Goal: Task Accomplishment & Management: Manage account settings

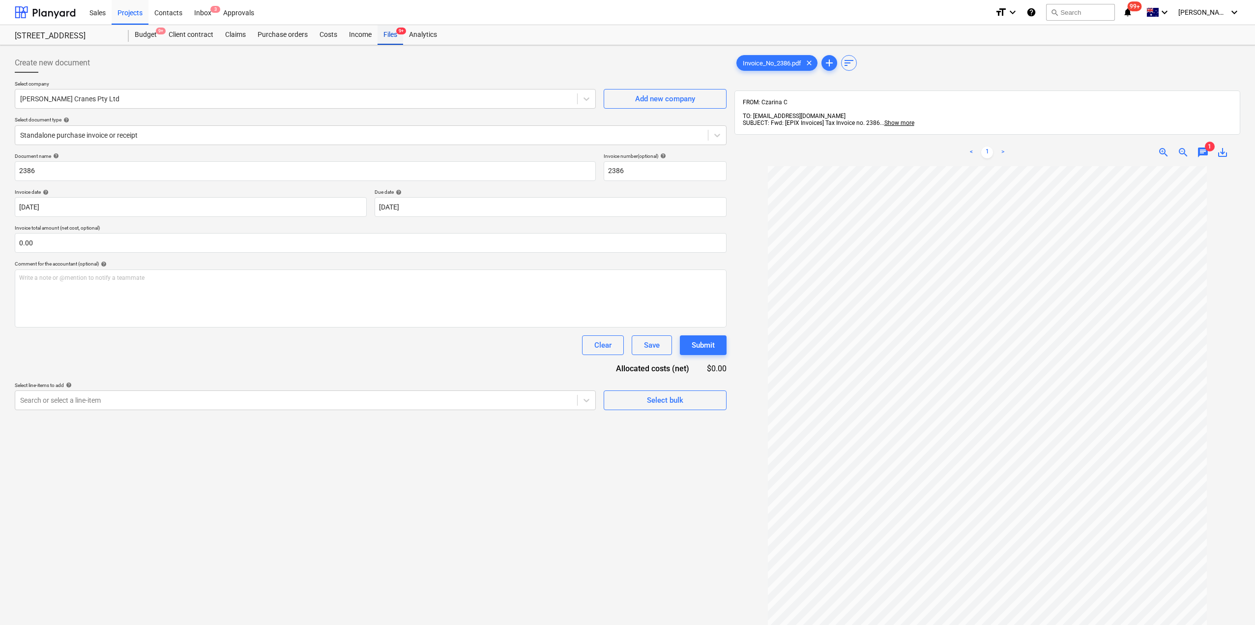
click at [387, 35] on div "Files 9+" at bounding box center [390, 35] width 26 height 20
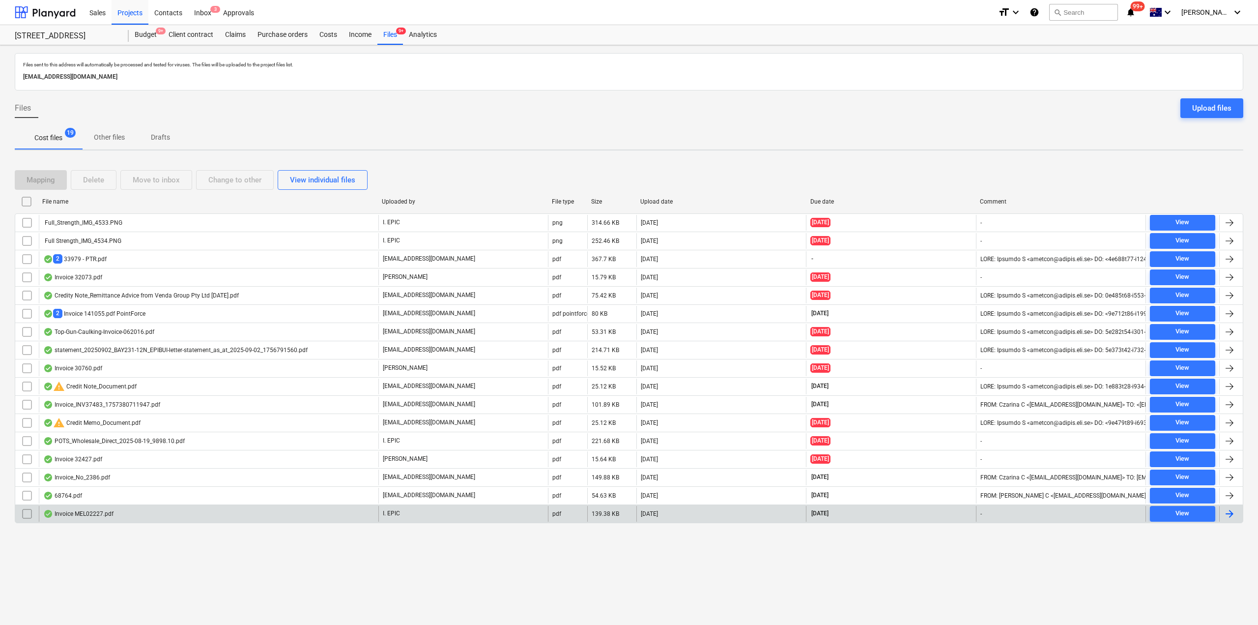
click at [149, 510] on div "Invoice MEL02227.pdf" at bounding box center [209, 514] width 340 height 16
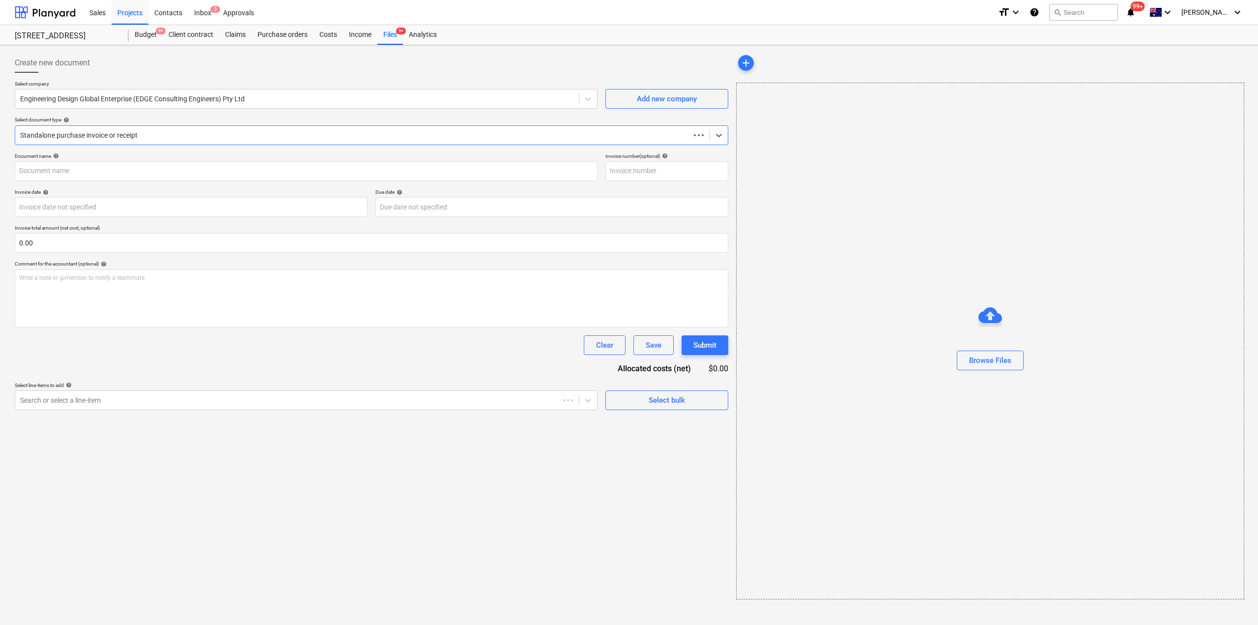
type input "MELO2227"
type input "31 Aug 2025"
type input "30 Sep 2025"
click at [397, 29] on div "Files 9+" at bounding box center [390, 35] width 26 height 20
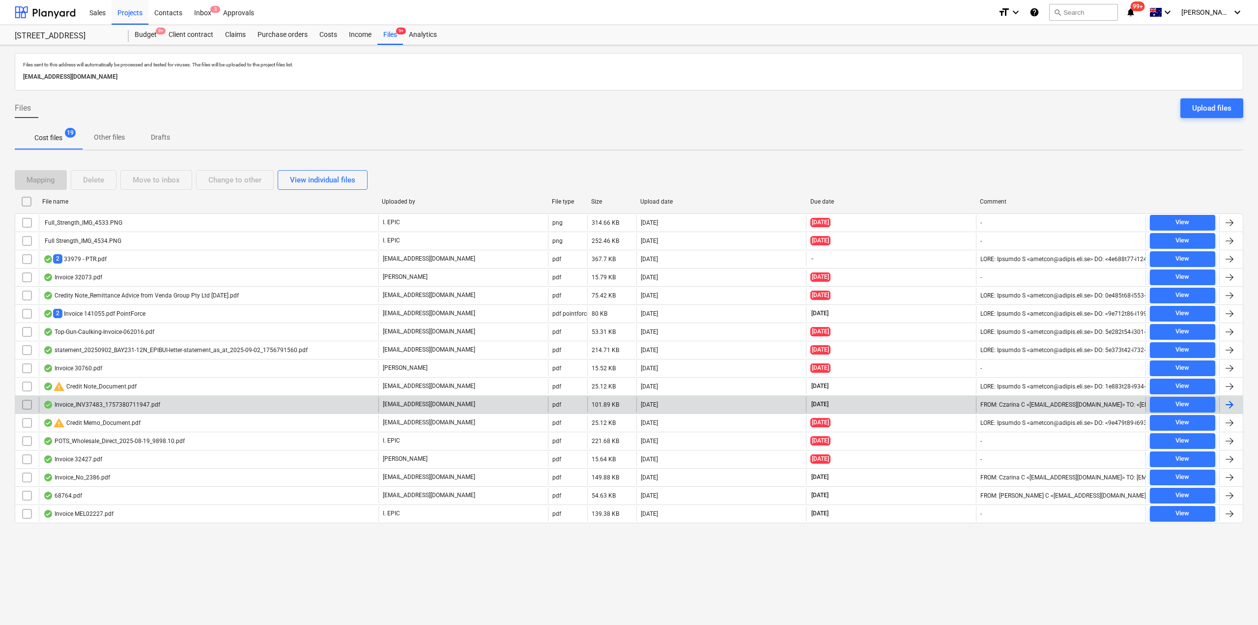
click at [132, 403] on div "Invoice_INV37483_1757380711947.pdf" at bounding box center [101, 405] width 117 height 8
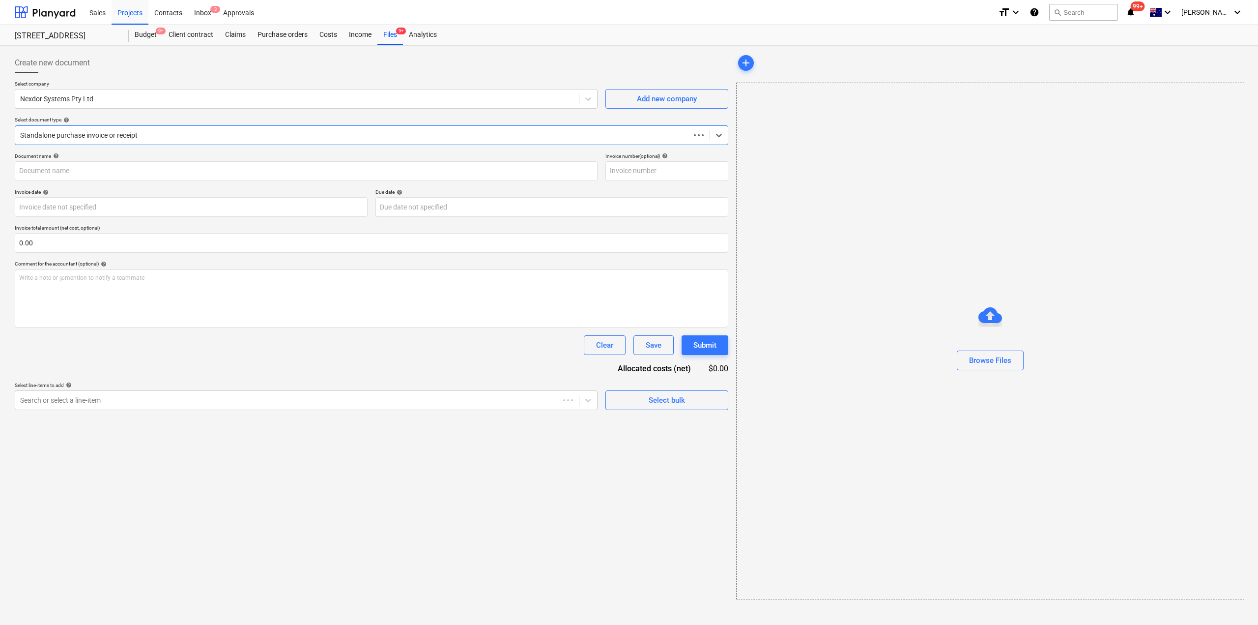
type input "INV37483"
type input "09 Sep 2025"
type input "31 Oct 2025"
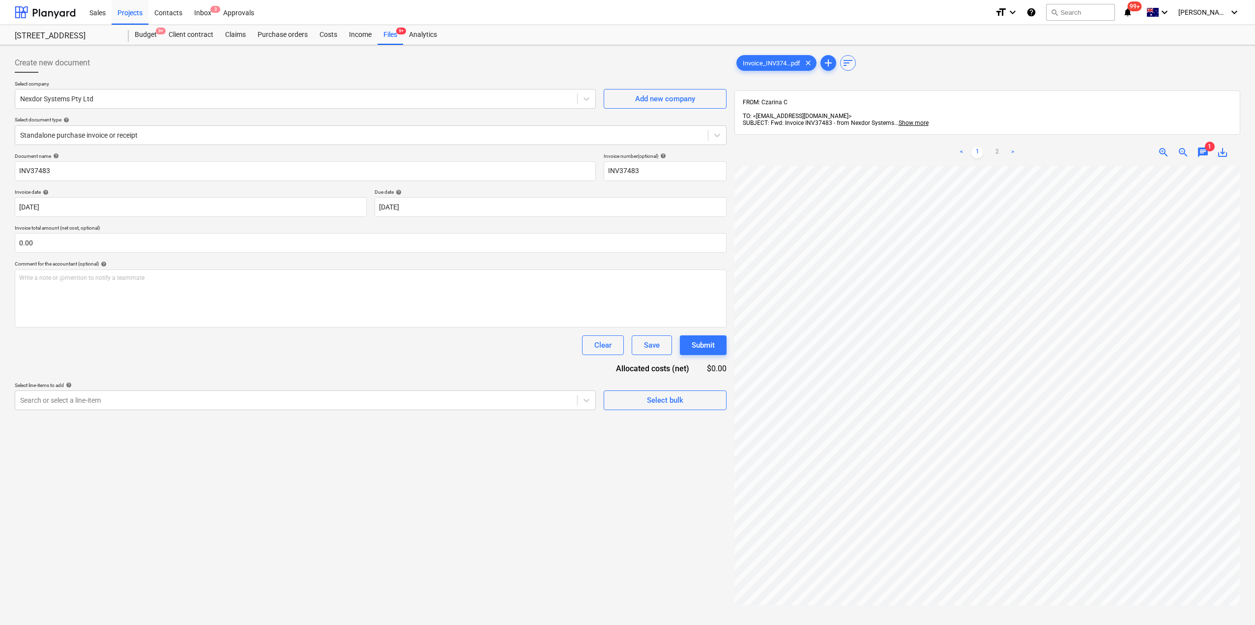
click at [397, 45] on div "248 Bay Rd, Sandringham Budget 9+ Client contract Claims Purchase orders Costs …" at bounding box center [627, 35] width 1255 height 20
click at [393, 38] on div "Files 9+" at bounding box center [390, 35] width 26 height 20
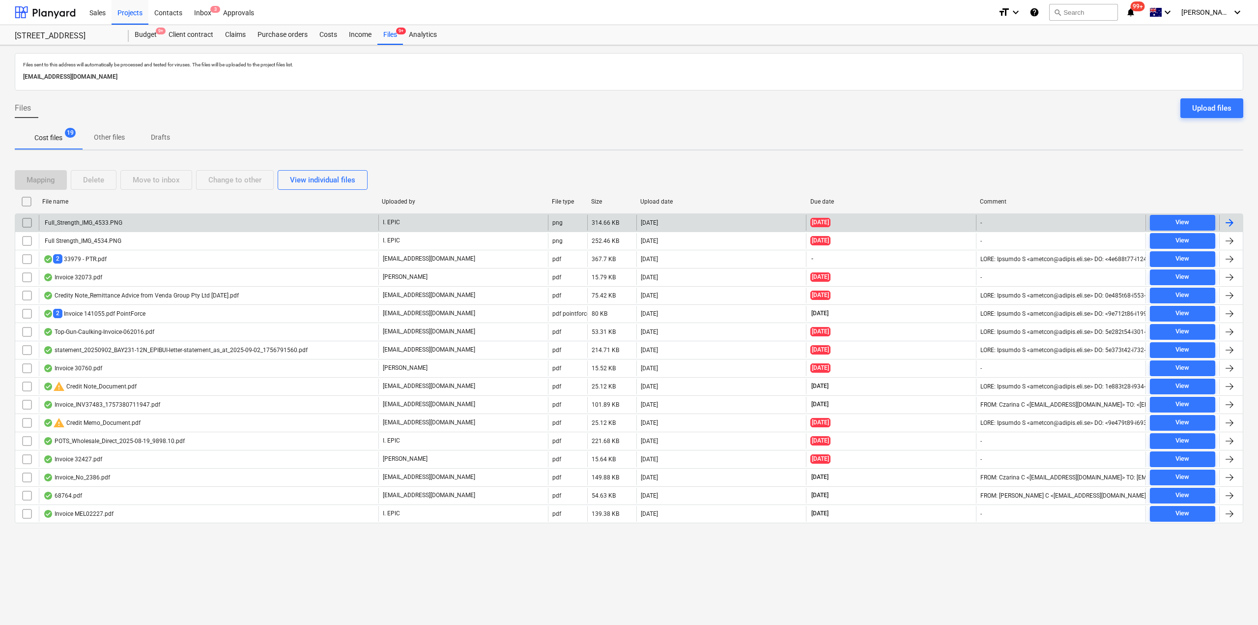
click at [123, 222] on div "Full_Strength_IMG_4533.PNG" at bounding box center [209, 223] width 340 height 16
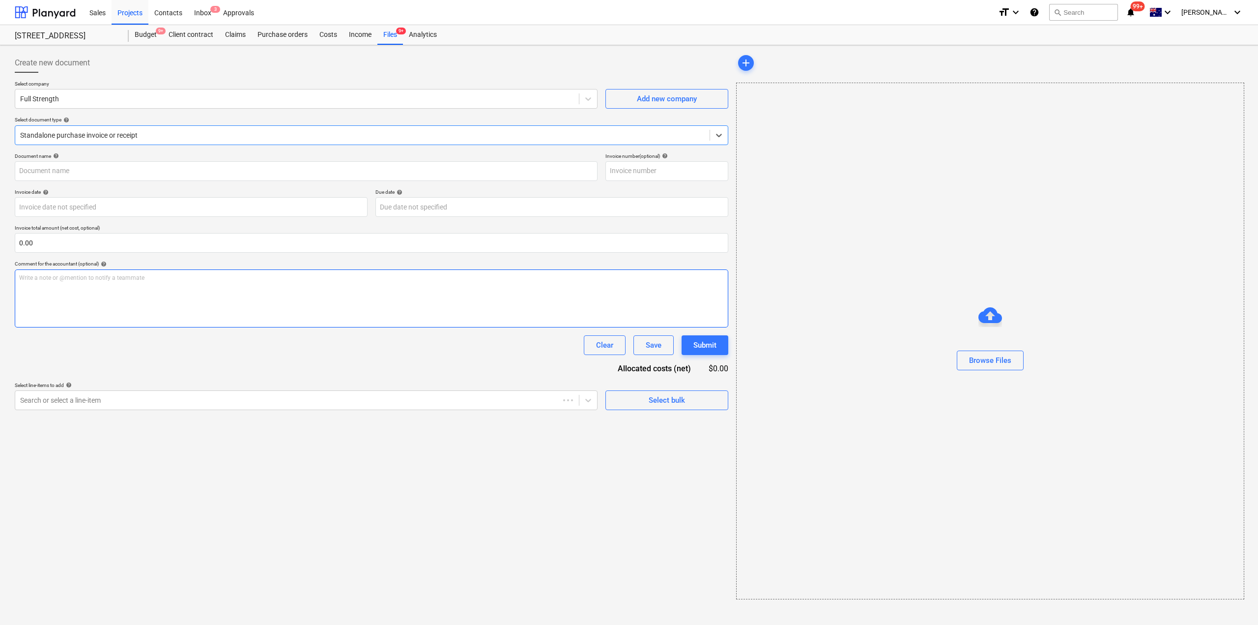
type input "Full Strength_CC Paid_$16.24"
type input "31 Aug 2025"
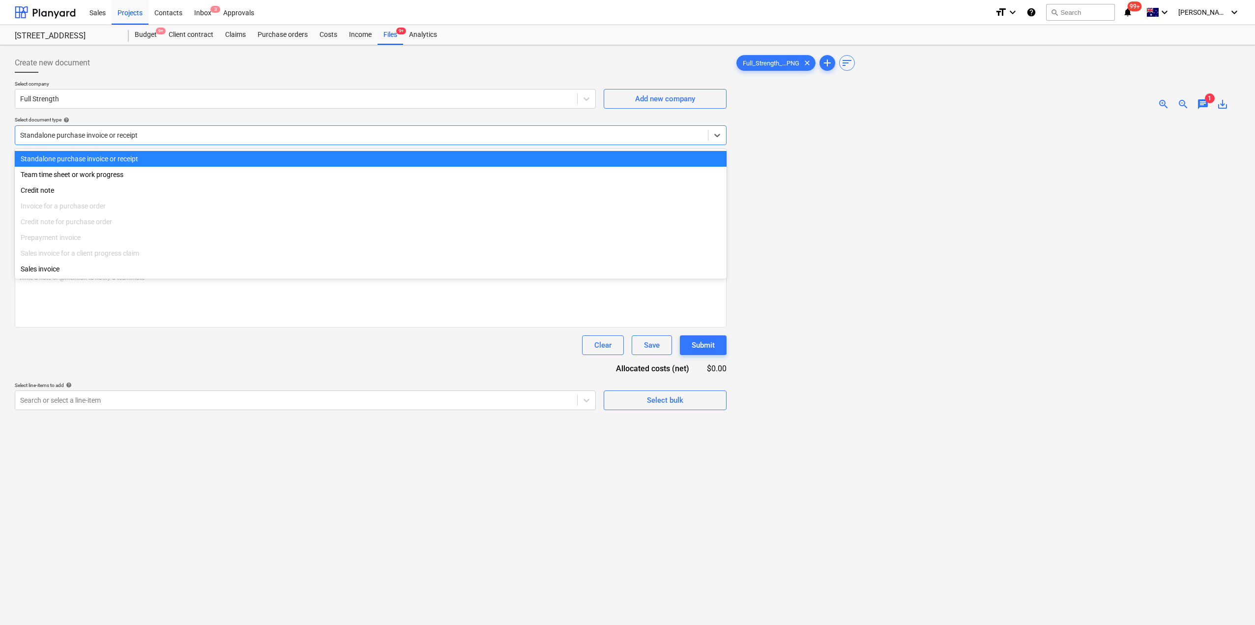
click at [202, 133] on div at bounding box center [361, 135] width 683 height 10
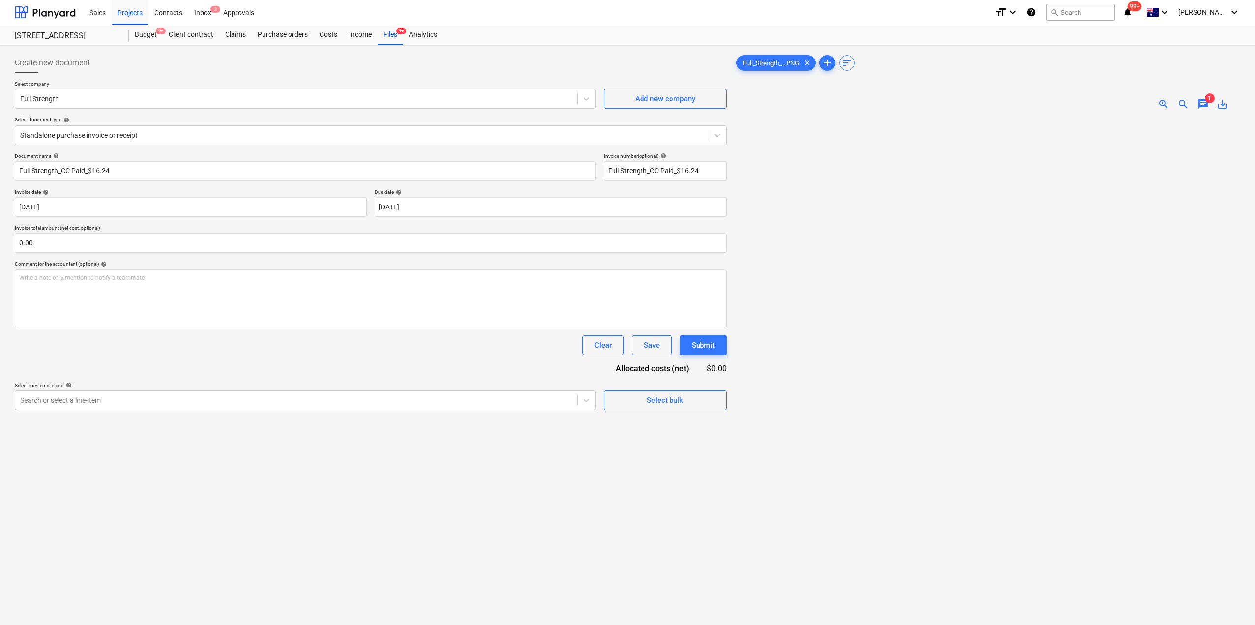
click at [186, 345] on div "Clear Save Submit" at bounding box center [371, 345] width 712 height 20
click at [189, 139] on div at bounding box center [361, 135] width 683 height 10
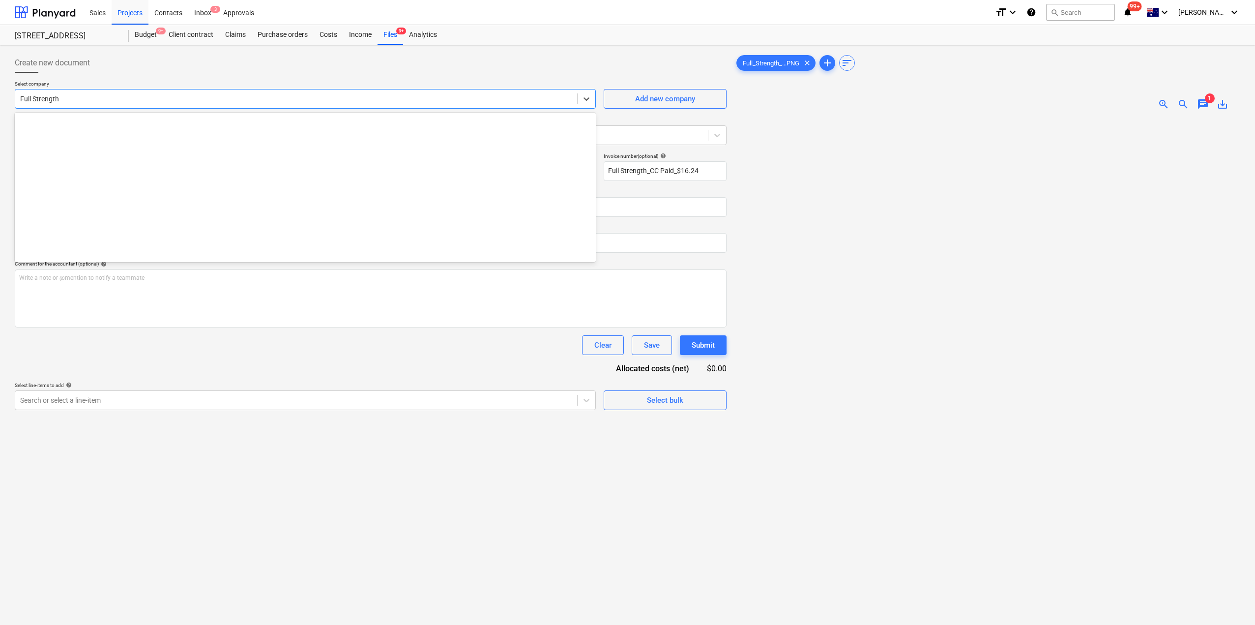
click at [157, 100] on div at bounding box center [296, 99] width 552 height 10
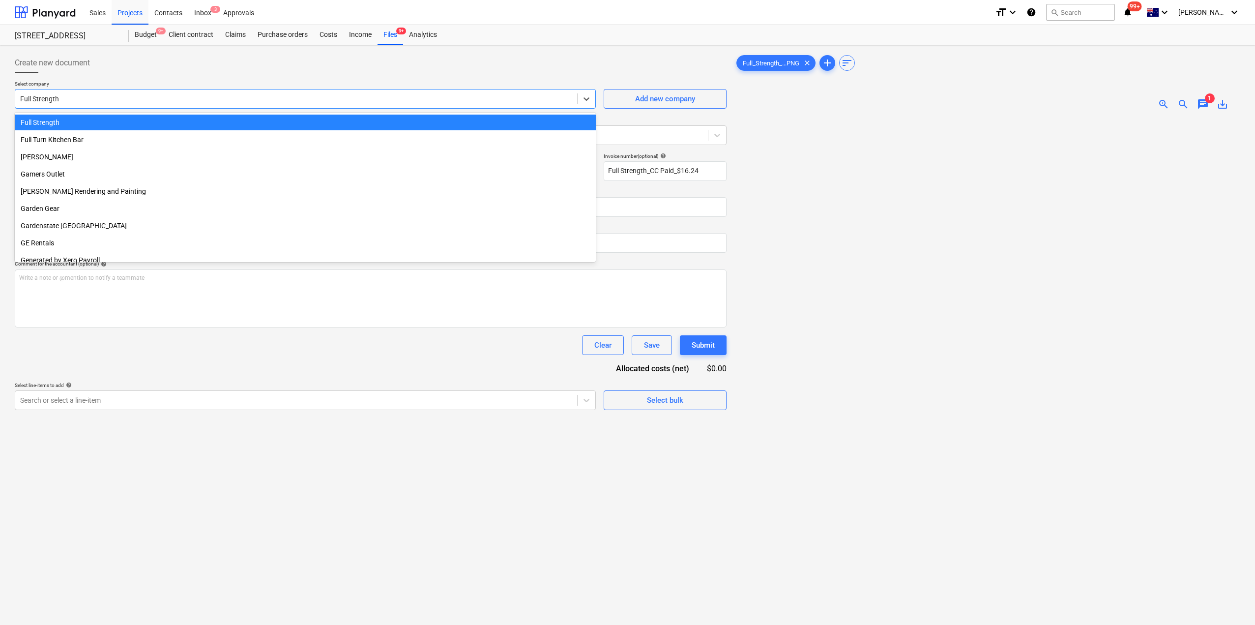
click at [157, 100] on div at bounding box center [296, 99] width 552 height 10
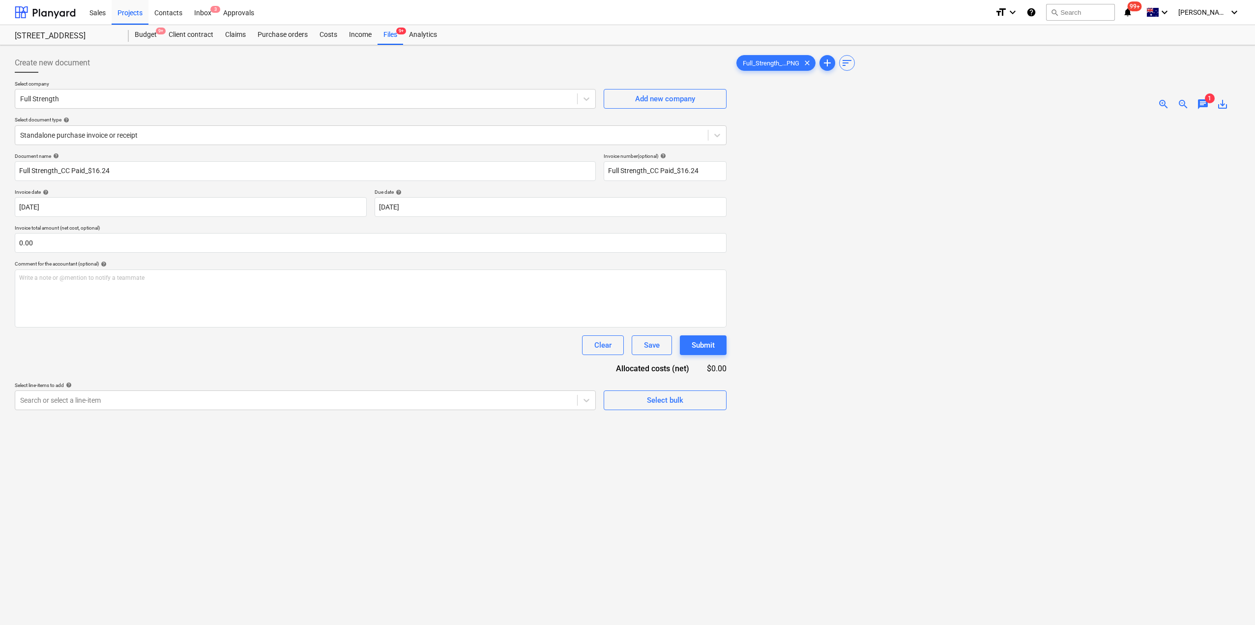
click at [238, 353] on div "Clear Save Submit" at bounding box center [371, 345] width 712 height 20
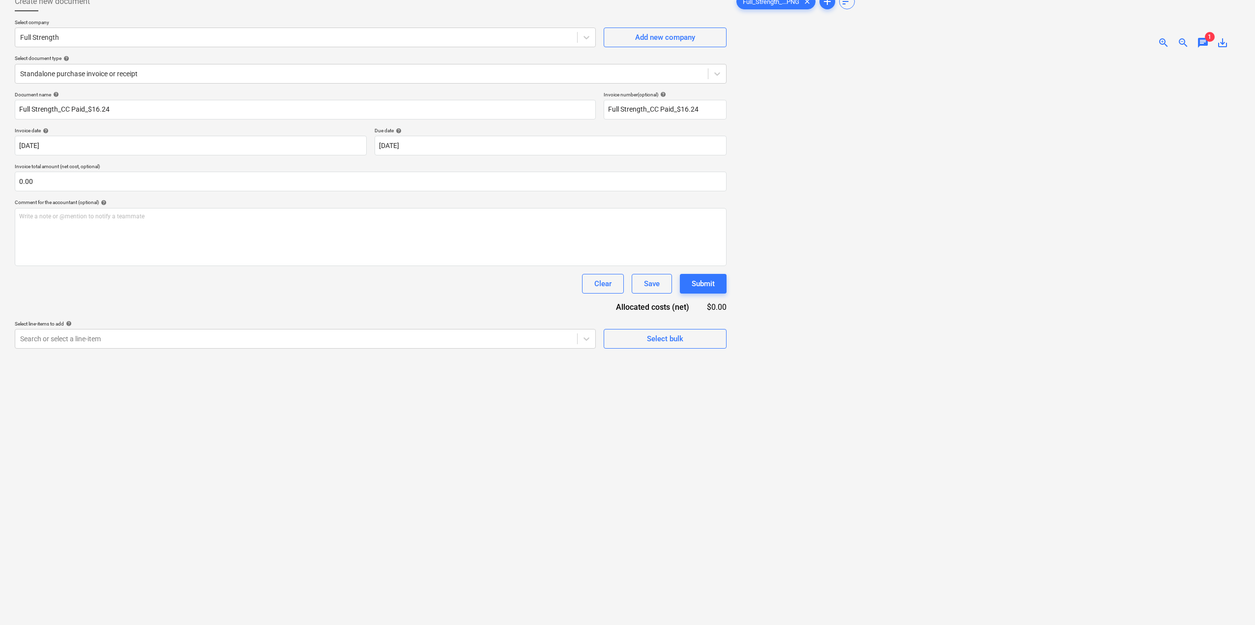
scroll to position [0, 0]
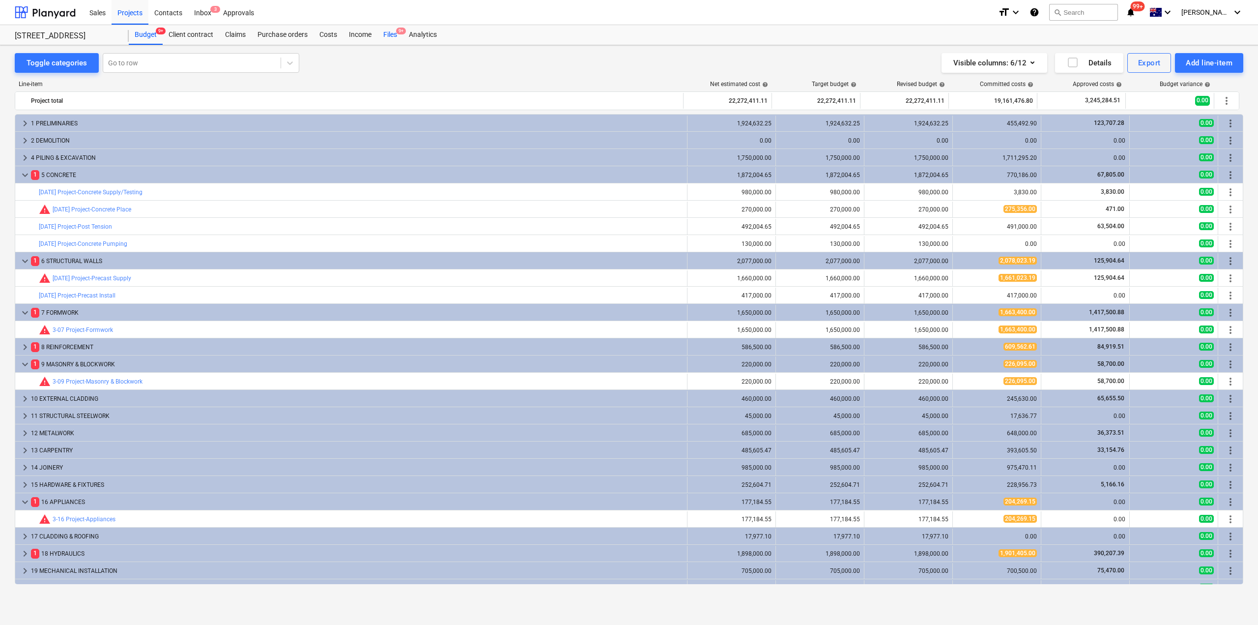
click at [391, 37] on div "Files 9+" at bounding box center [390, 35] width 26 height 20
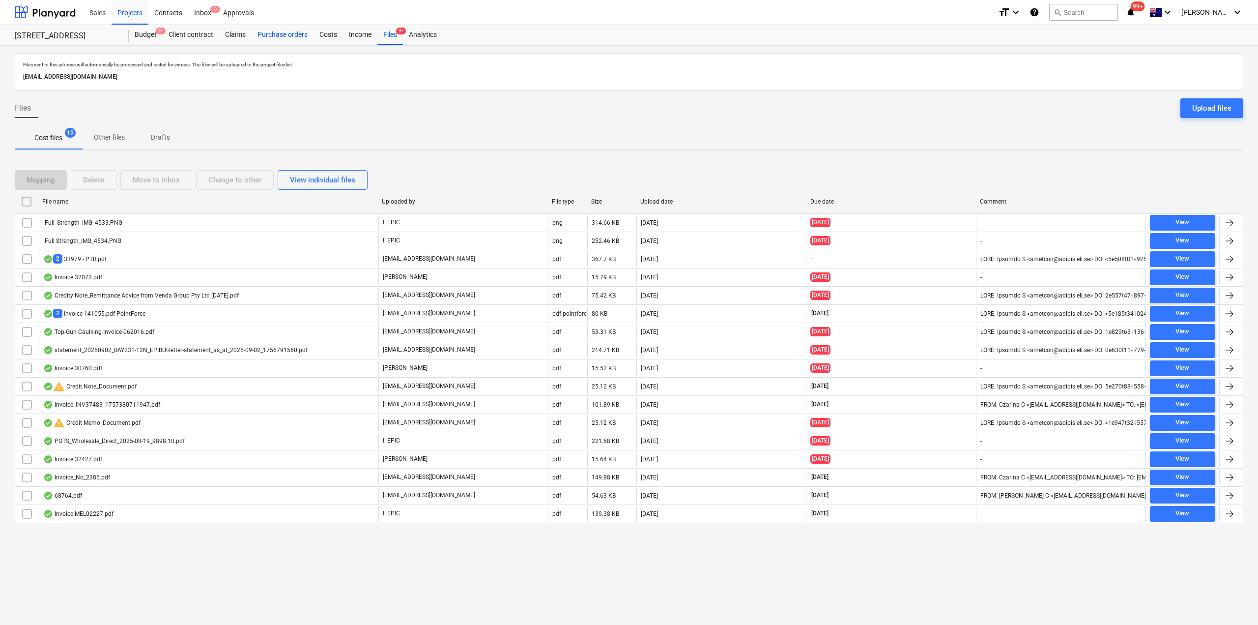
click at [282, 39] on div "Purchase orders" at bounding box center [283, 35] width 62 height 20
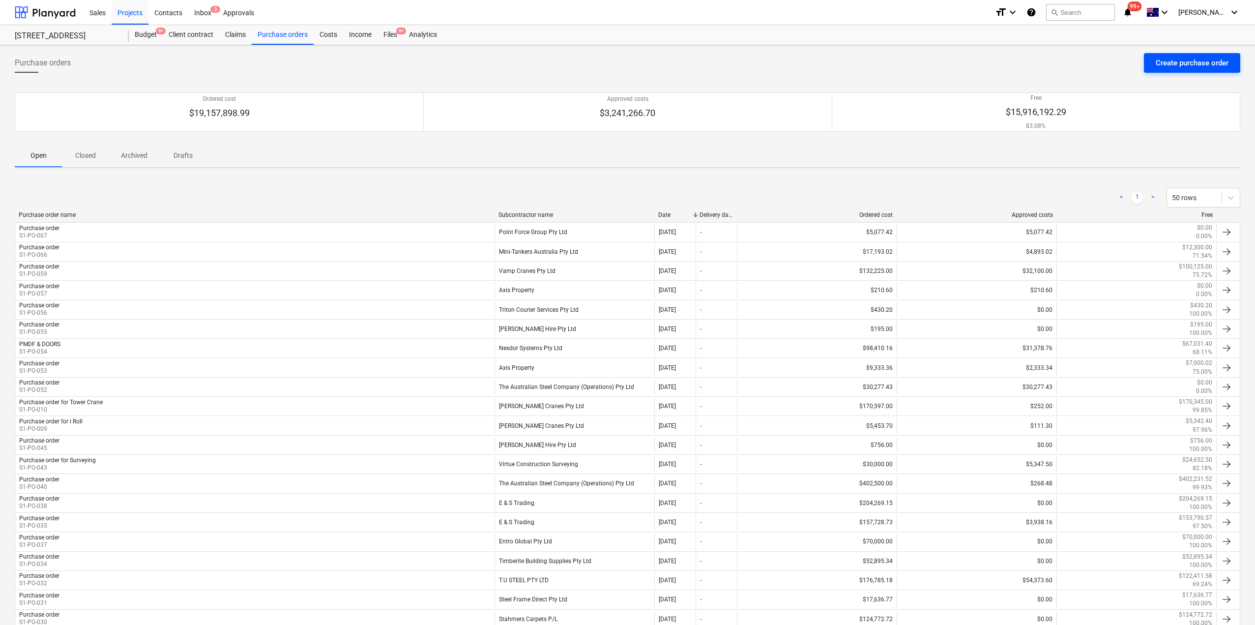
click at [1206, 54] on button "Create purchase order" at bounding box center [1192, 63] width 96 height 20
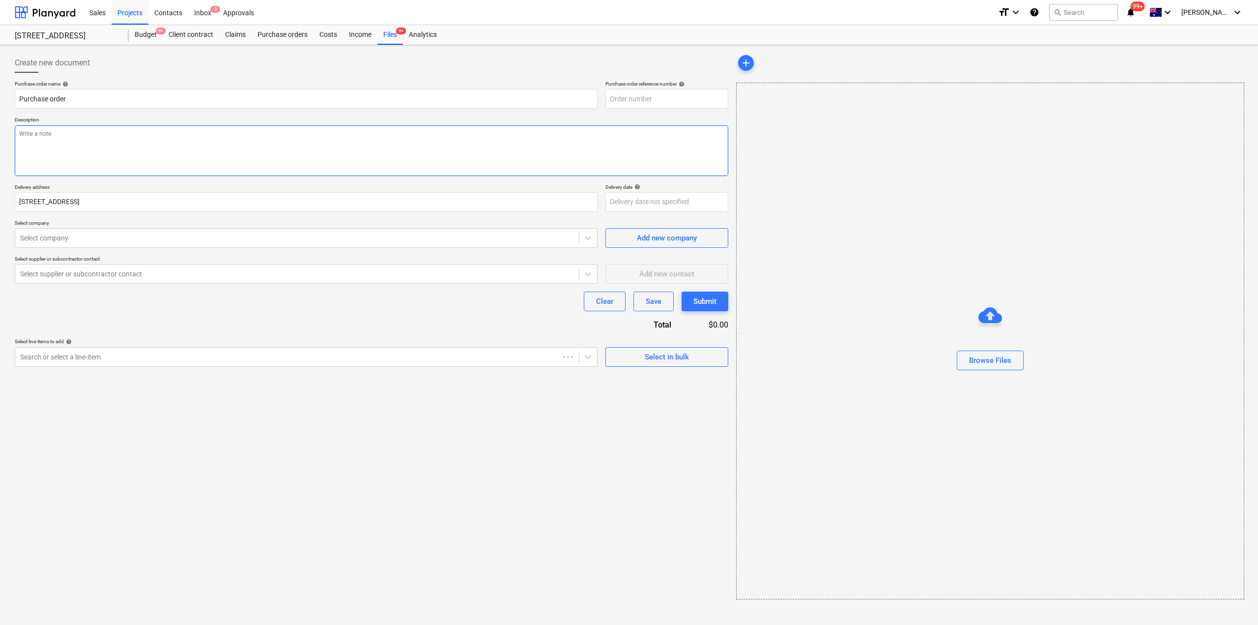
type textarea "x"
type input "S1-PO-073"
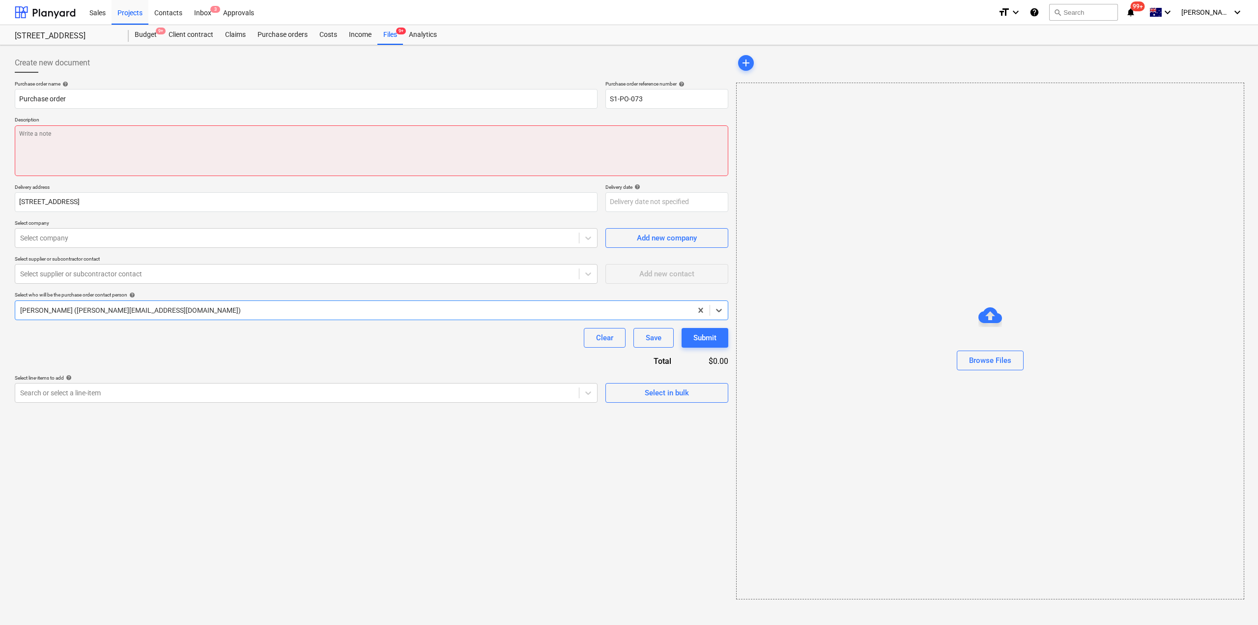
click at [243, 146] on textarea at bounding box center [372, 150] width 714 height 51
click at [242, 146] on textarea at bounding box center [372, 150] width 714 height 51
type textarea "x"
type textarea "Te"
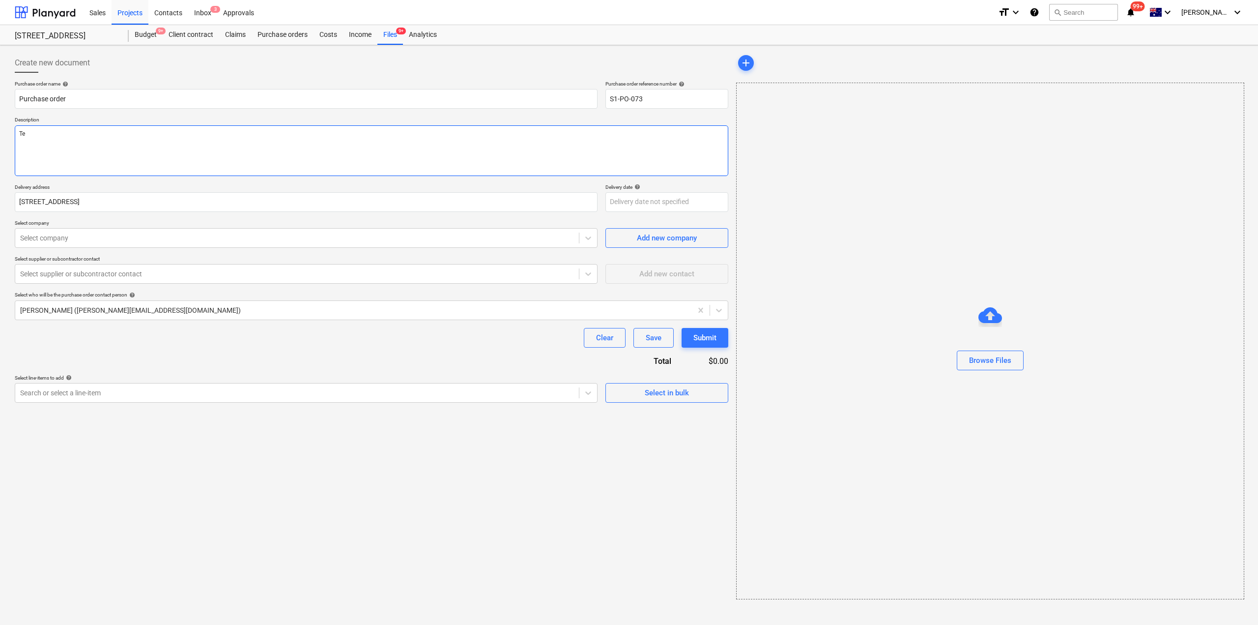
type textarea "x"
type textarea "Tea"
type textarea "x"
type textarea "Teac"
type textarea "x"
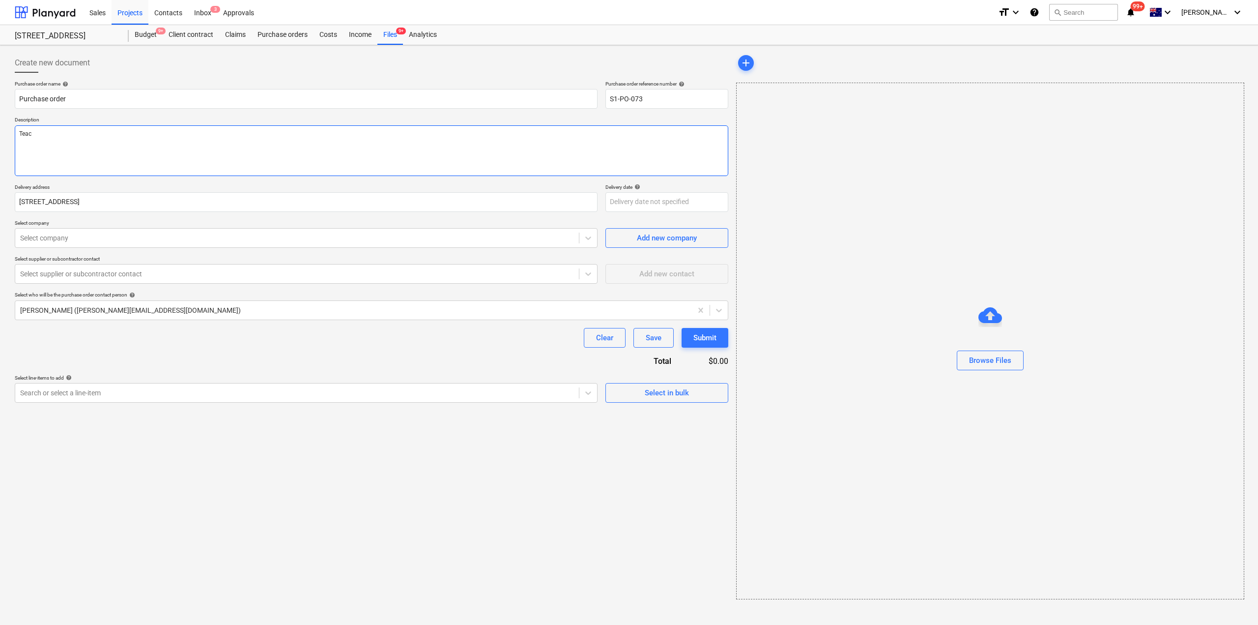
type textarea "Teaco"
type textarea "x"
type textarea "Teaco"
type textarea "x"
type textarea "Teaco O"
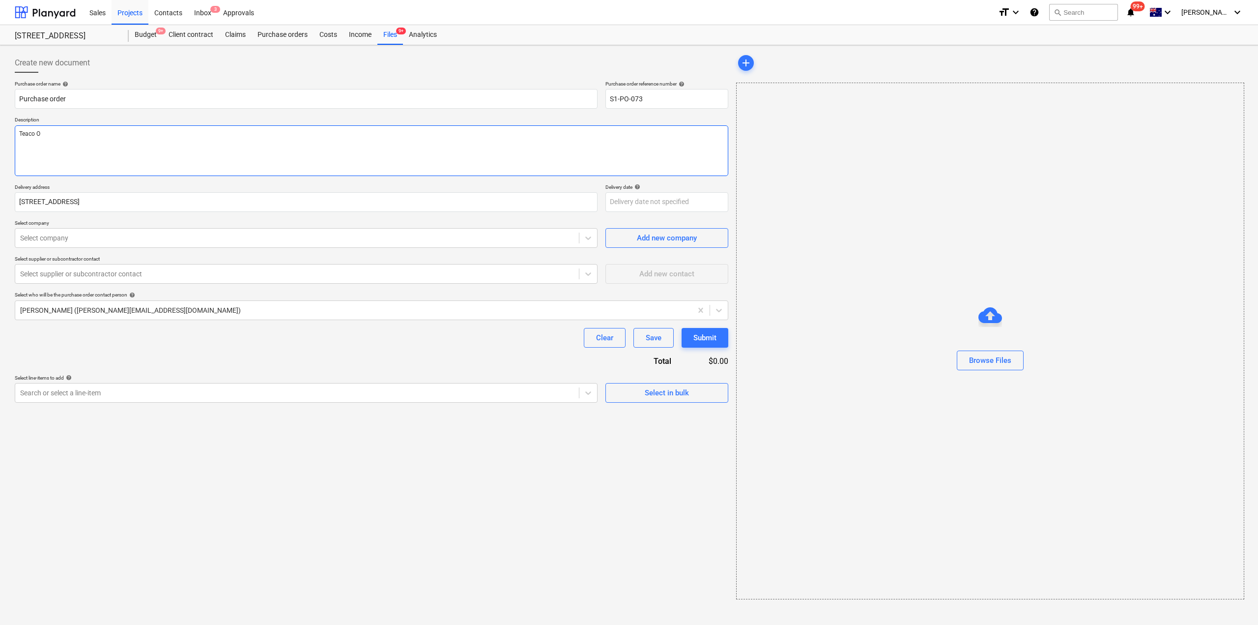
type textarea "x"
type textarea "Teaco Or"
type textarea "x"
type textarea "Teaco Ord"
type textarea "x"
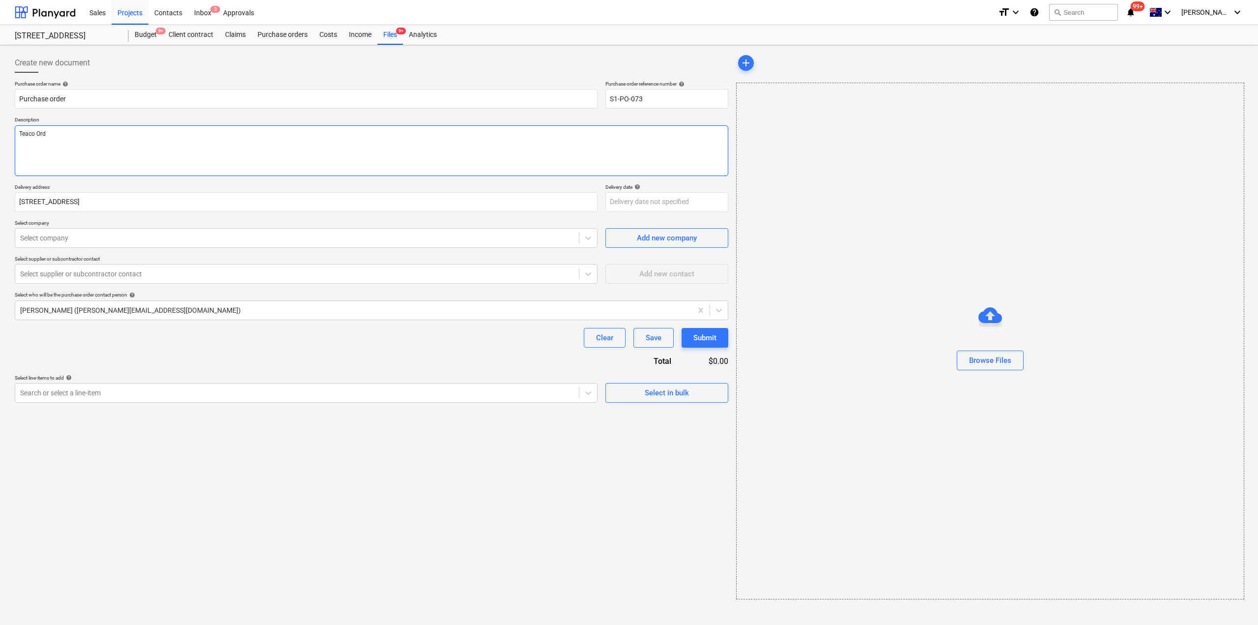
type textarea "Teaco Orde"
type textarea "x"
type textarea "Teaco Order"
type textarea "x"
click at [176, 225] on p "Select company" at bounding box center [306, 224] width 583 height 8
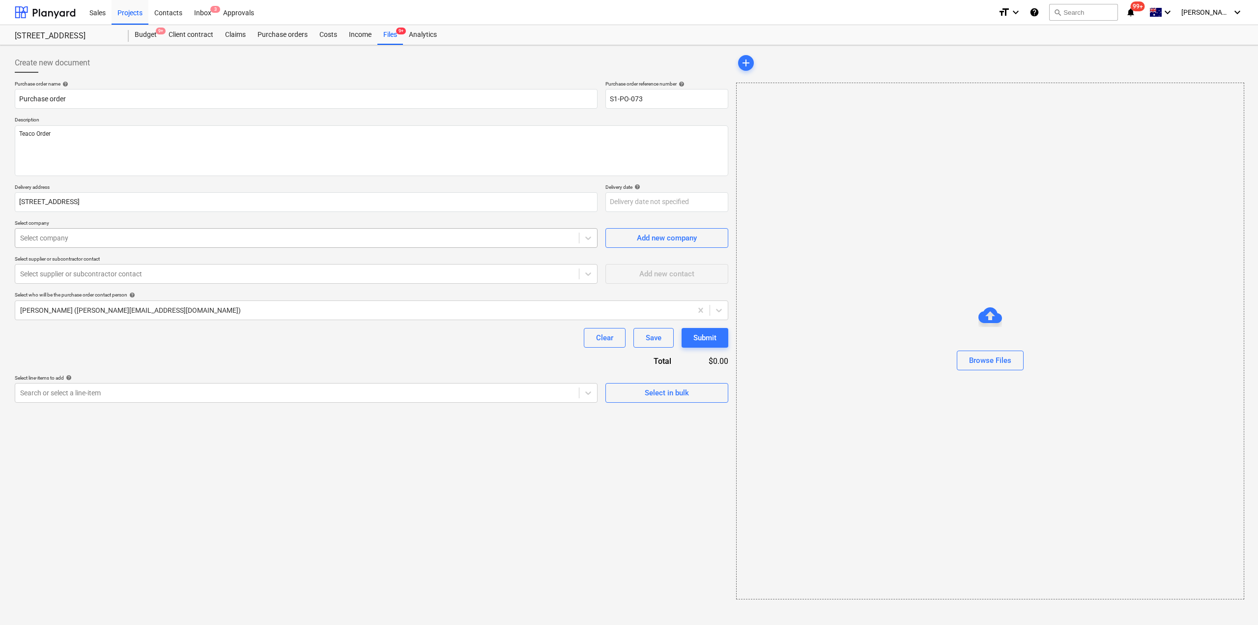
click at [174, 234] on div at bounding box center [297, 238] width 554 height 10
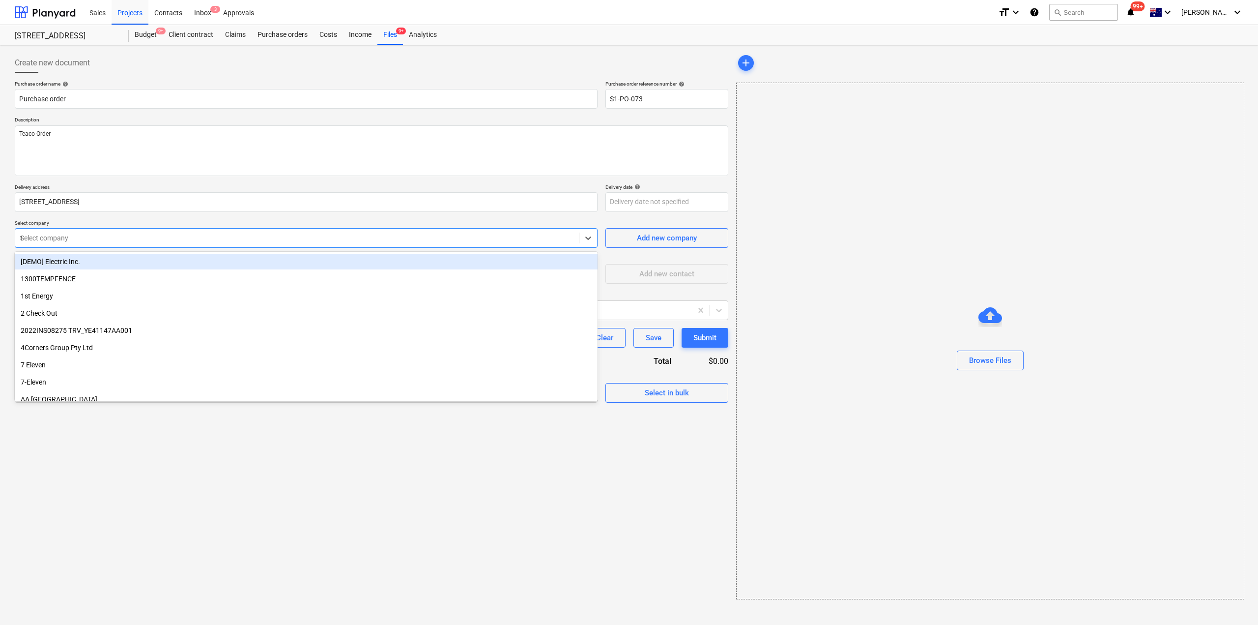
type input "tea"
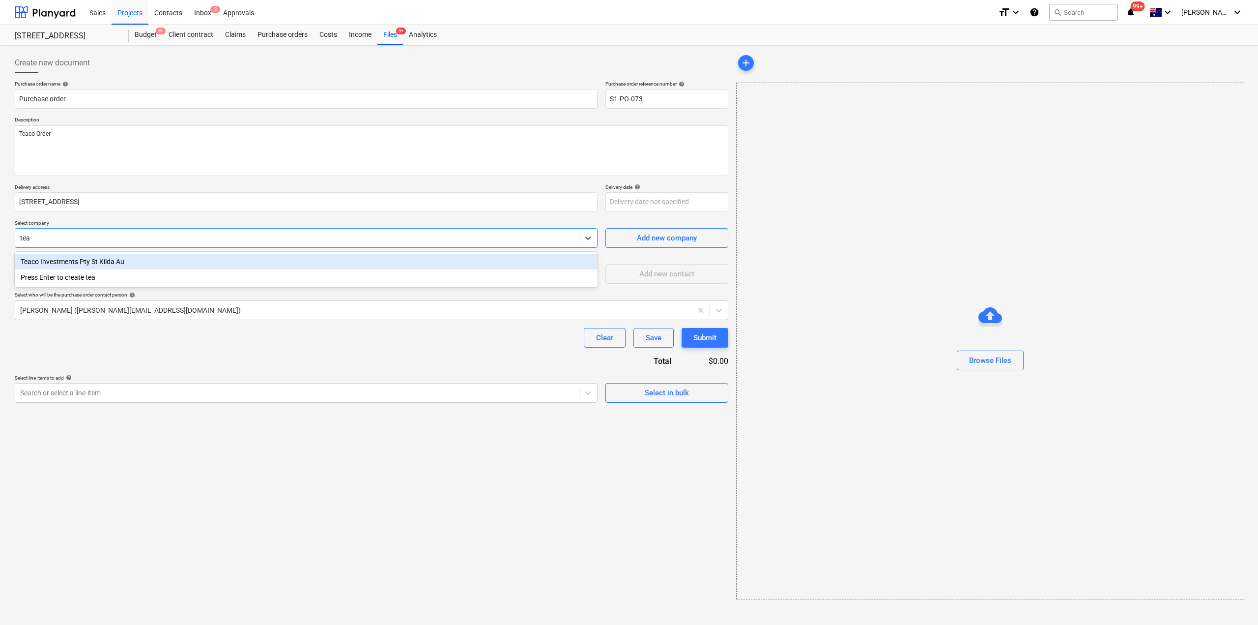
click at [121, 266] on div "Teaco Investments Pty St Kilda Au" at bounding box center [306, 262] width 583 height 16
type textarea "x"
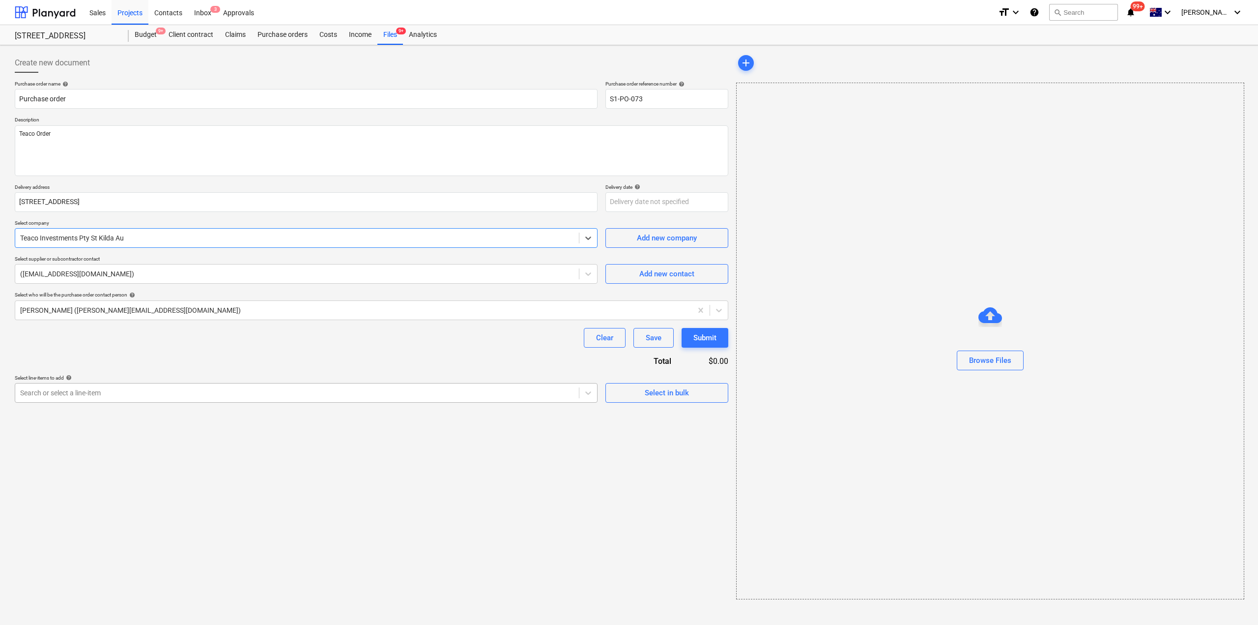
type textarea "x"
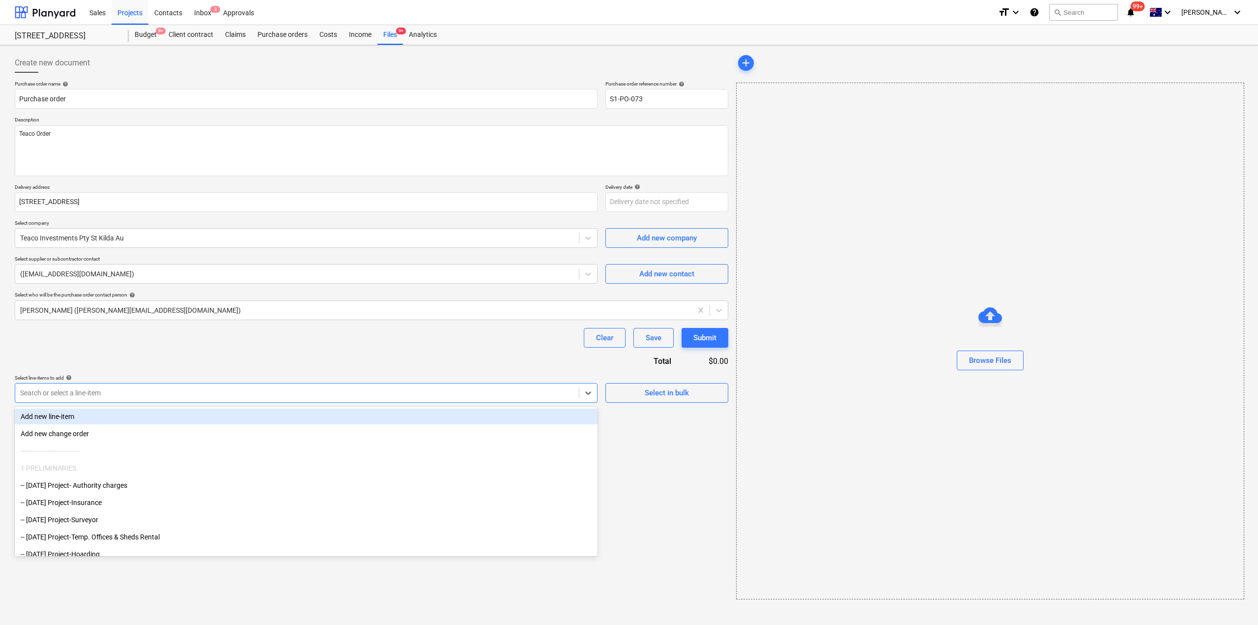
click at [567, 398] on div at bounding box center [297, 393] width 554 height 10
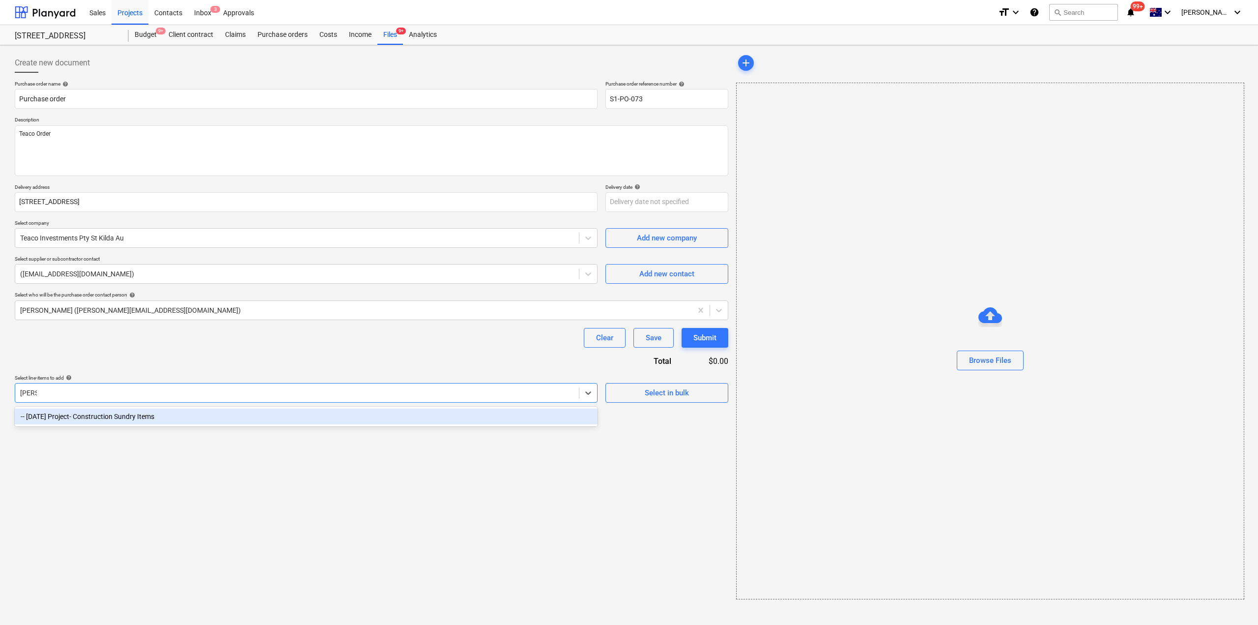
type input "sund"
type textarea "x"
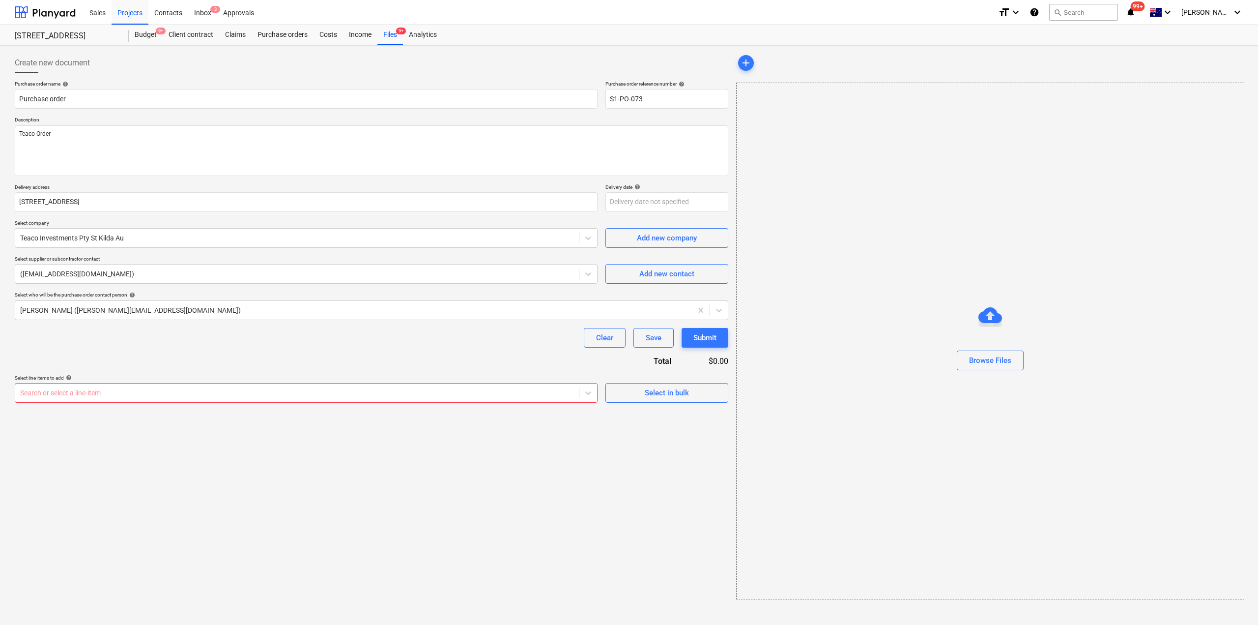
click at [276, 427] on div "Create new document Purchase order name help Purchase order Purchase order refe…" at bounding box center [372, 326] width 722 height 554
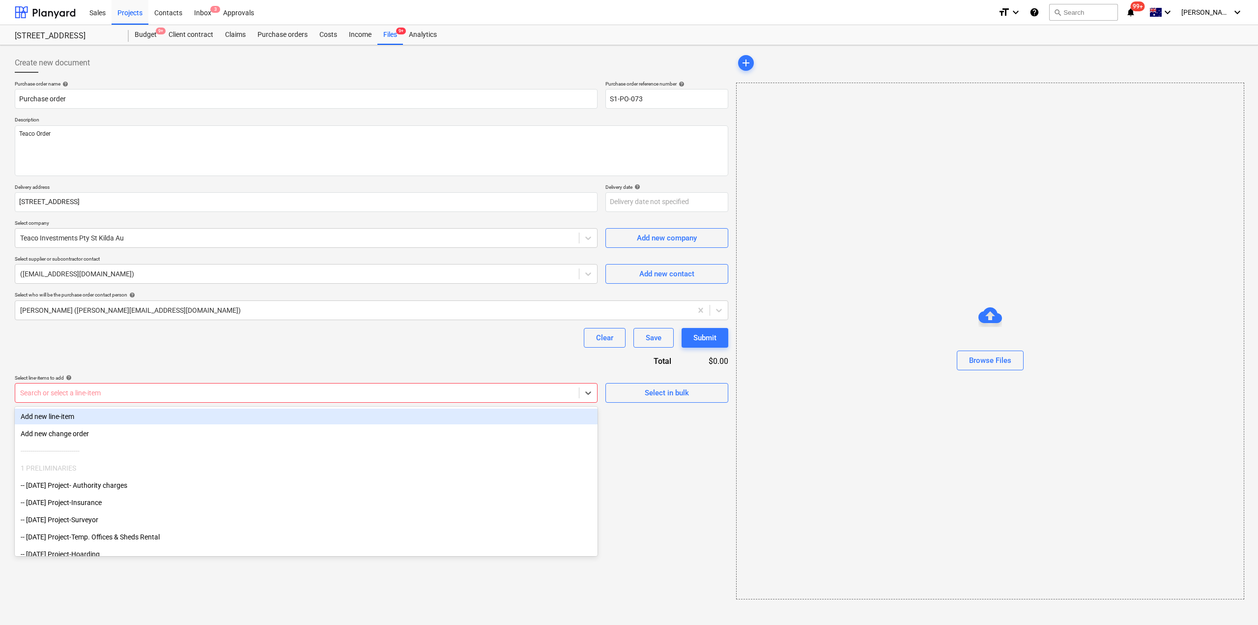
click at [210, 392] on div at bounding box center [297, 393] width 554 height 10
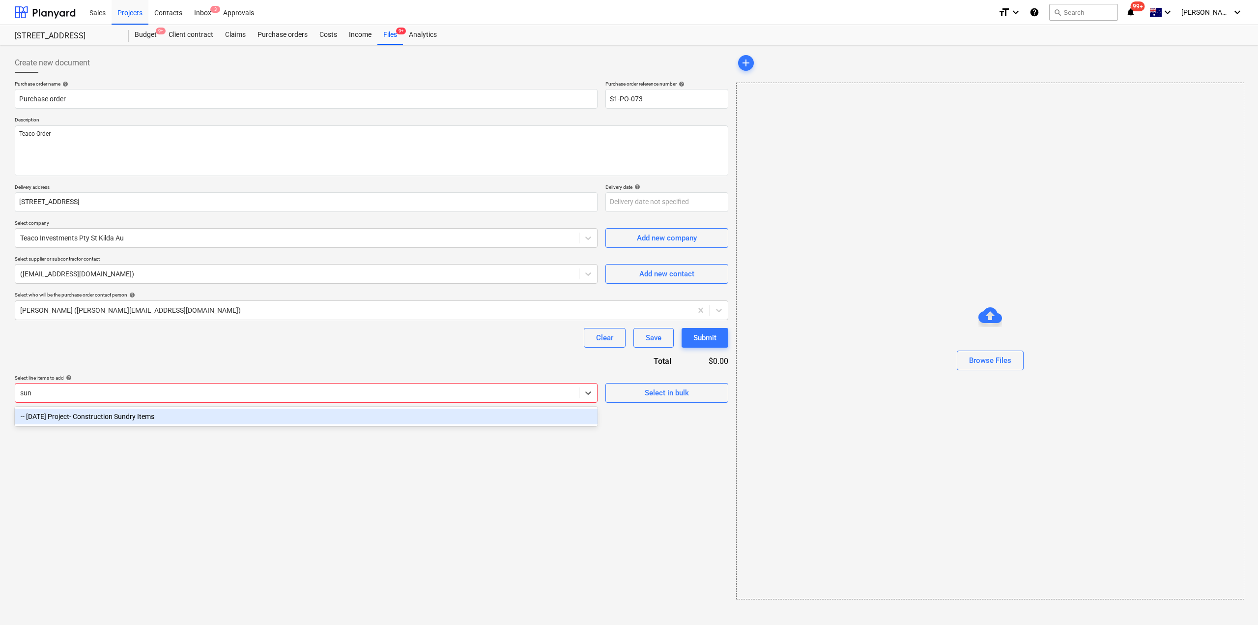
type input "sund"
click at [193, 416] on div "-- 3-01-39 Project- Construction Sundry Items" at bounding box center [306, 416] width 583 height 16
type textarea "x"
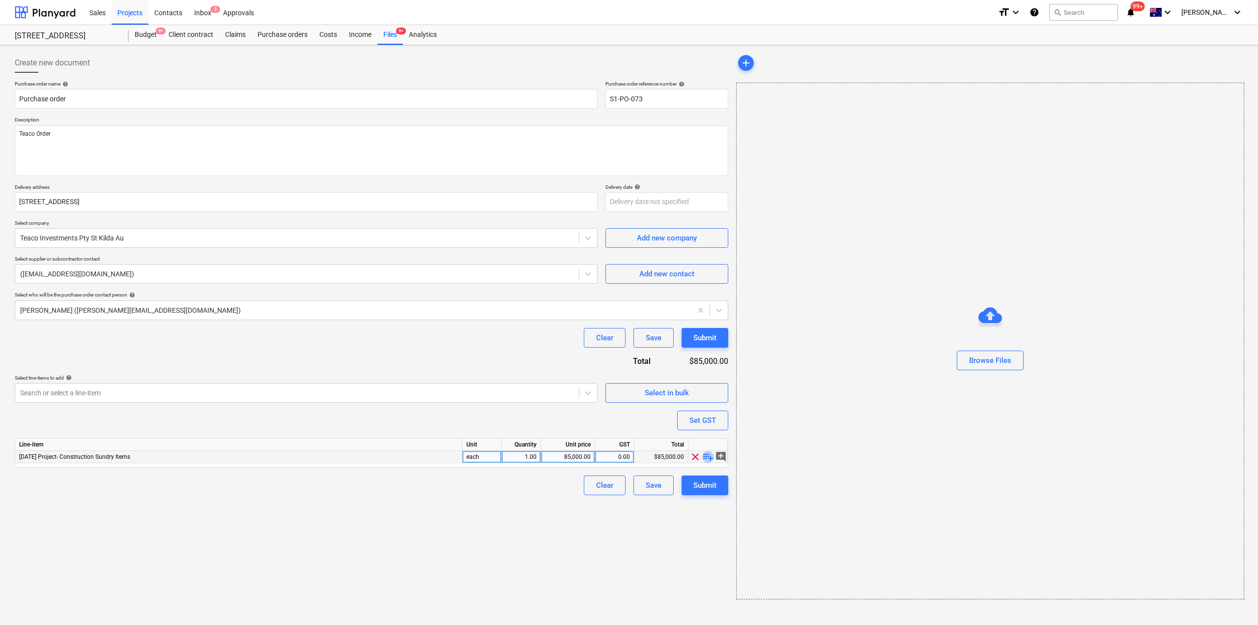
click at [709, 458] on span "playlist_add" at bounding box center [708, 457] width 12 height 12
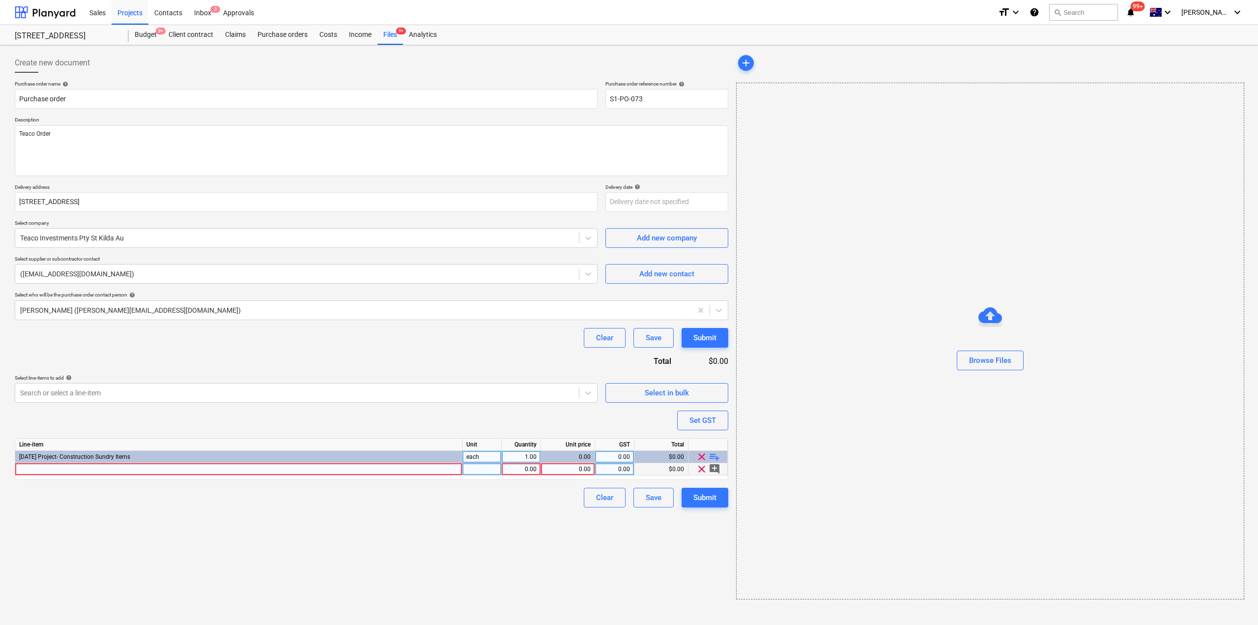
click at [205, 470] on div at bounding box center [238, 469] width 447 height 12
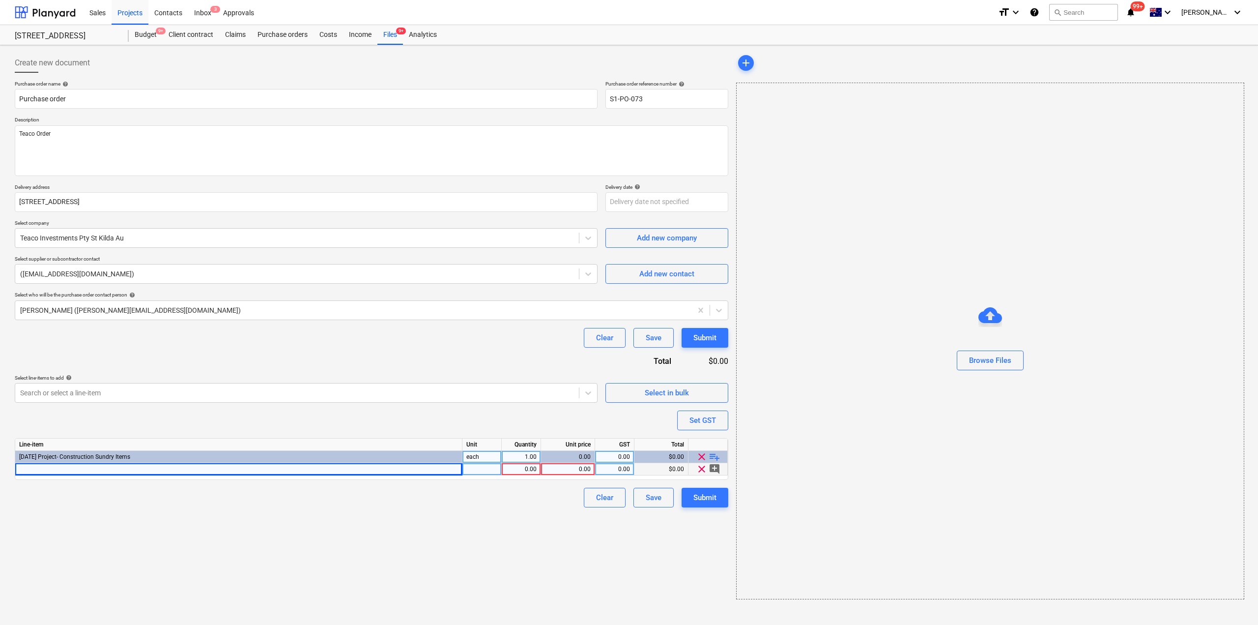
click at [361, 495] on div "Clear Save Submit" at bounding box center [372, 498] width 714 height 20
type textarea "x"
click at [342, 472] on div at bounding box center [238, 469] width 447 height 12
type input "Sundry Items as per email"
click at [130, 473] on div "Sundry Items as per email" at bounding box center [238, 469] width 447 height 12
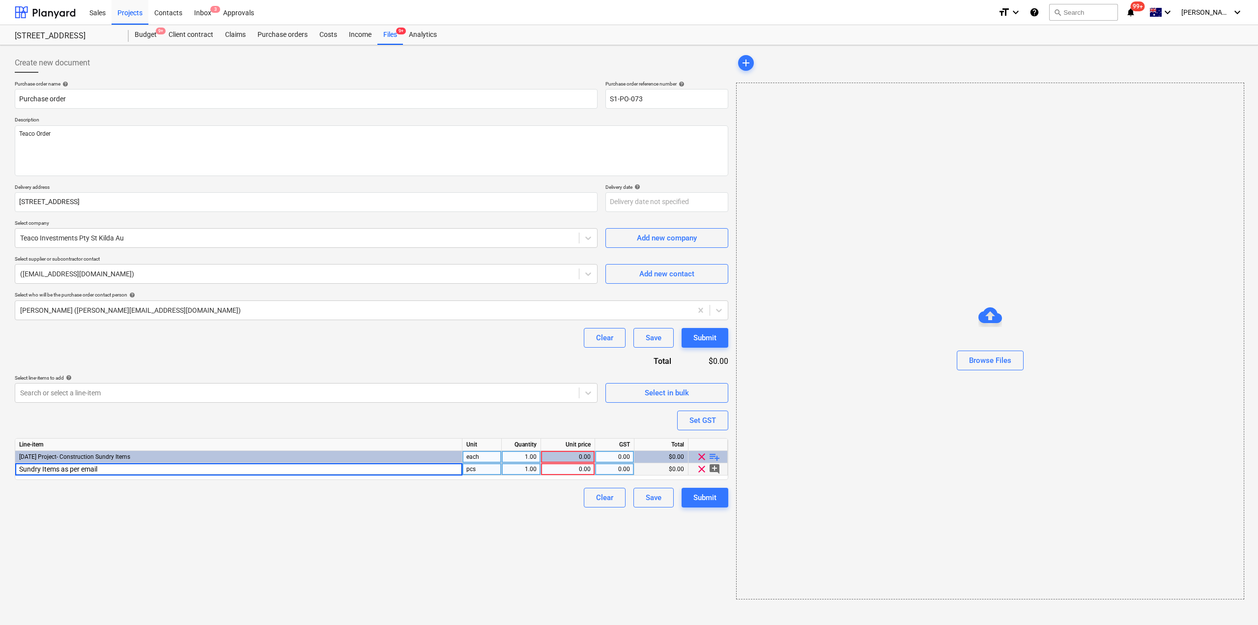
click at [139, 466] on input "Sundry Items as per email" at bounding box center [238, 469] width 447 height 12
type textarea "x"
type input "Sundry Items as per email sent 16/09/25"
click at [582, 471] on div "0.00" at bounding box center [568, 469] width 46 height 12
click at [583, 468] on div "0.00" at bounding box center [568, 469] width 46 height 12
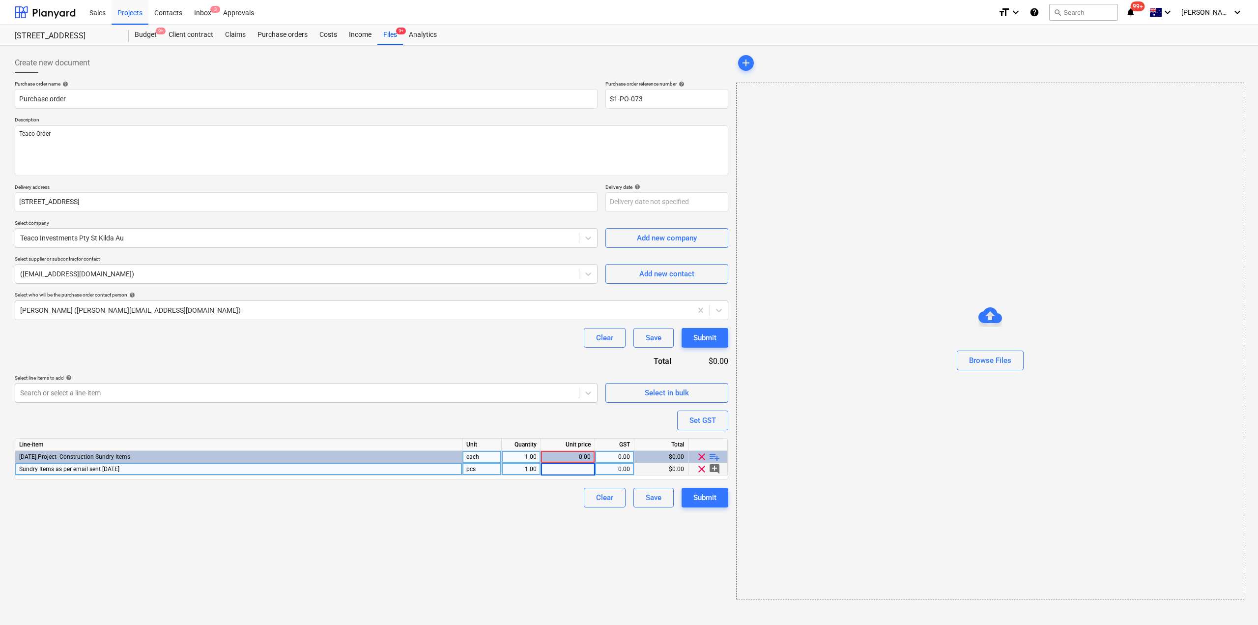
type textarea "x"
type input "1809.45"
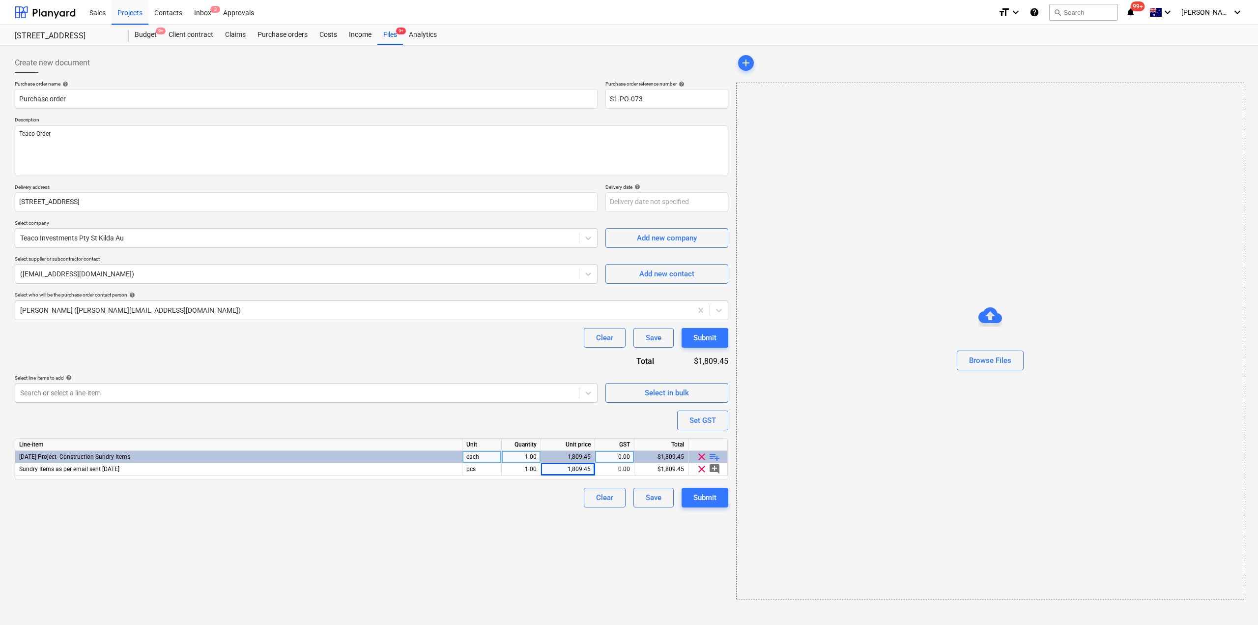
click at [602, 580] on div "Create new document Purchase order name help Purchase order Purchase order refe…" at bounding box center [372, 326] width 722 height 554
click at [703, 500] on div "Submit" at bounding box center [704, 497] width 23 height 13
type textarea "x"
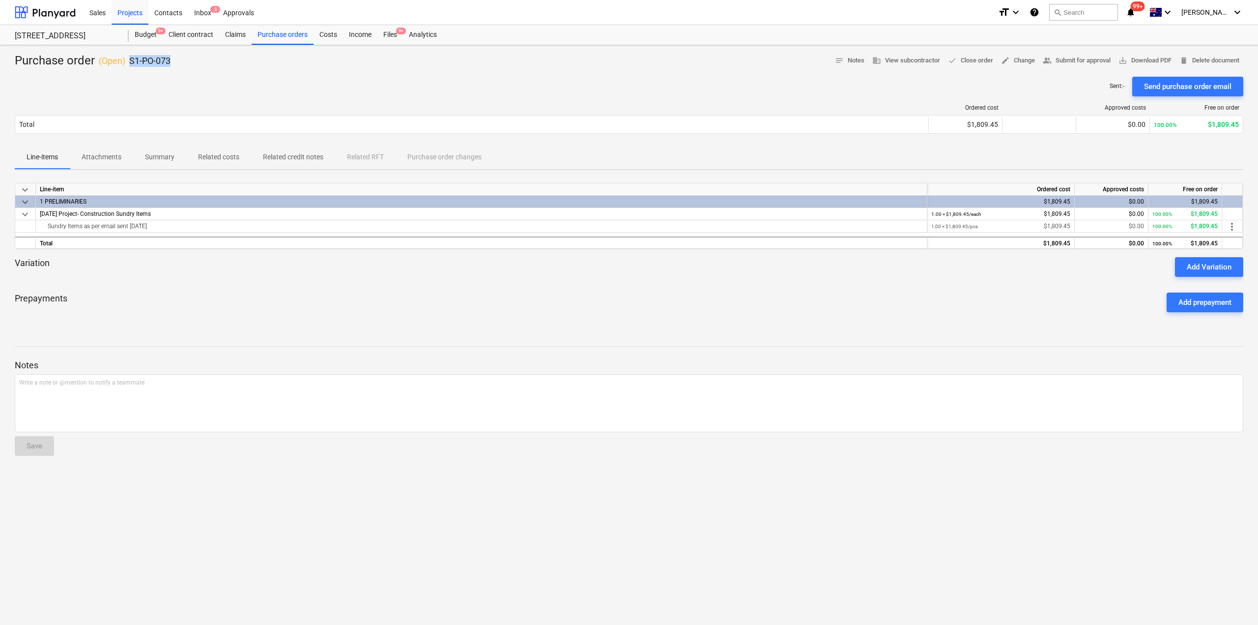
drag, startPoint x: 174, startPoint y: 61, endPoint x: 130, endPoint y: 51, distance: 45.3
click at [130, 51] on div "Purchase order ( Open ) S1-PO-073 notes Notes business View subcontractor done …" at bounding box center [629, 334] width 1258 height 579
copy p "S1-PO-073"
click at [380, 35] on div "Files 9+" at bounding box center [390, 35] width 26 height 20
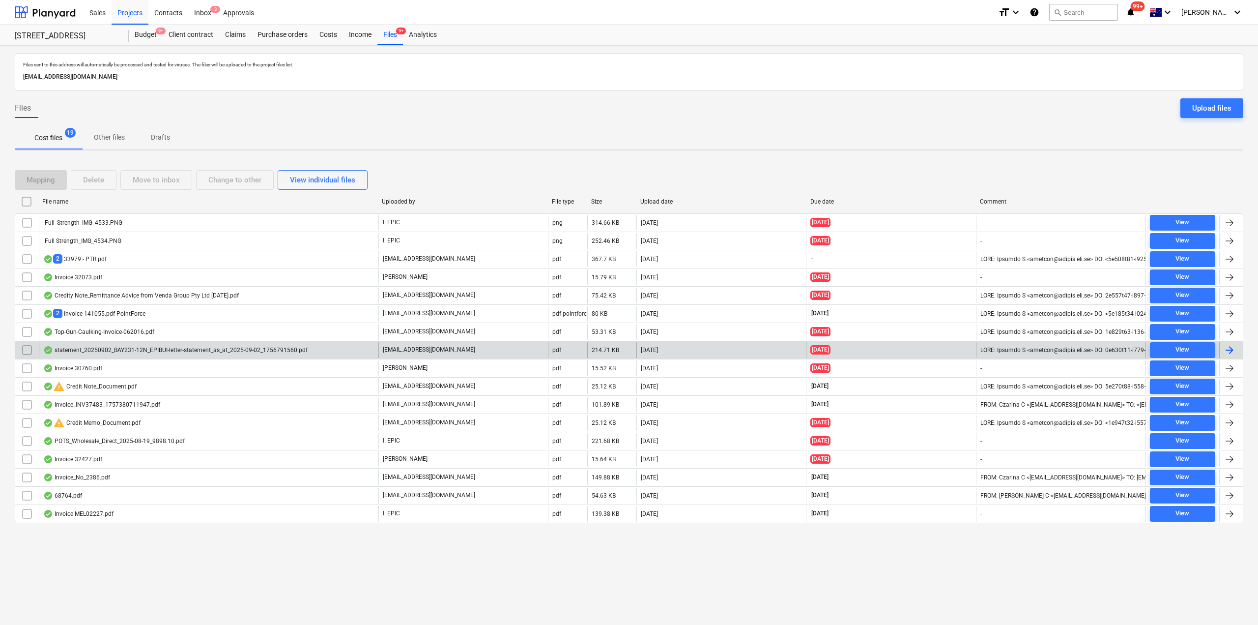
click at [167, 344] on div "statement_20250902_BAY231-12N_EPIBUI-letter-statement_as_at_2025-09-02_17567915…" at bounding box center [209, 350] width 340 height 16
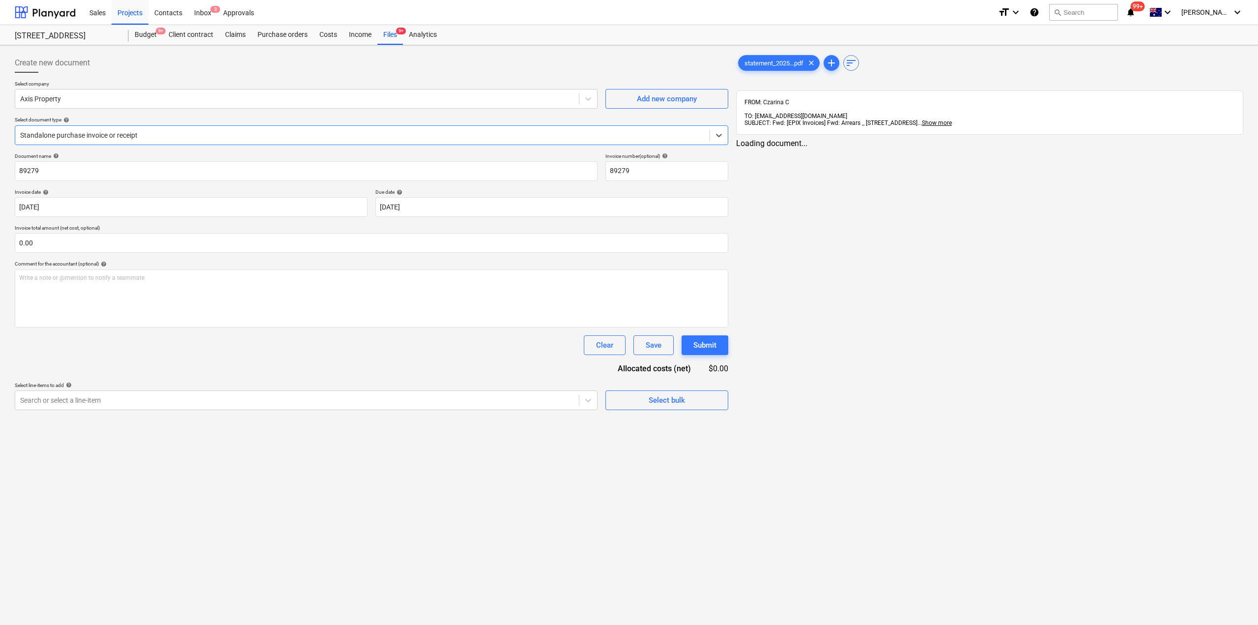
type input "89279"
type input "02 Sep 2025"
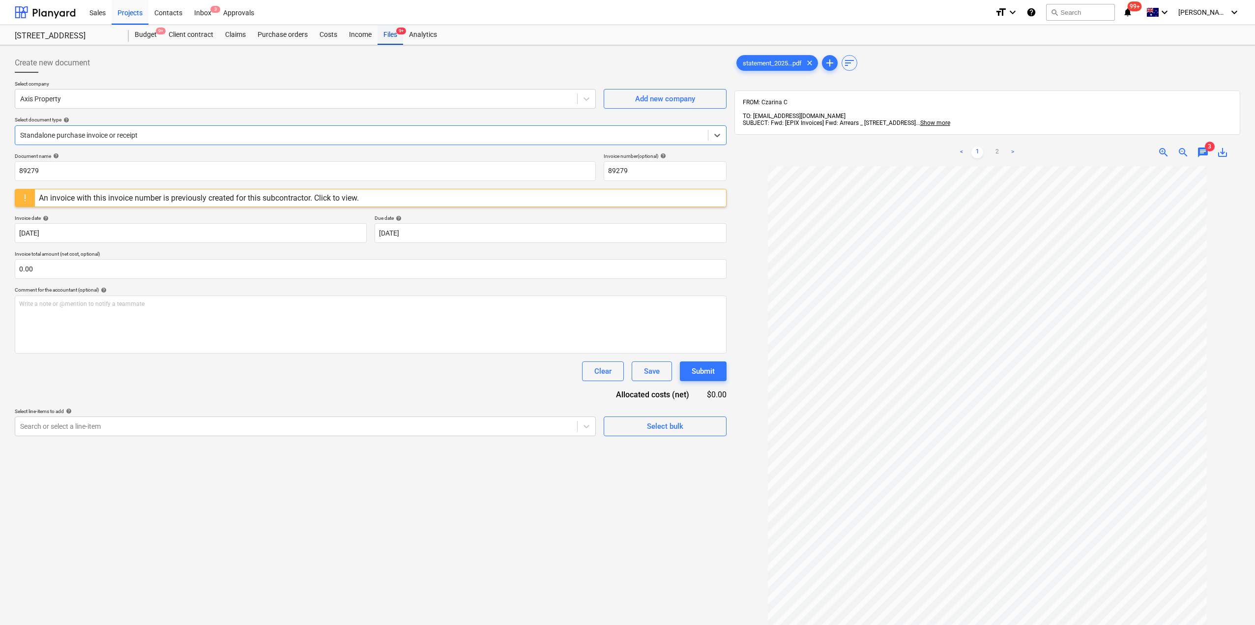
click at [393, 38] on div "Files 9+" at bounding box center [390, 35] width 26 height 20
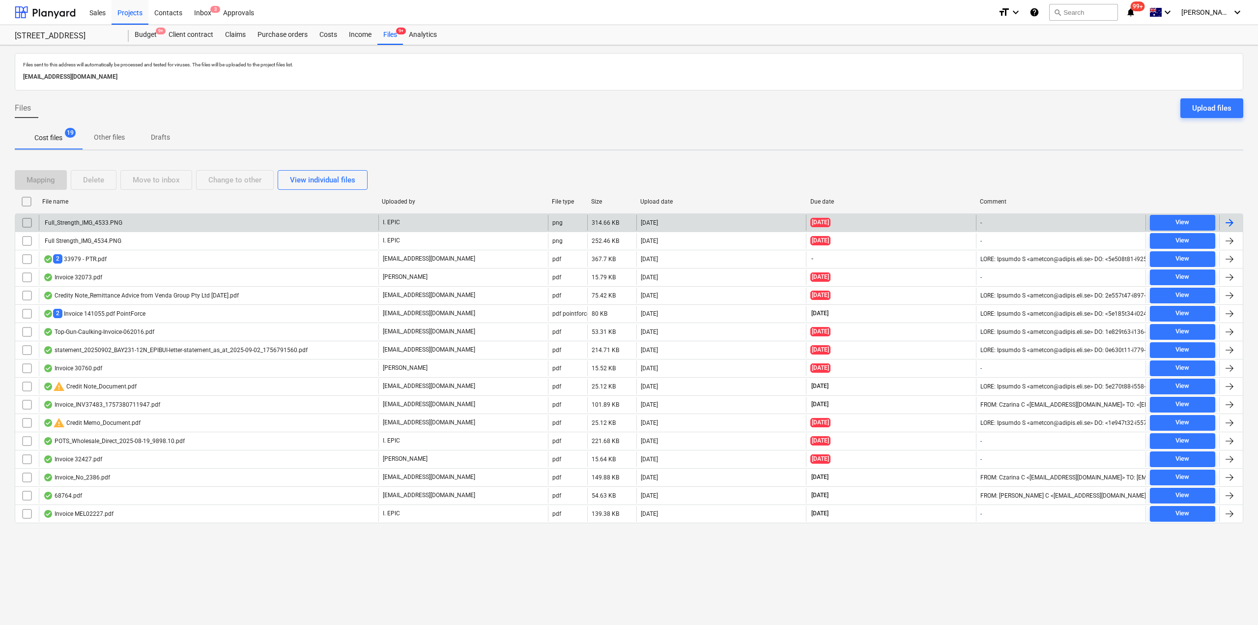
click at [107, 223] on div "Full_Strength_IMG_4533.PNG" at bounding box center [82, 222] width 79 height 7
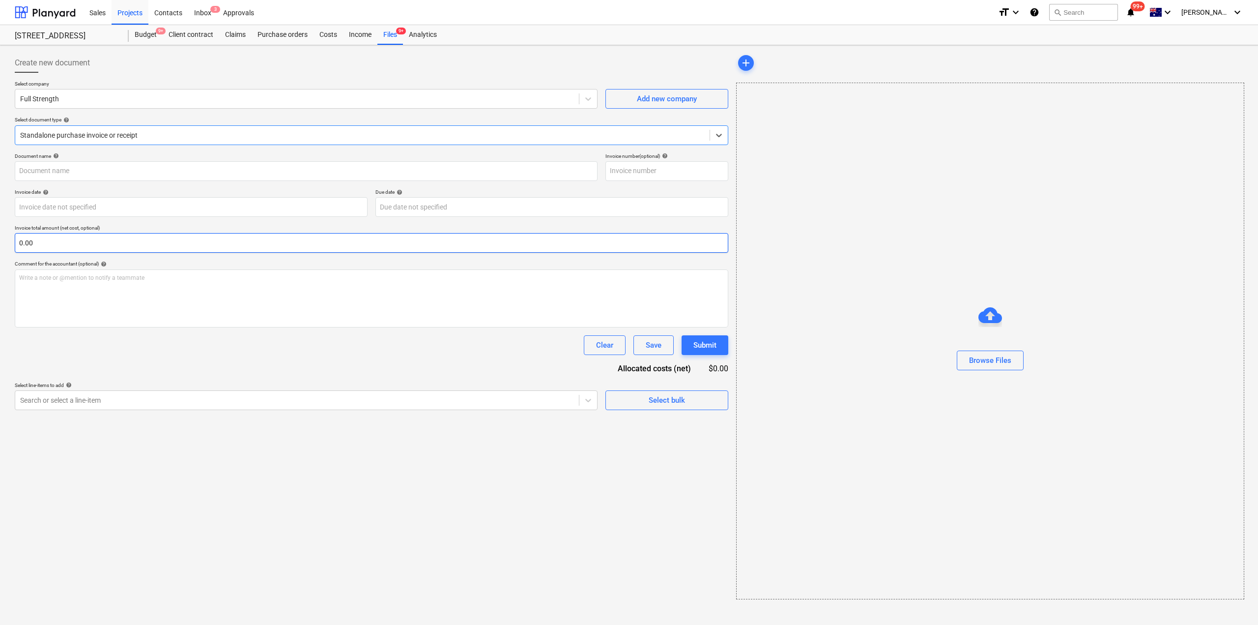
type input "Full Strength_CC Paid_$16.24"
type input "31 Aug 2025"
click at [390, 31] on div "Files 9+" at bounding box center [390, 35] width 26 height 20
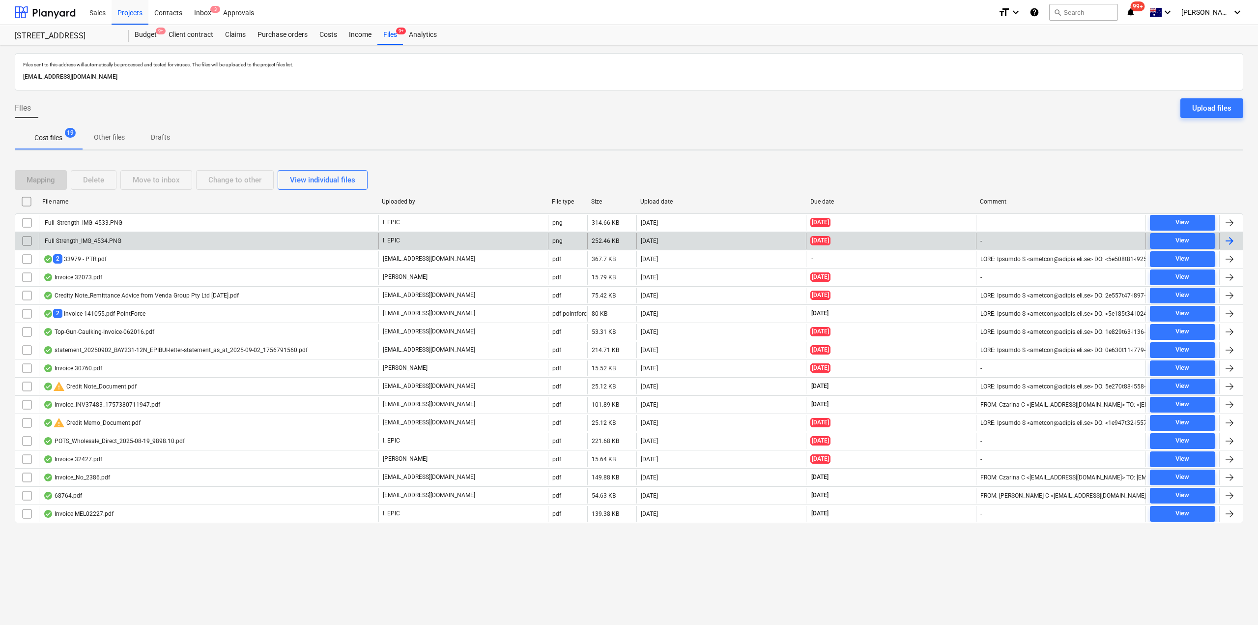
click at [102, 235] on div "Full Strength_IMG_4534.PNG" at bounding box center [209, 241] width 340 height 16
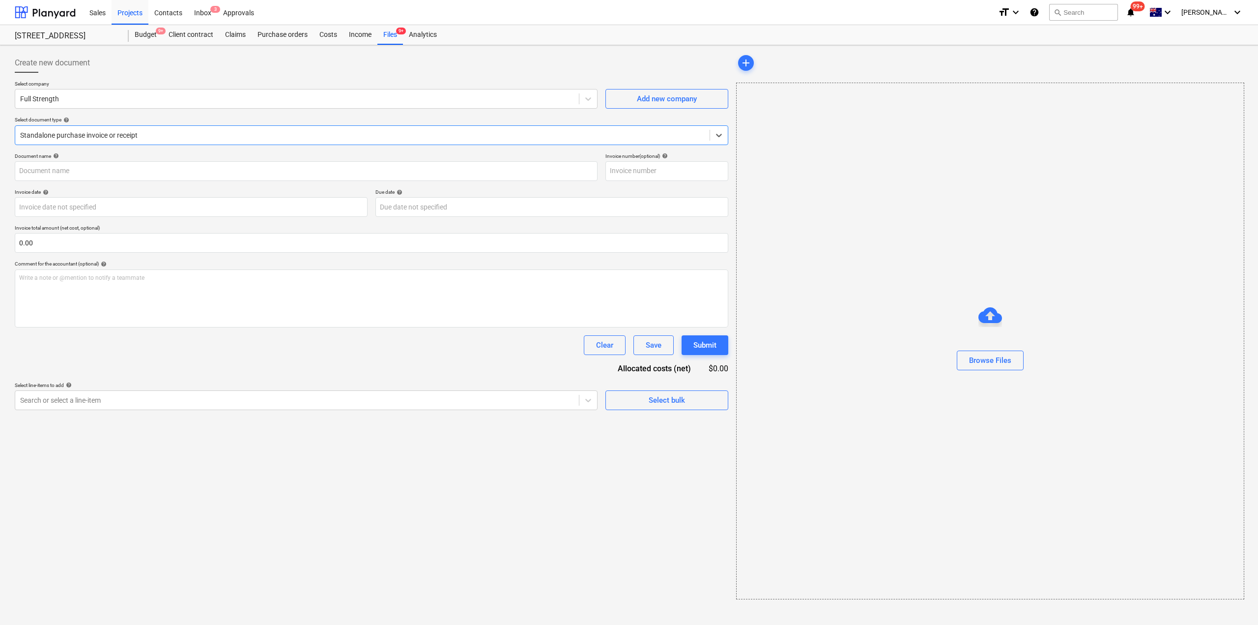
type input "Full Strength_CC Paid_$21.32"
type input "02 Sep 2025"
click at [290, 36] on div "Purchase orders" at bounding box center [283, 35] width 62 height 20
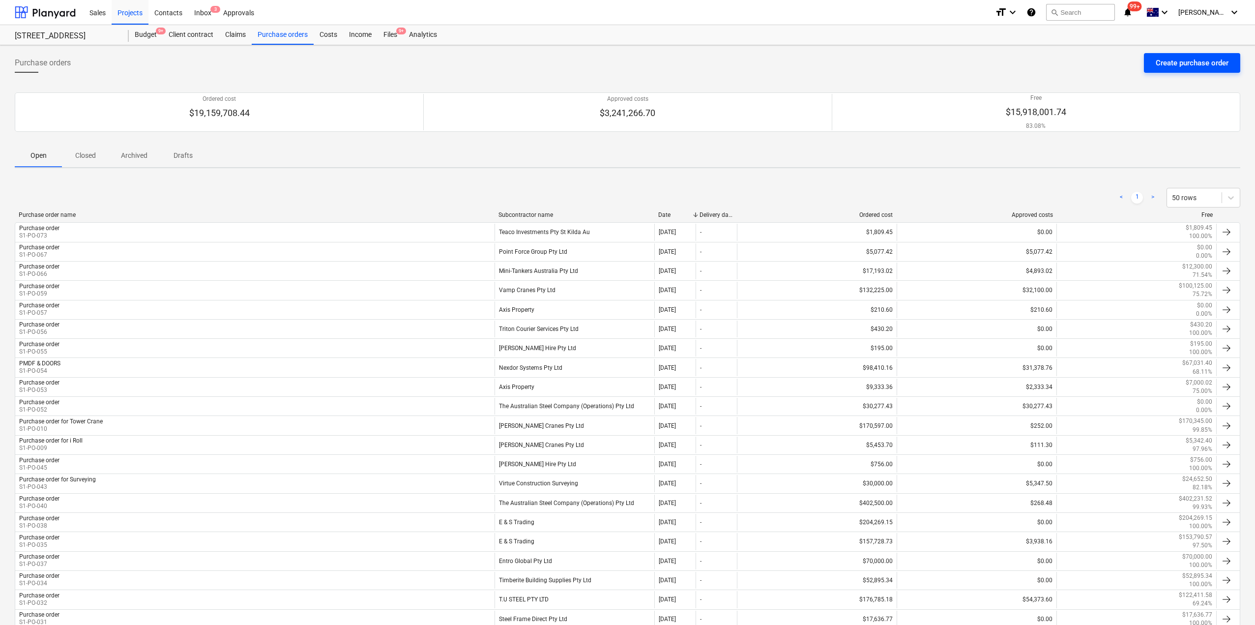
click at [1183, 62] on div "Create purchase order" at bounding box center [1191, 63] width 73 height 13
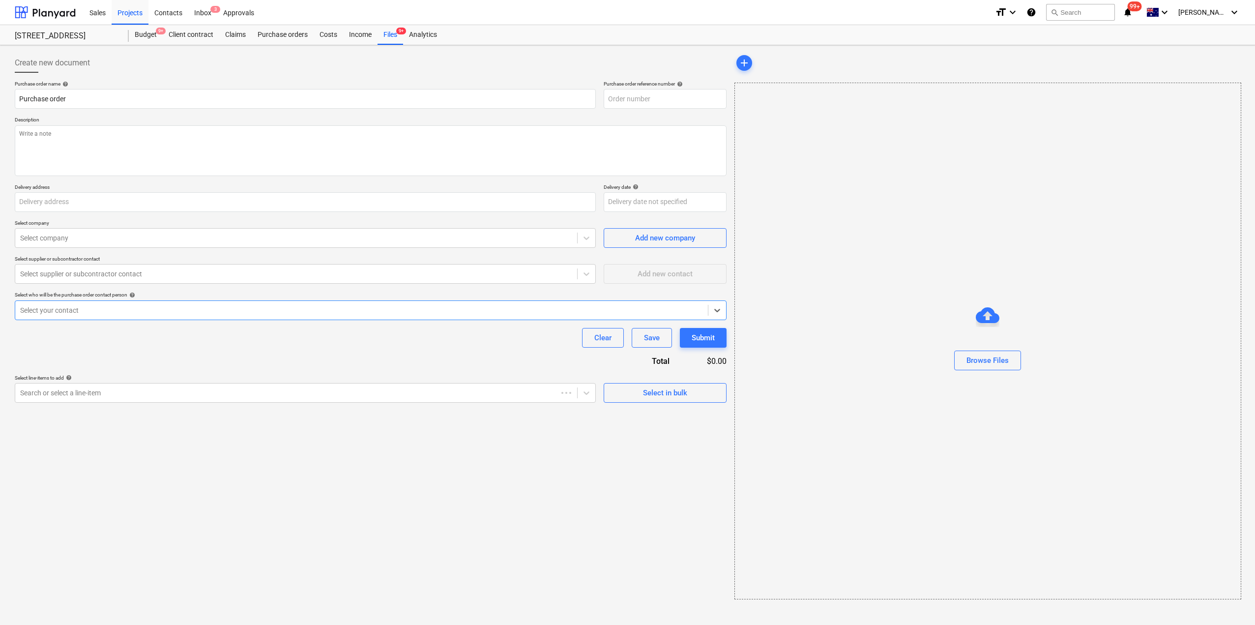
type textarea "x"
type input "S1-PO-073"
type input "[STREET_ADDRESS]"
click at [114, 148] on textarea at bounding box center [372, 150] width 714 height 51
type textarea "x"
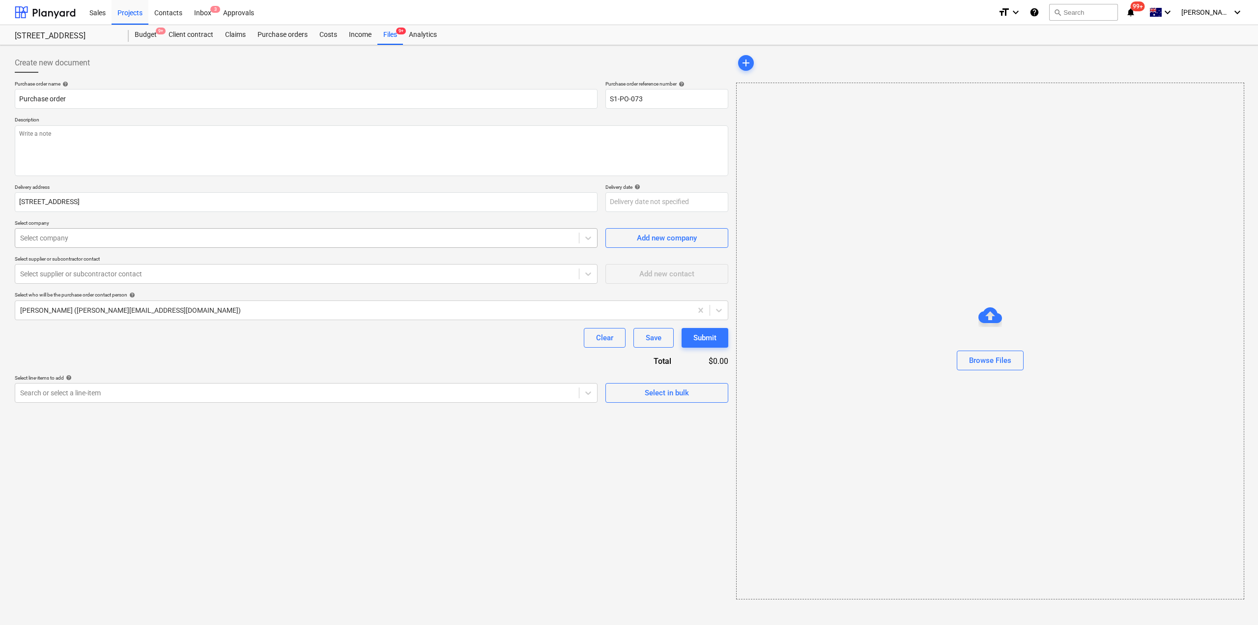
click at [91, 240] on div at bounding box center [297, 238] width 554 height 10
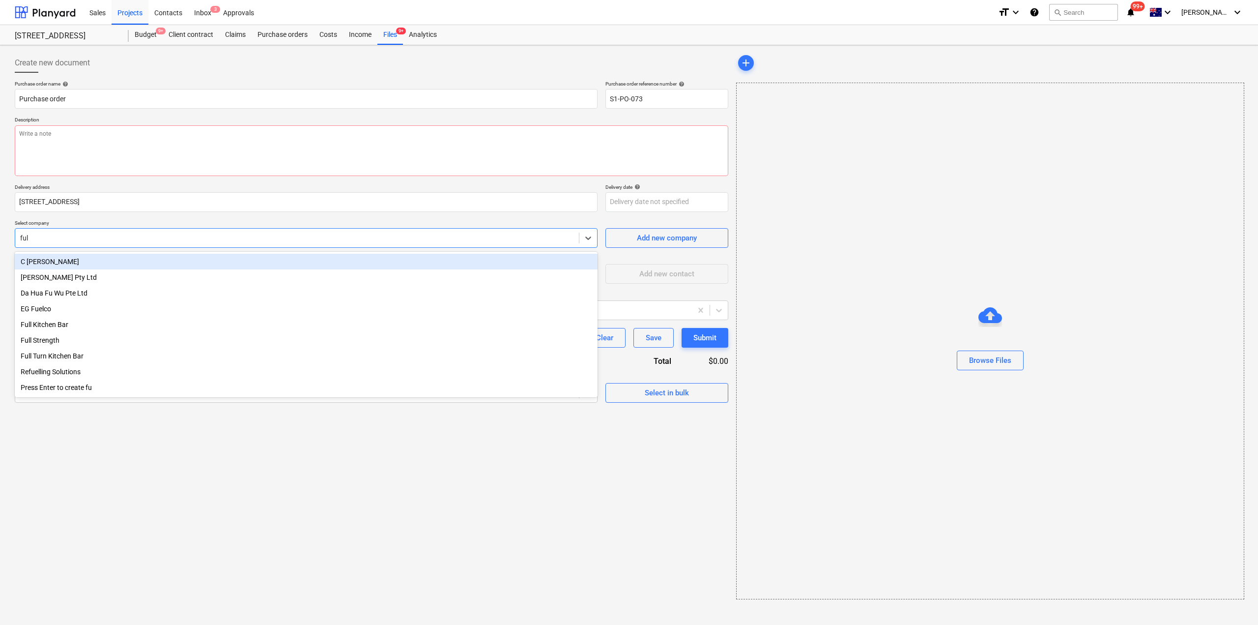
type input "full"
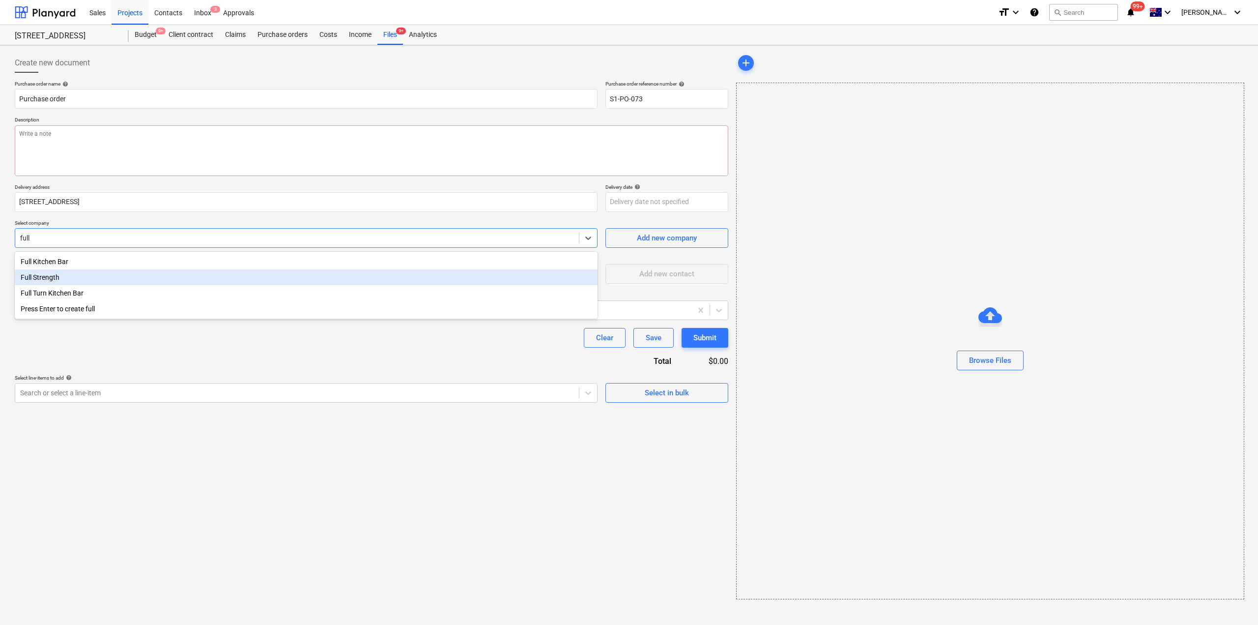
click at [58, 277] on div "Full Strength" at bounding box center [306, 277] width 583 height 16
type textarea "x"
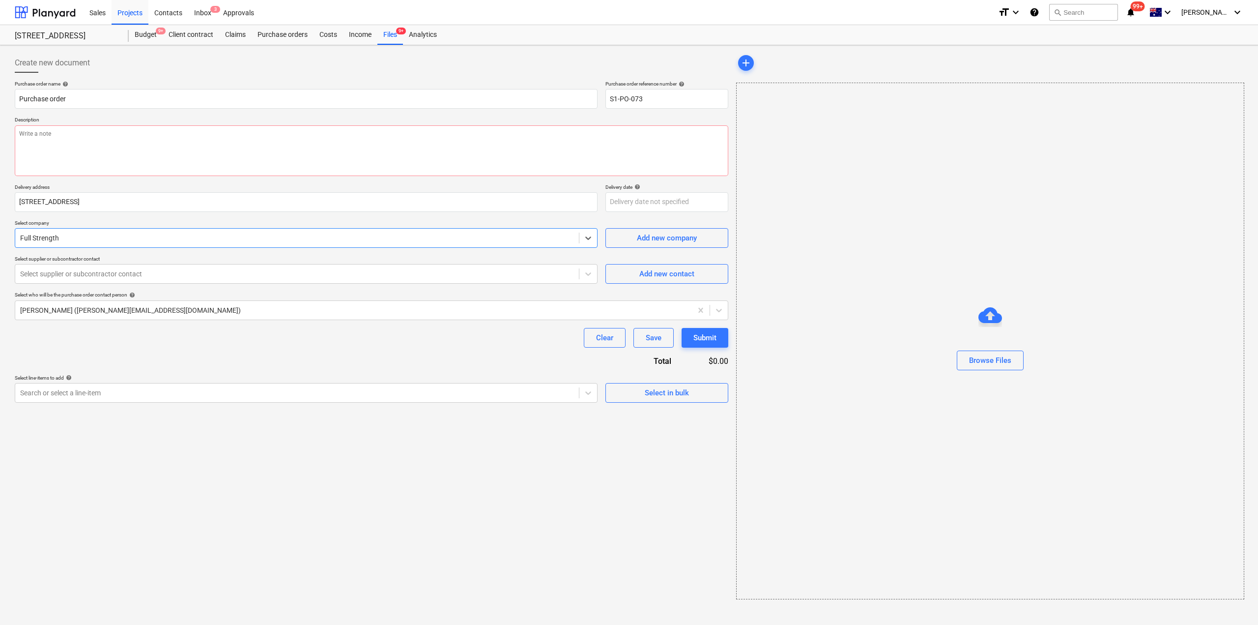
click at [58, 277] on div at bounding box center [297, 274] width 554 height 10
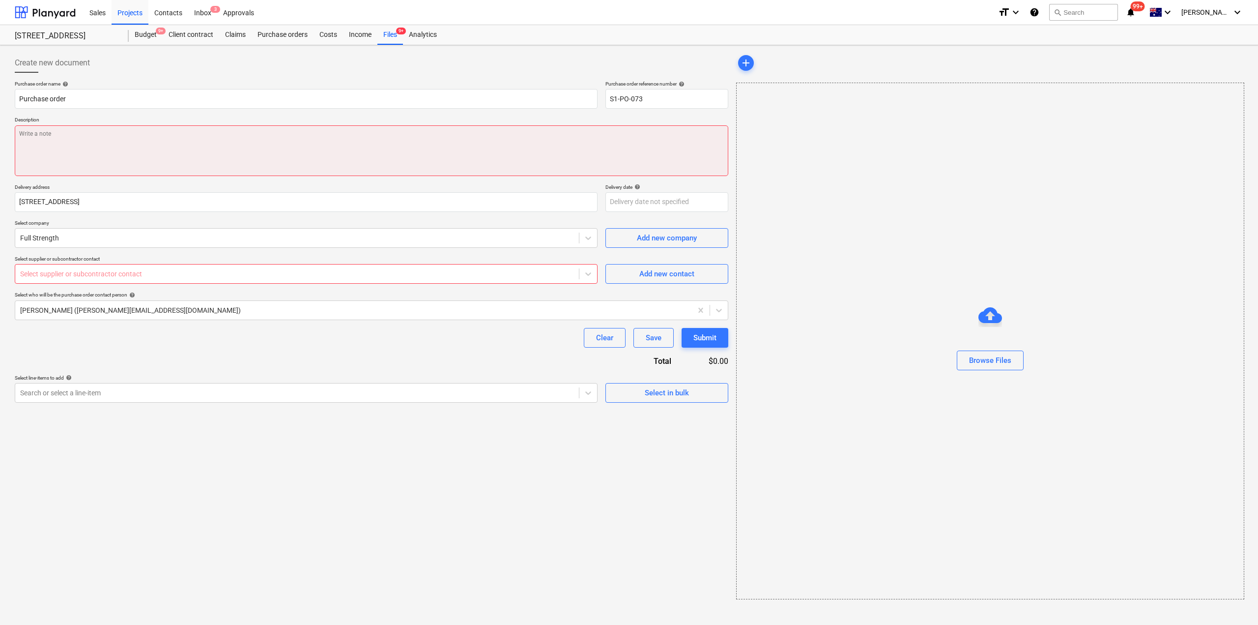
click at [112, 142] on textarea at bounding box center [372, 150] width 714 height 51
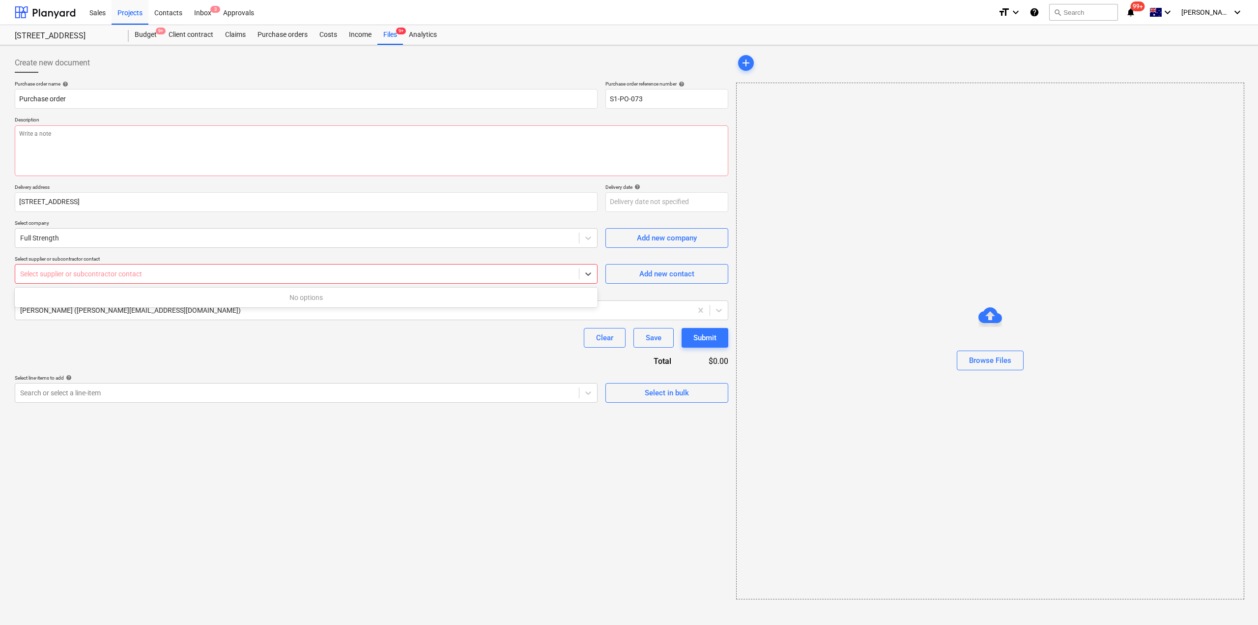
click at [185, 273] on div at bounding box center [297, 274] width 554 height 10
click at [186, 347] on div "Clear Save Submit" at bounding box center [372, 338] width 714 height 20
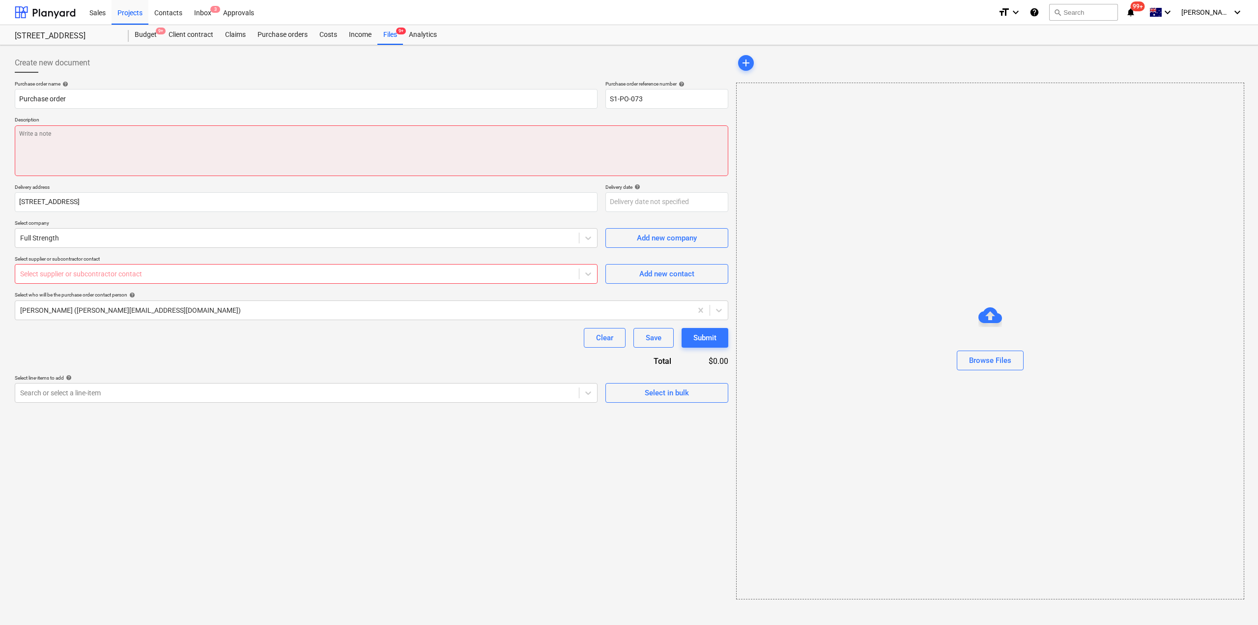
click at [199, 149] on textarea at bounding box center [372, 150] width 714 height 51
type textarea "x"
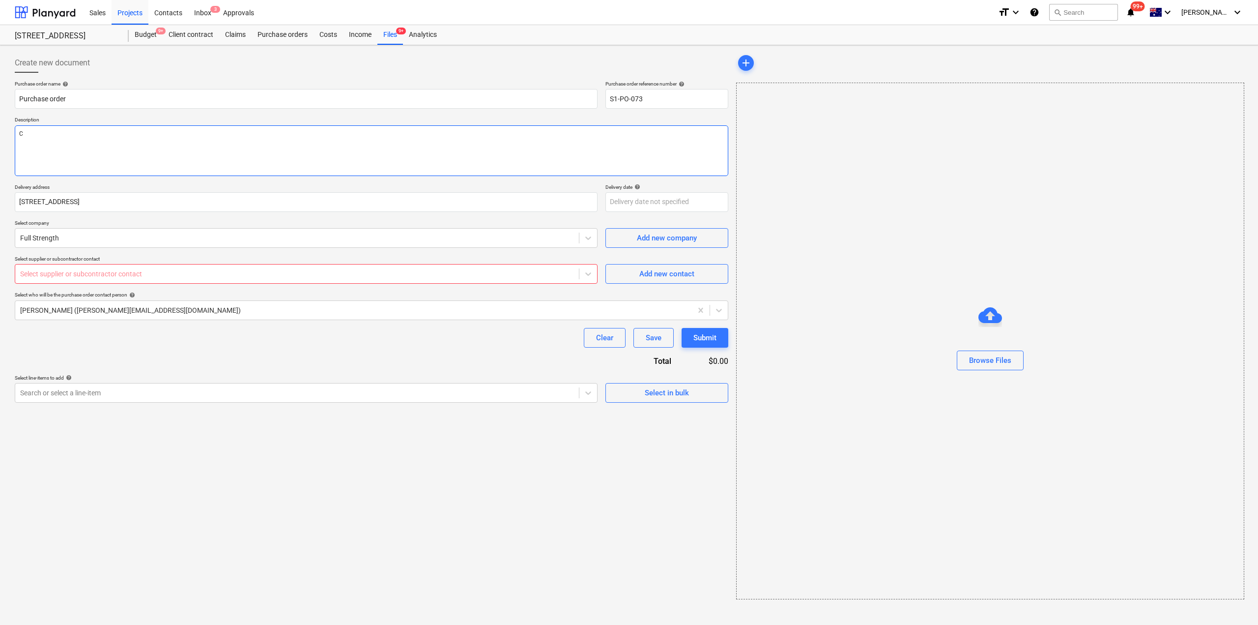
type textarea "Co"
type textarea "x"
type textarea "Cof"
type textarea "x"
type textarea "Coff"
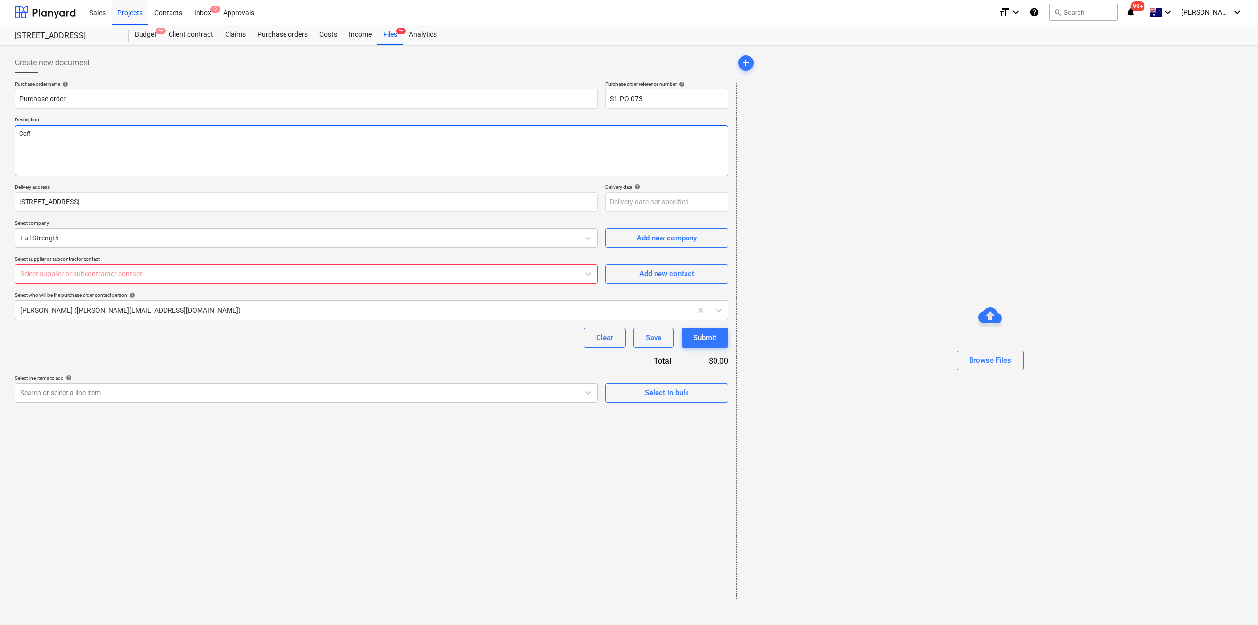
type textarea "x"
type textarea "Coffe"
type textarea "x"
type textarea "Coffee"
drag, startPoint x: 141, startPoint y: 151, endPoint x: 0, endPoint y: 142, distance: 141.4
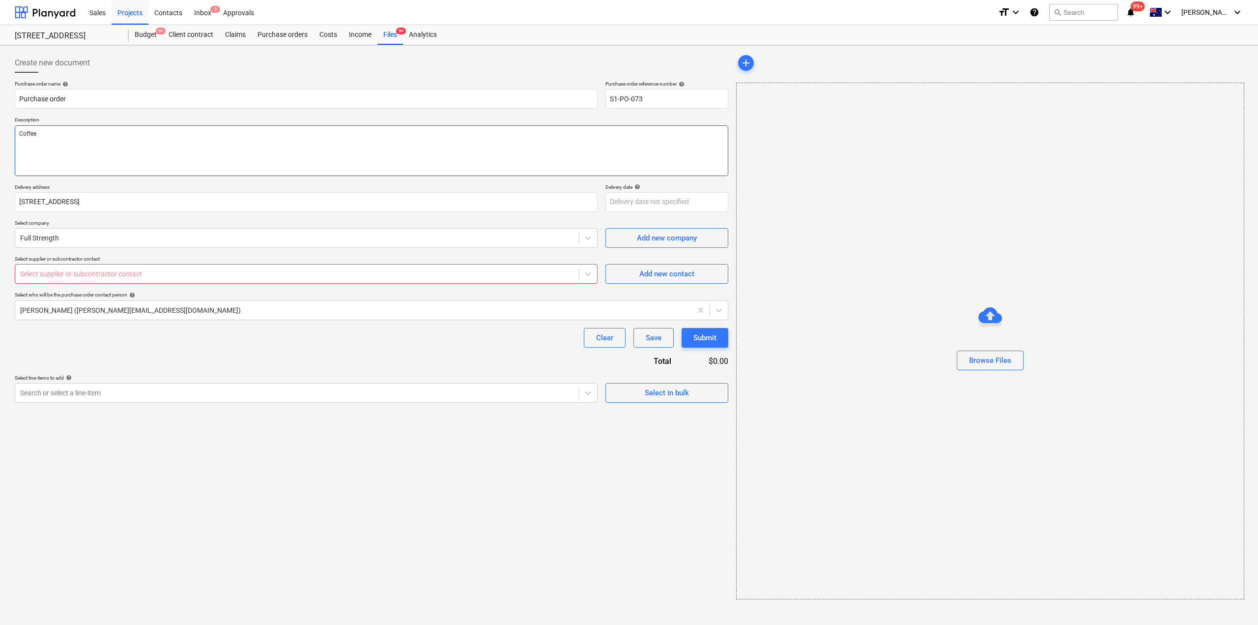
click at [0, 142] on div "Create new document Purchase order name help Purchase order Purchase order refe…" at bounding box center [629, 334] width 1258 height 579
type textarea "x"
type textarea "S"
type textarea "x"
type textarea "Su"
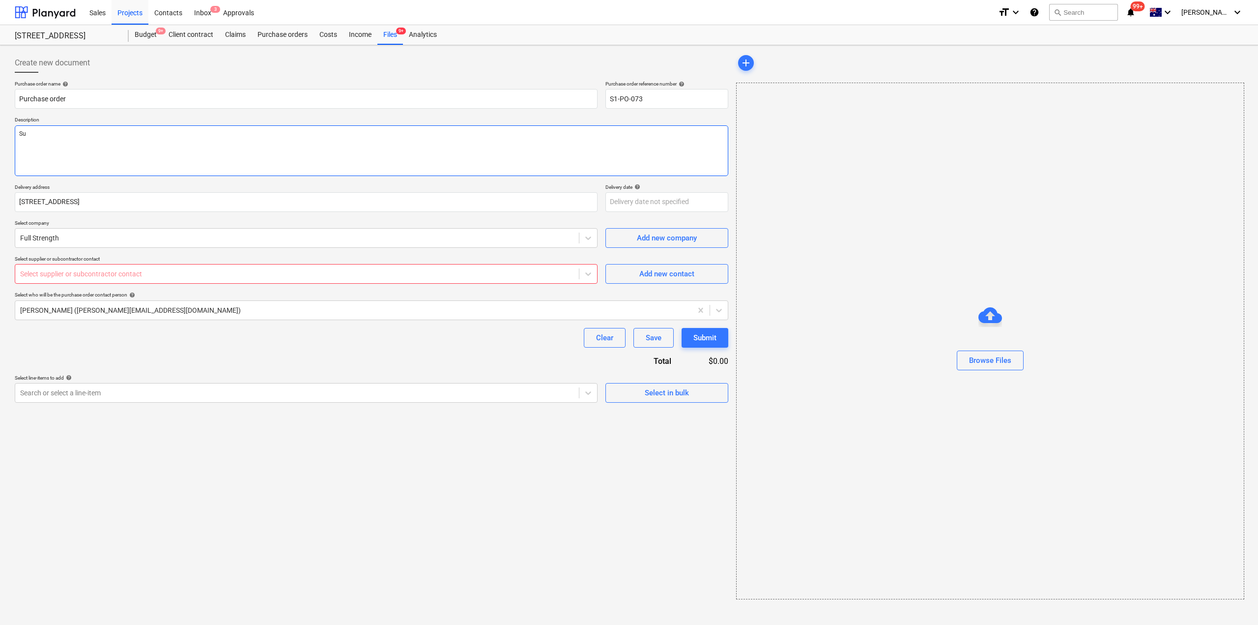
type textarea "x"
type textarea "Sun"
type textarea "x"
type textarea "Sund"
type textarea "x"
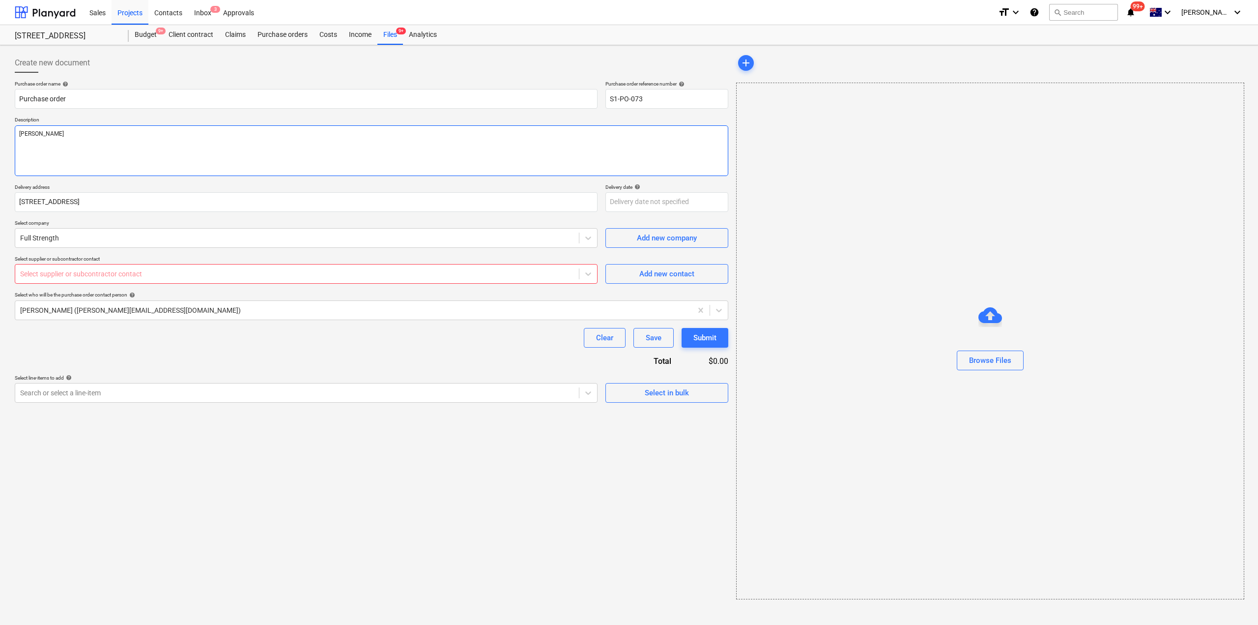
type textarea "Sundr"
type textarea "x"
type textarea "Sundry"
click at [273, 272] on div at bounding box center [297, 274] width 554 height 10
click at [590, 271] on icon at bounding box center [588, 274] width 10 height 10
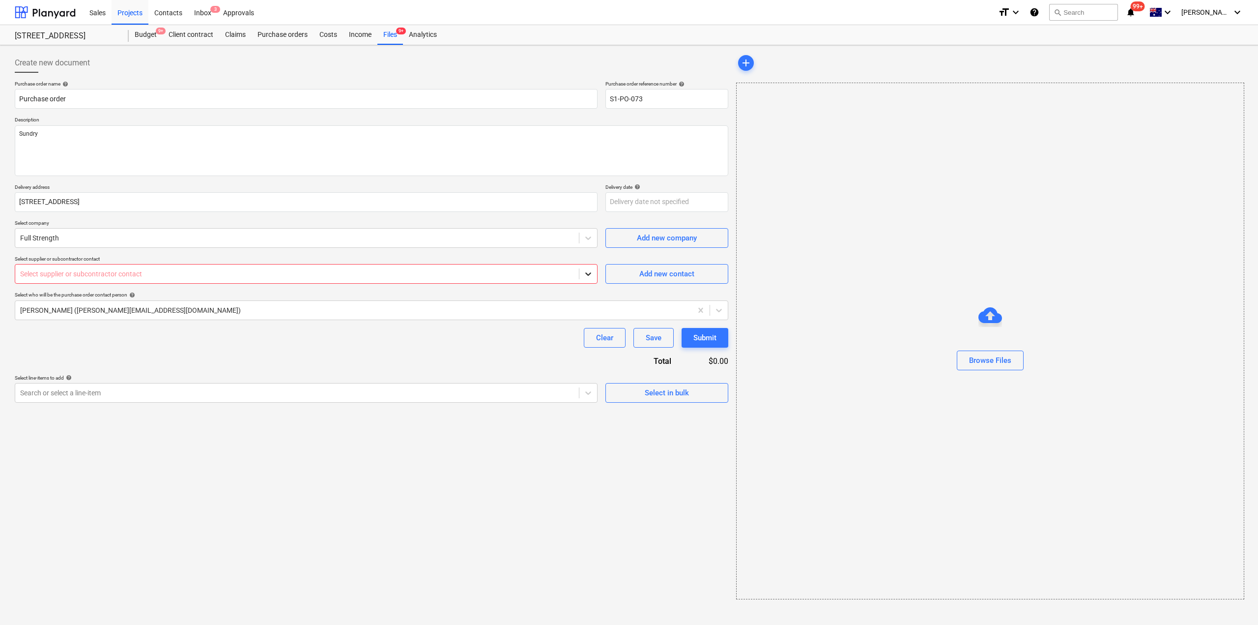
click at [590, 271] on icon at bounding box center [588, 274] width 10 height 10
click at [659, 267] on div "Add new contact" at bounding box center [666, 273] width 55 height 13
type textarea "x"
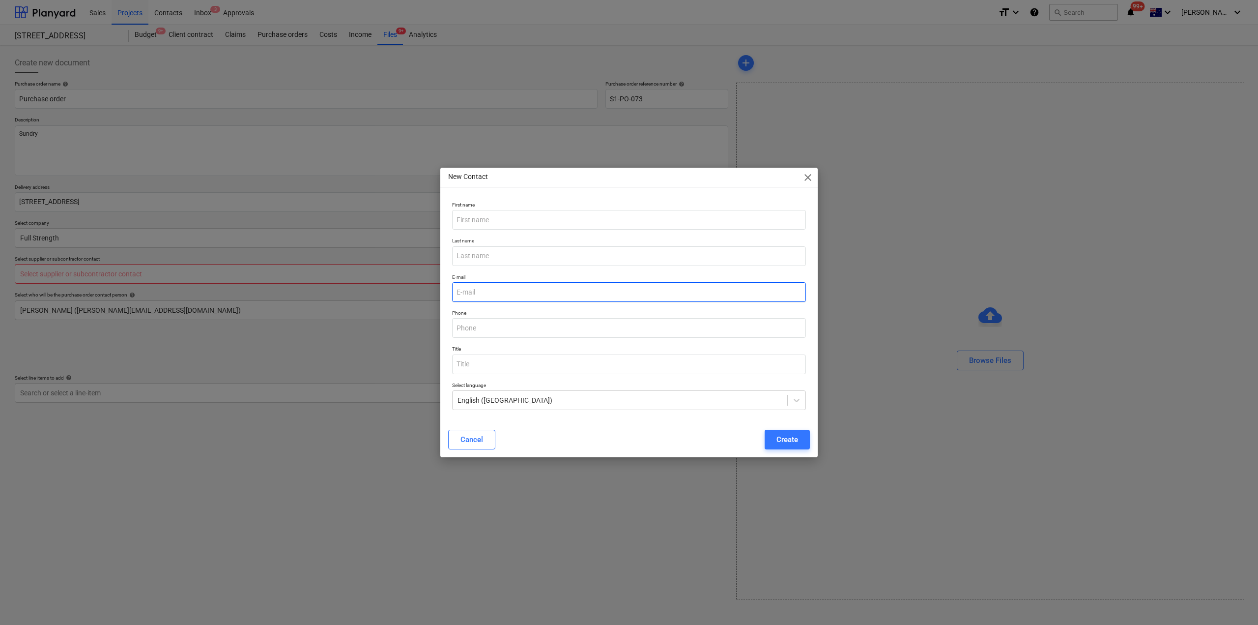
click at [510, 299] on input "email" at bounding box center [629, 292] width 354 height 20
click at [512, 252] on input "text" at bounding box center [629, 256] width 354 height 20
click at [506, 287] on input "email" at bounding box center [629, 292] width 354 height 20
click at [504, 327] on input "text" at bounding box center [629, 328] width 354 height 20
click at [486, 296] on input "fs" at bounding box center [629, 292] width 354 height 20
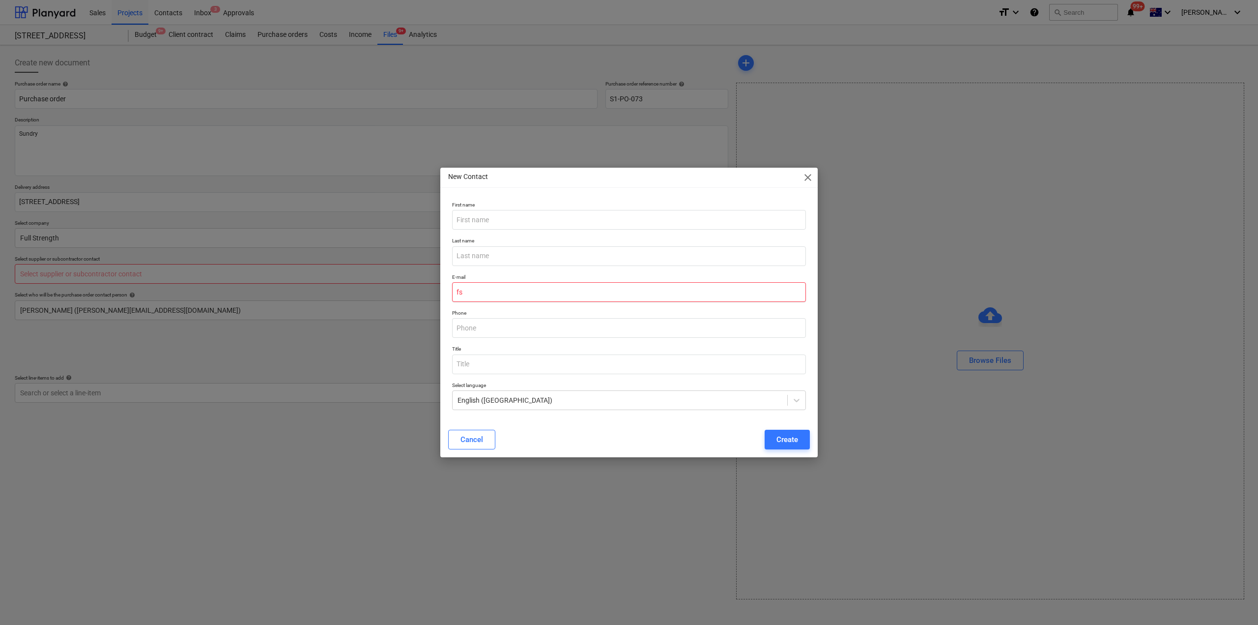
drag, startPoint x: 479, startPoint y: 295, endPoint x: 456, endPoint y: 290, distance: 23.5
click at [456, 290] on input "fs" at bounding box center [629, 292] width 354 height 20
type input "full@strength.com"
click at [778, 437] on div "Create" at bounding box center [788, 439] width 22 height 13
click at [480, 218] on input "text" at bounding box center [629, 220] width 354 height 20
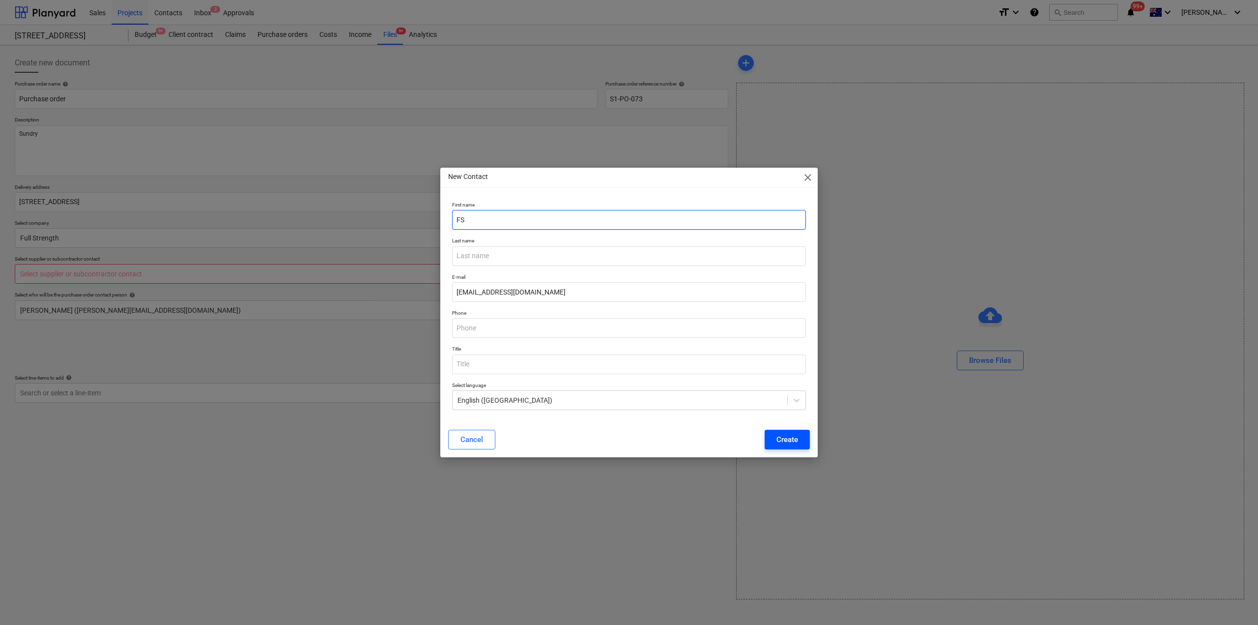
type input "FS"
click at [774, 430] on button "Create" at bounding box center [787, 440] width 45 height 20
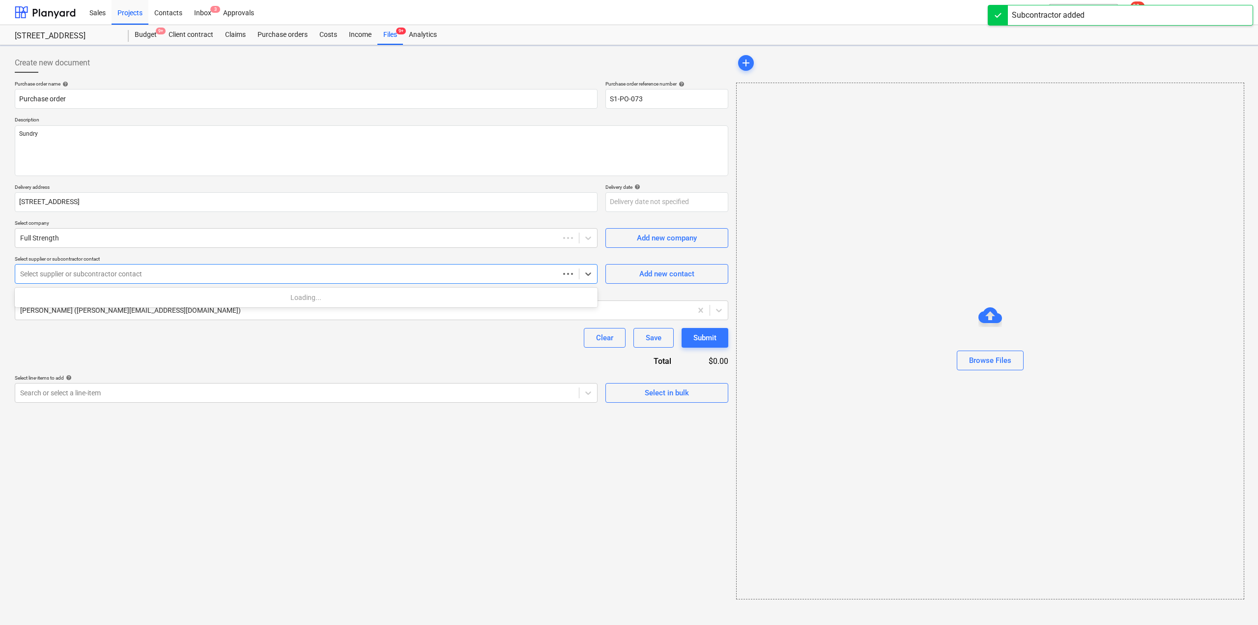
click at [356, 269] on div at bounding box center [287, 274] width 534 height 10
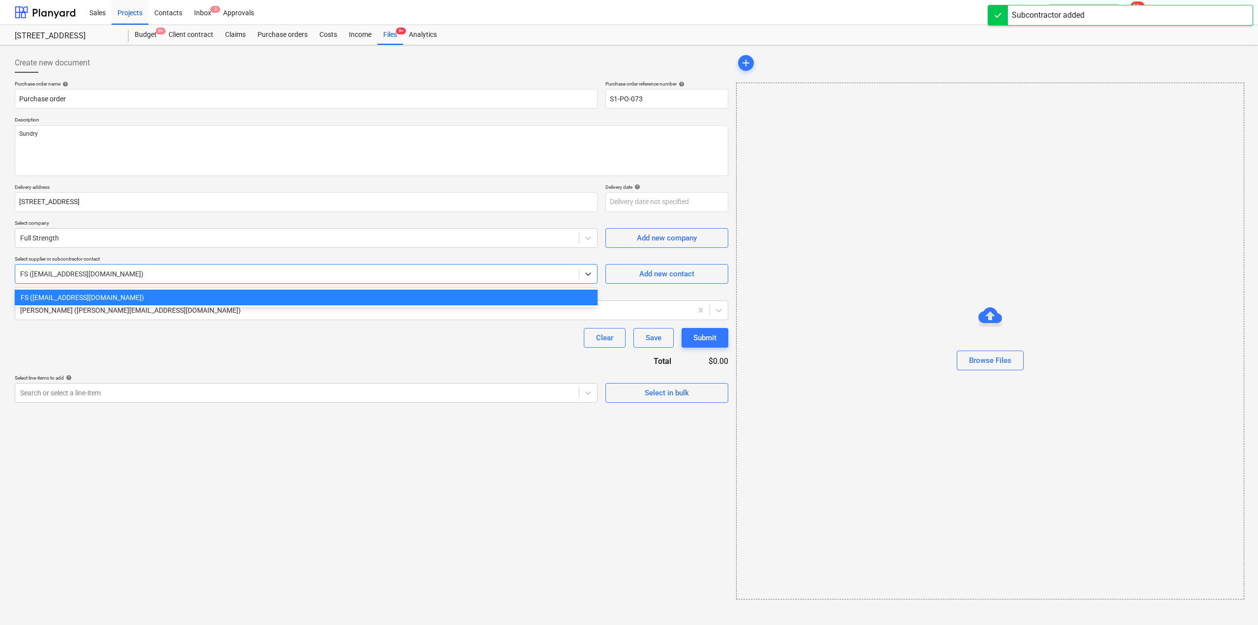
click at [287, 291] on div "FS (full@strength.com)" at bounding box center [306, 297] width 583 height 16
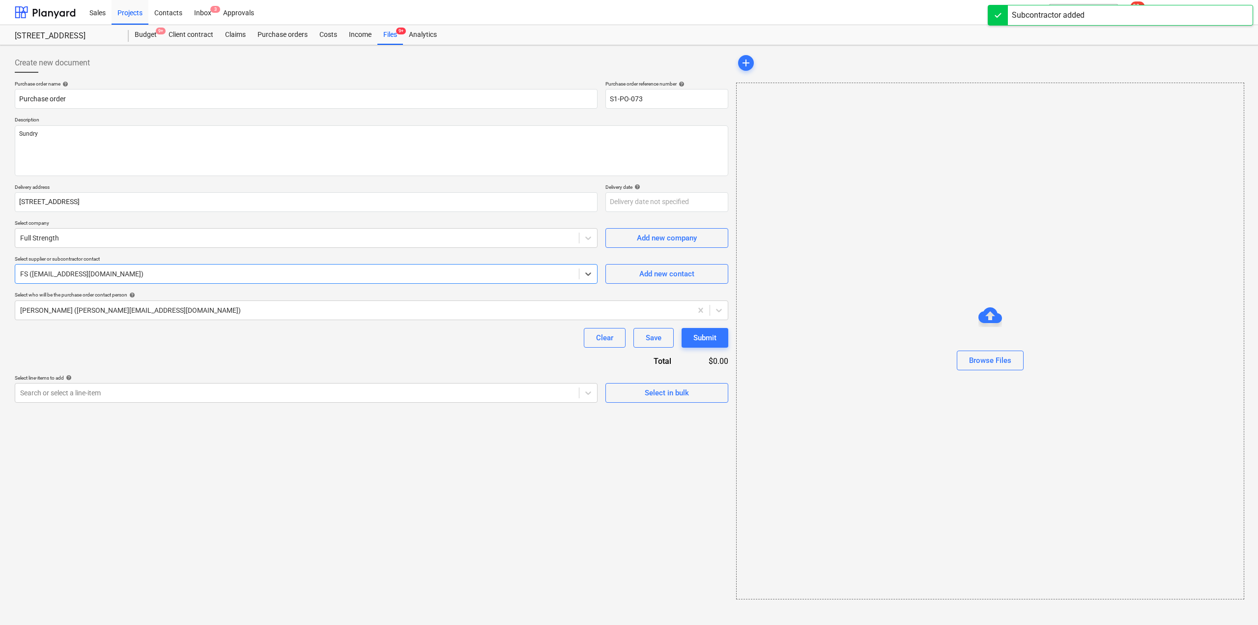
type textarea "x"
click at [287, 350] on div "Purchase order name help Purchase order Purchase order reference number help S1…" at bounding box center [372, 242] width 714 height 322
click at [491, 393] on div at bounding box center [297, 393] width 554 height 10
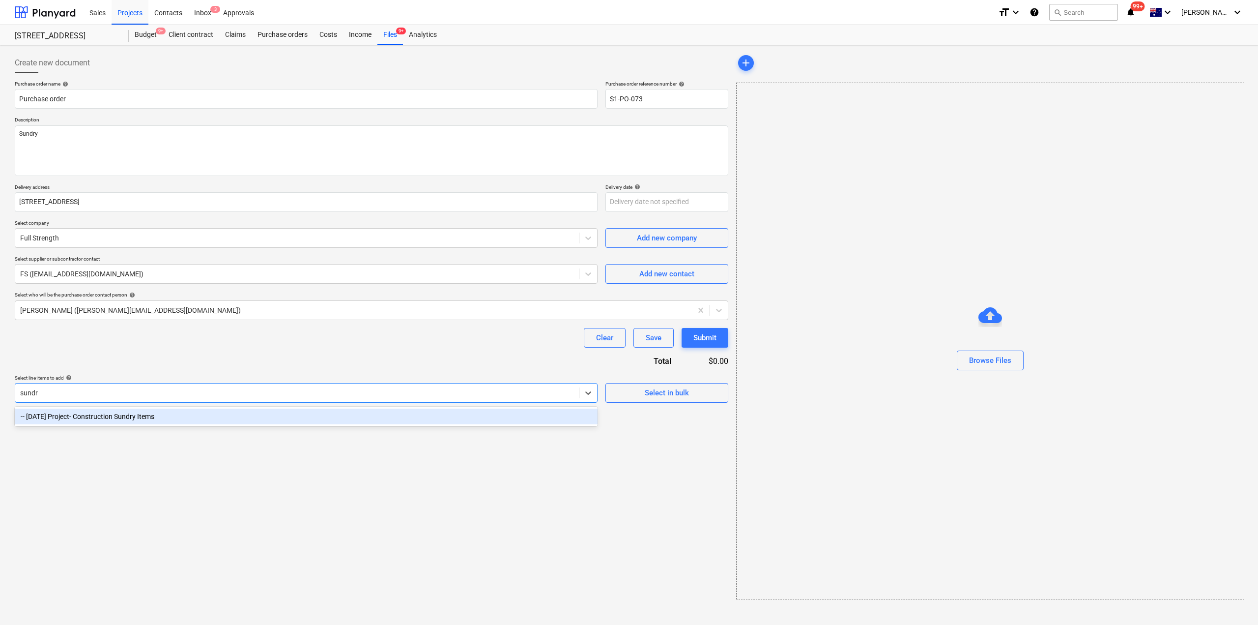
type input "sundry"
click at [444, 424] on div "-- 3-01-39 Project- Construction Sundry Items" at bounding box center [306, 416] width 583 height 16
type textarea "x"
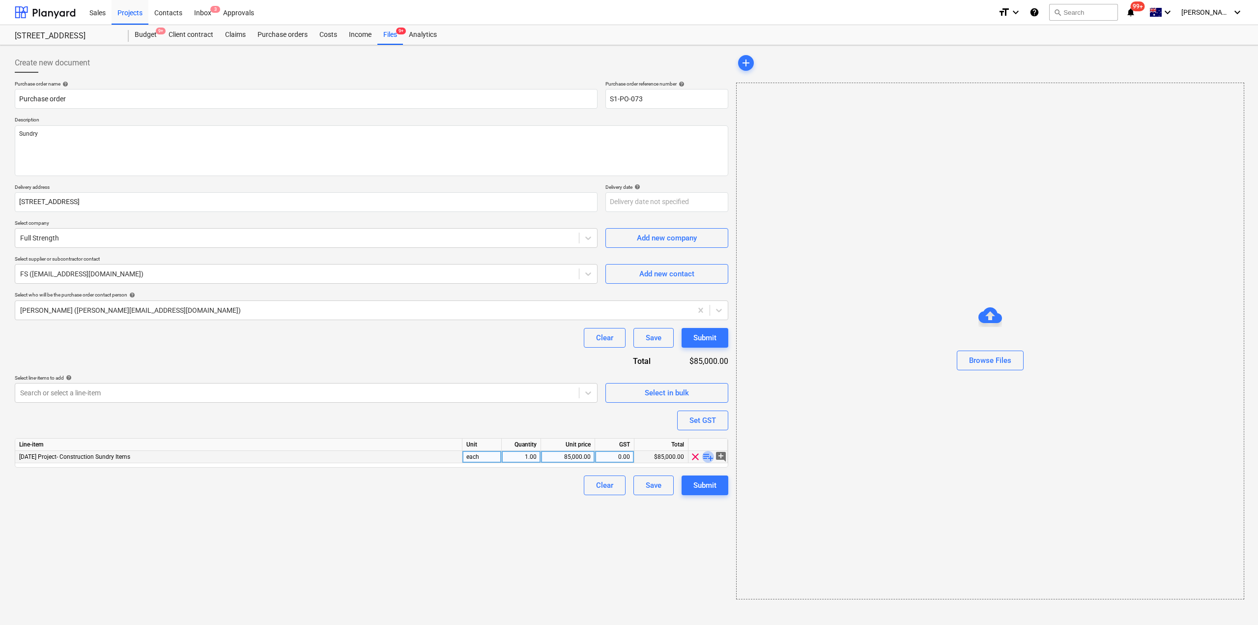
click at [706, 458] on span "playlist_add" at bounding box center [708, 457] width 12 height 12
type textarea "x"
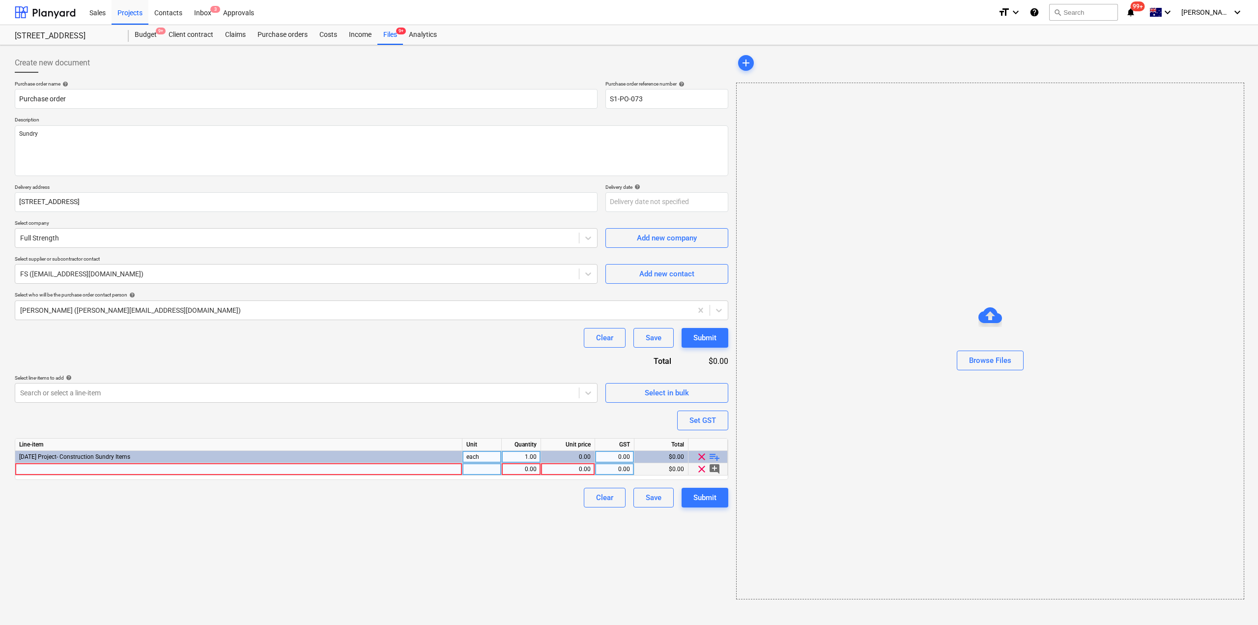
click at [140, 471] on div at bounding box center [238, 469] width 447 height 12
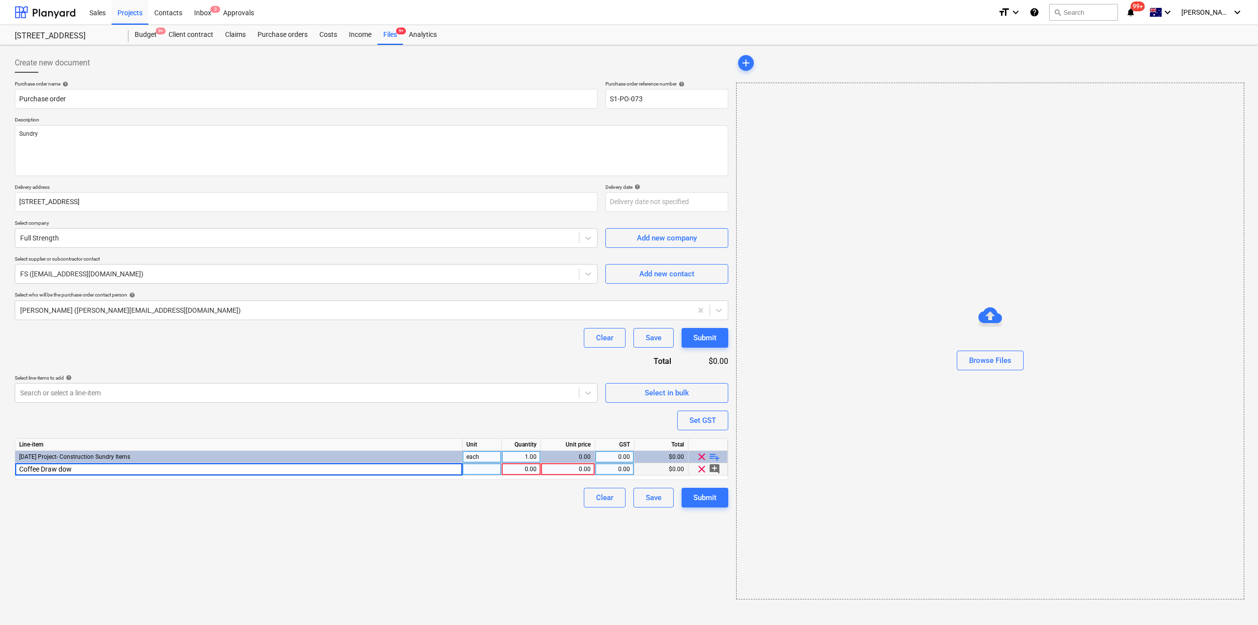
type input "Coffee Draw down"
type textarea "x"
type input "500"
click at [568, 469] on div "500.00" at bounding box center [568, 469] width 46 height 12
type textarea "x"
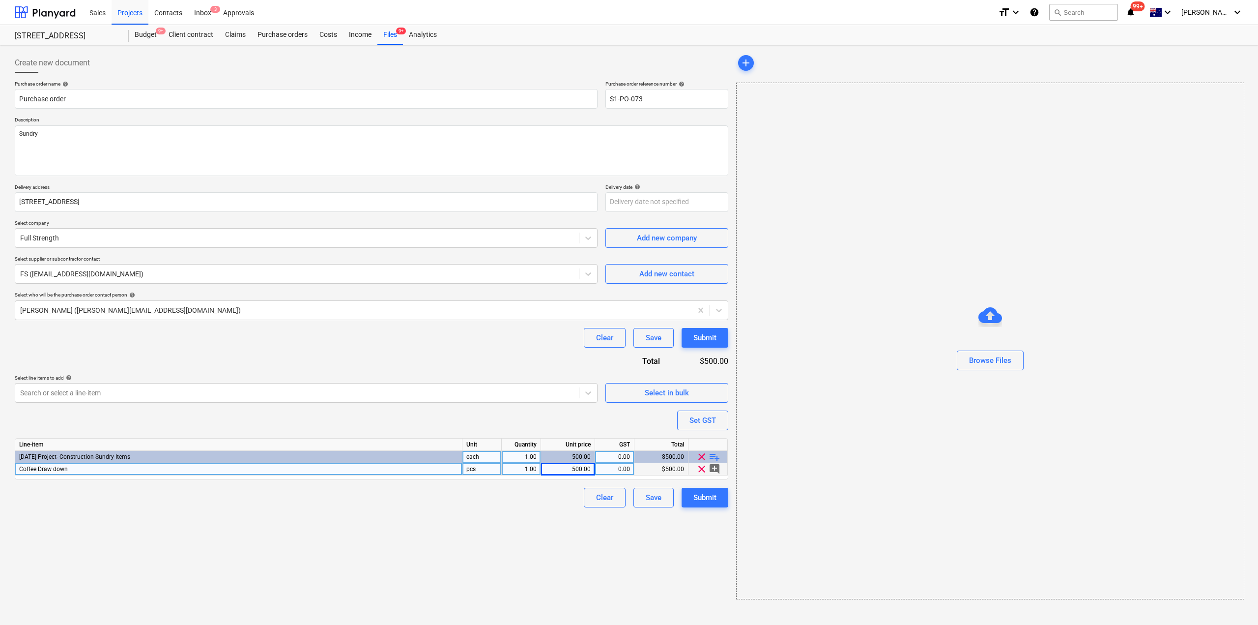
click at [564, 474] on div "500.00" at bounding box center [568, 469] width 46 height 12
type input "400"
click at [634, 564] on div "Create new document Purchase order name help Purchase order Purchase order refe…" at bounding box center [372, 326] width 722 height 554
click at [393, 323] on div "Purchase order name help Purchase order Purchase order reference number help S1…" at bounding box center [372, 294] width 714 height 427
click at [708, 503] on div "Submit" at bounding box center [704, 497] width 23 height 13
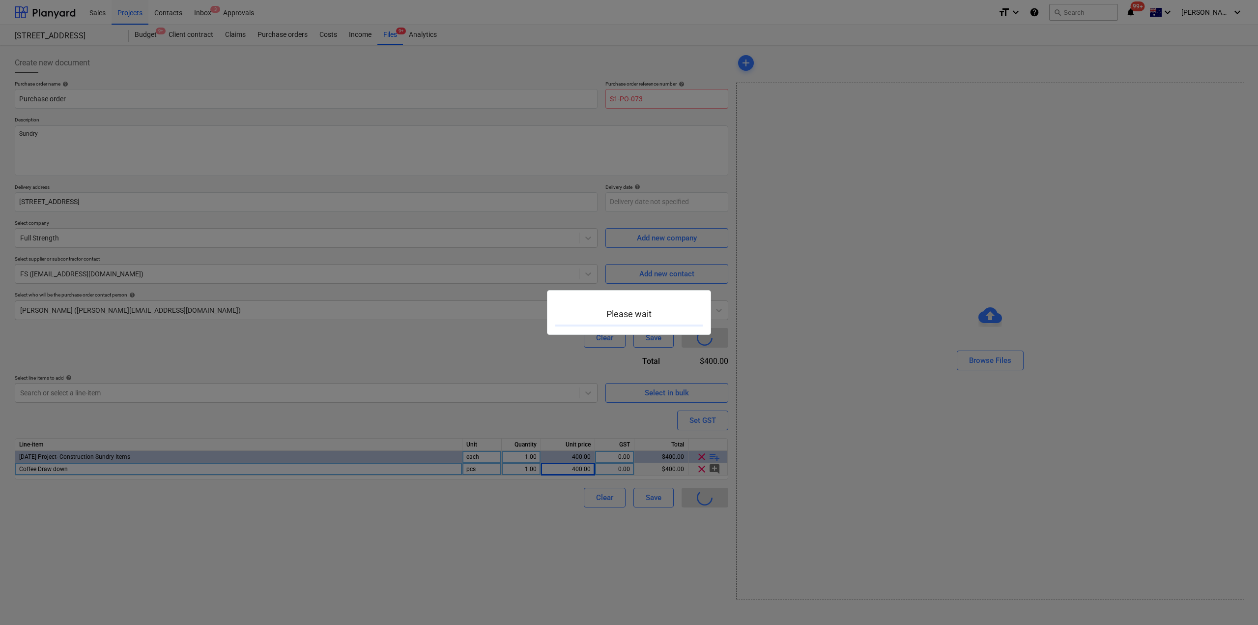
type textarea "x"
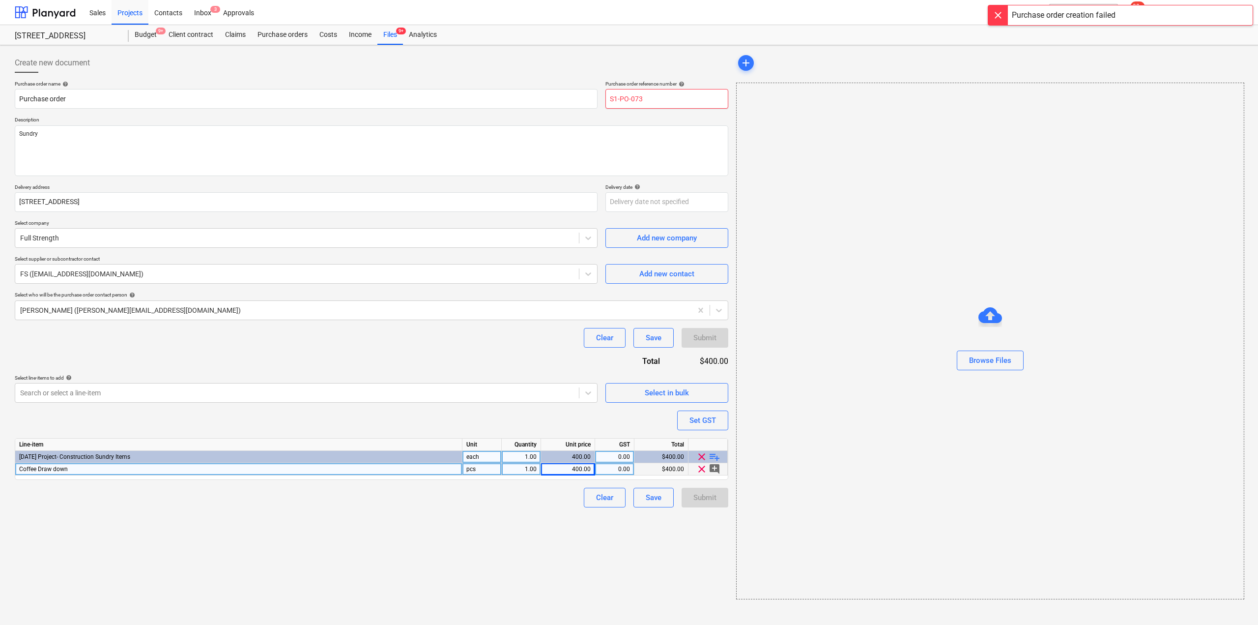
click at [653, 97] on input "S1-PO-073" at bounding box center [667, 99] width 123 height 20
drag, startPoint x: 638, startPoint y: 97, endPoint x: 663, endPoint y: 106, distance: 26.3
click at [663, 106] on input "S1-PO-073" at bounding box center [667, 99] width 123 height 20
type input "S1-PO-074"
click at [302, 527] on div "Create new document Purchase order name help Purchase order Purchase order refe…" at bounding box center [372, 326] width 722 height 554
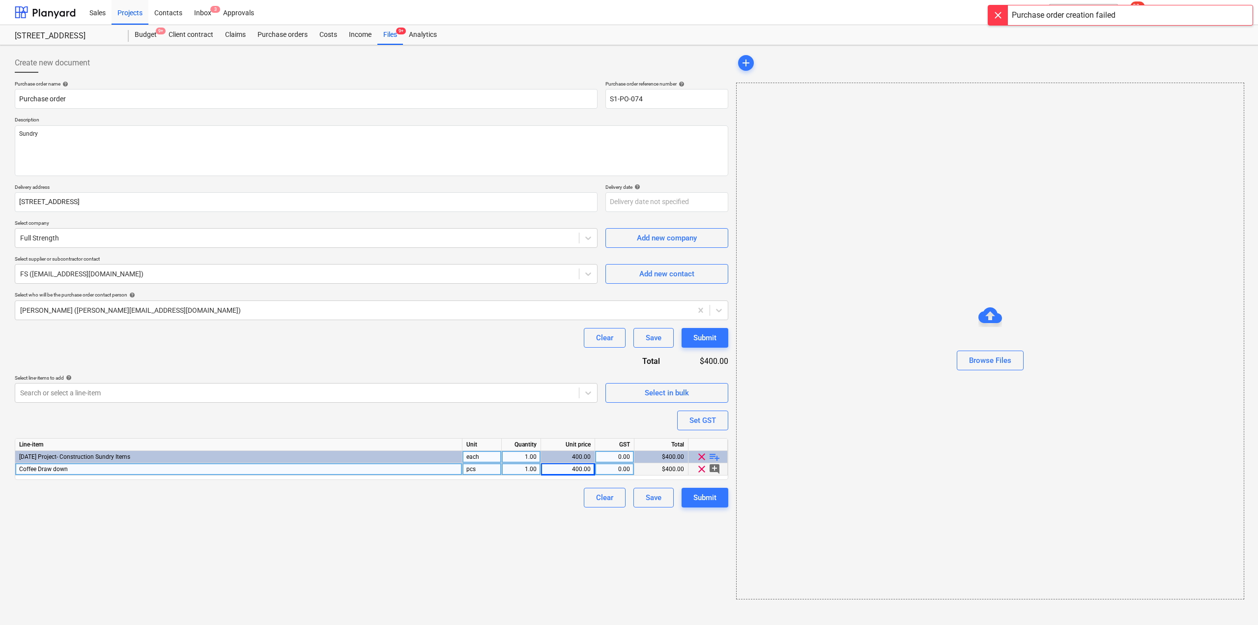
click at [64, 472] on span "Coffee Draw down" at bounding box center [43, 468] width 49 height 7
click at [81, 469] on input "Coffee Draw down" at bounding box center [238, 469] width 447 height 12
click at [84, 469] on input "Coffee Draw down" at bounding box center [238, 469] width 447 height 12
type input "Coffee Draw down paid by cc"
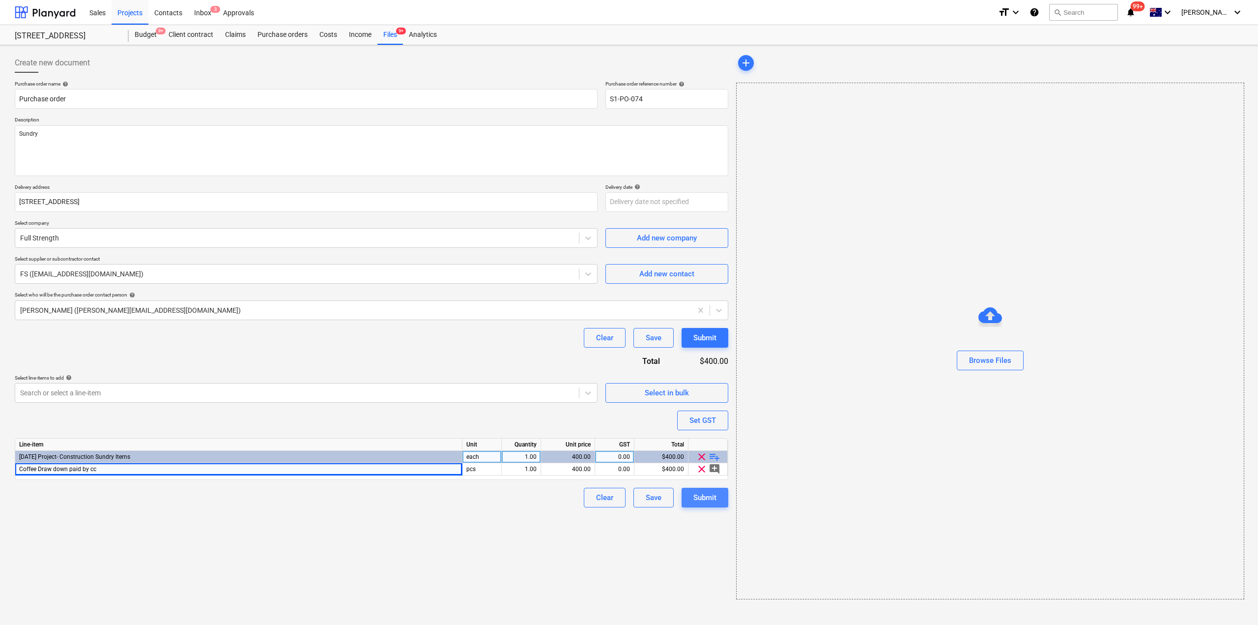
click at [720, 495] on button "Submit" at bounding box center [705, 498] width 47 height 20
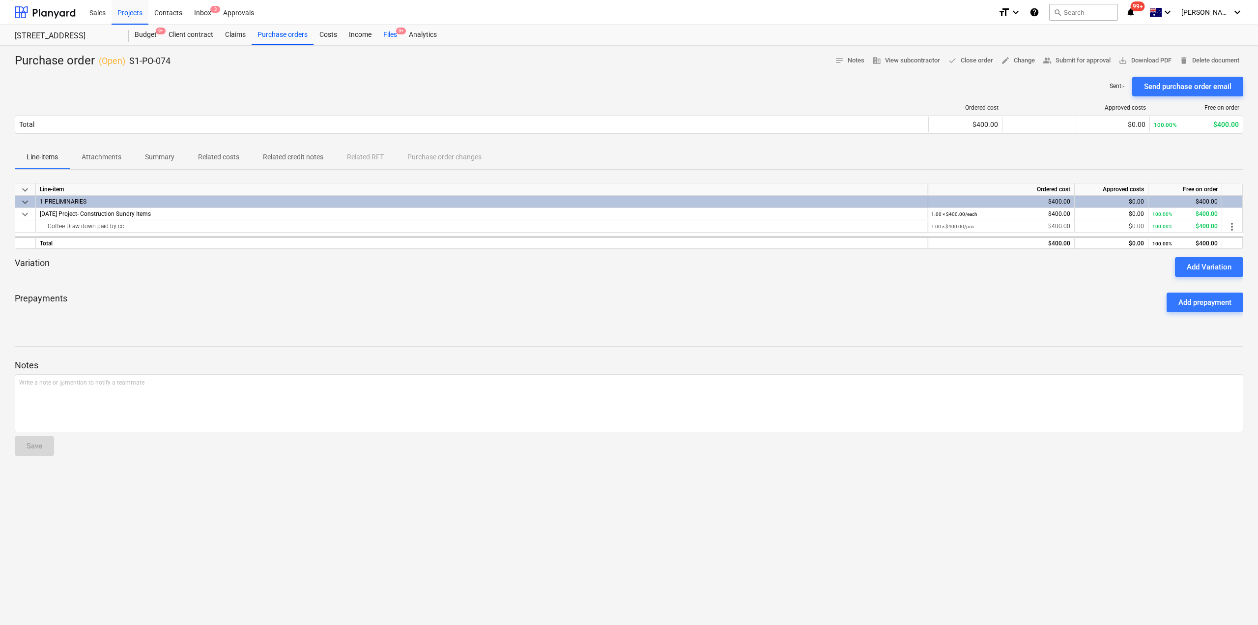
click at [391, 36] on div "Files 9+" at bounding box center [390, 35] width 26 height 20
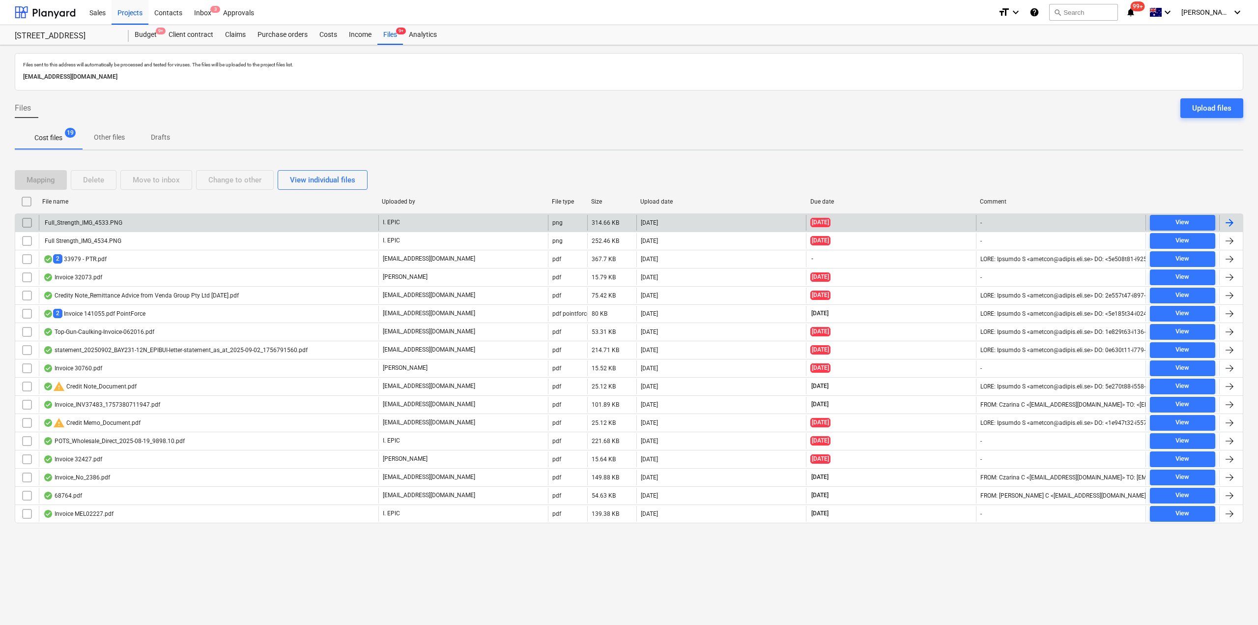
click at [235, 229] on div "Full_Strength_IMG_4533.PNG" at bounding box center [209, 223] width 340 height 16
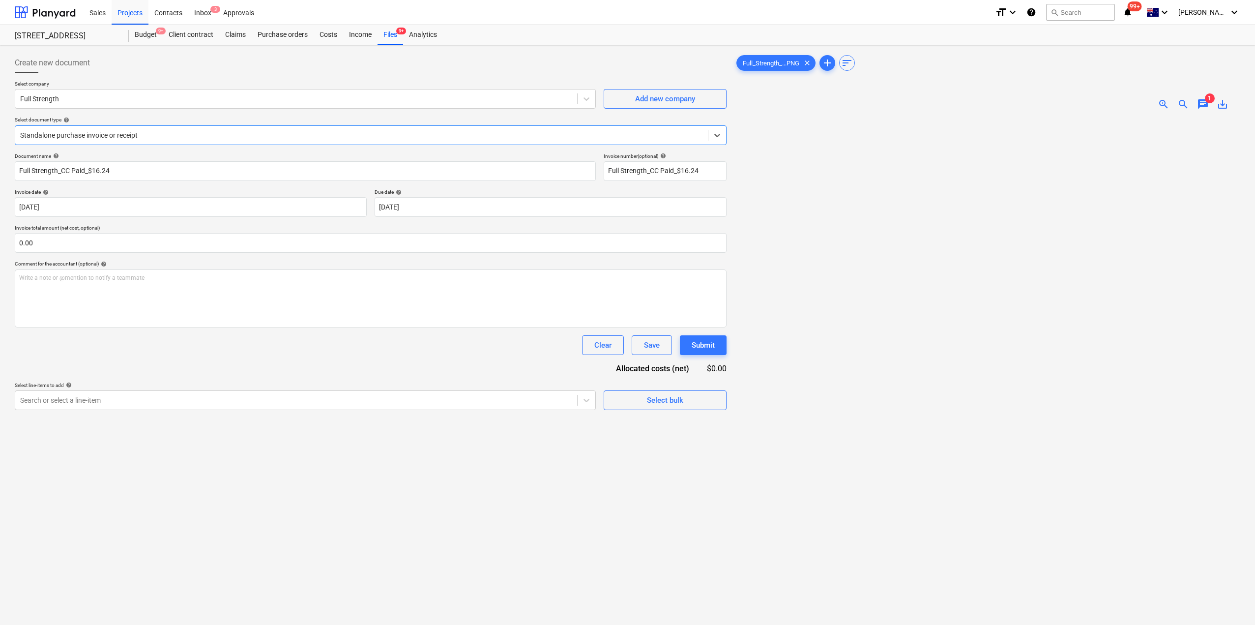
click at [151, 135] on div at bounding box center [361, 135] width 683 height 10
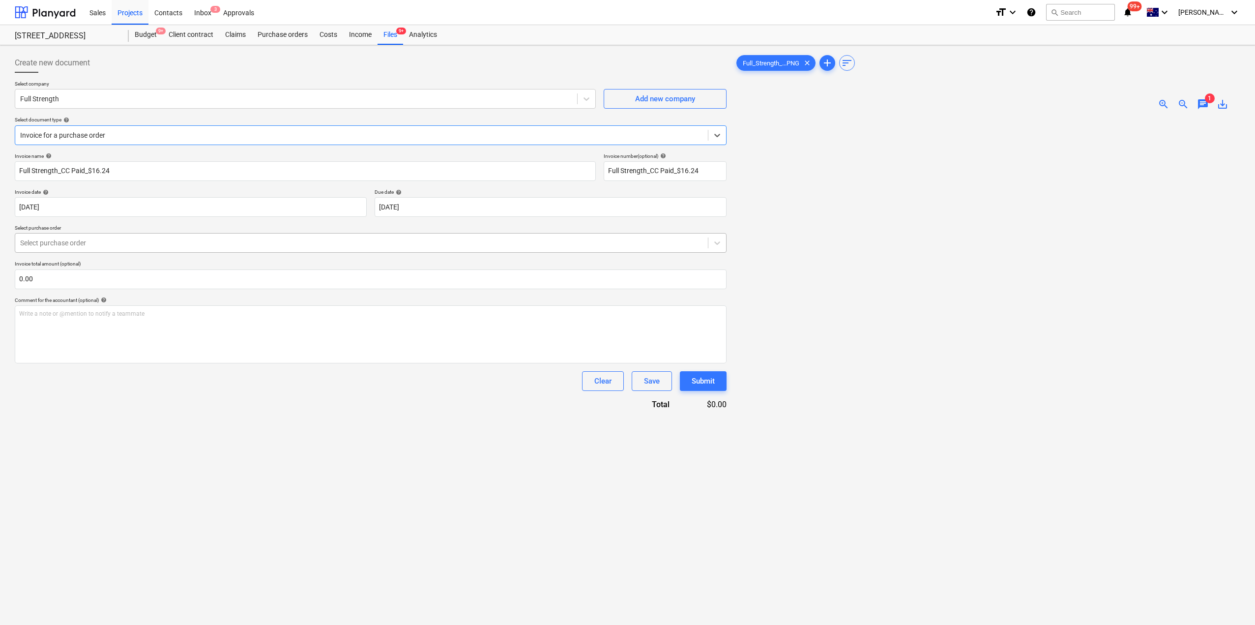
click at [95, 244] on div at bounding box center [361, 243] width 683 height 10
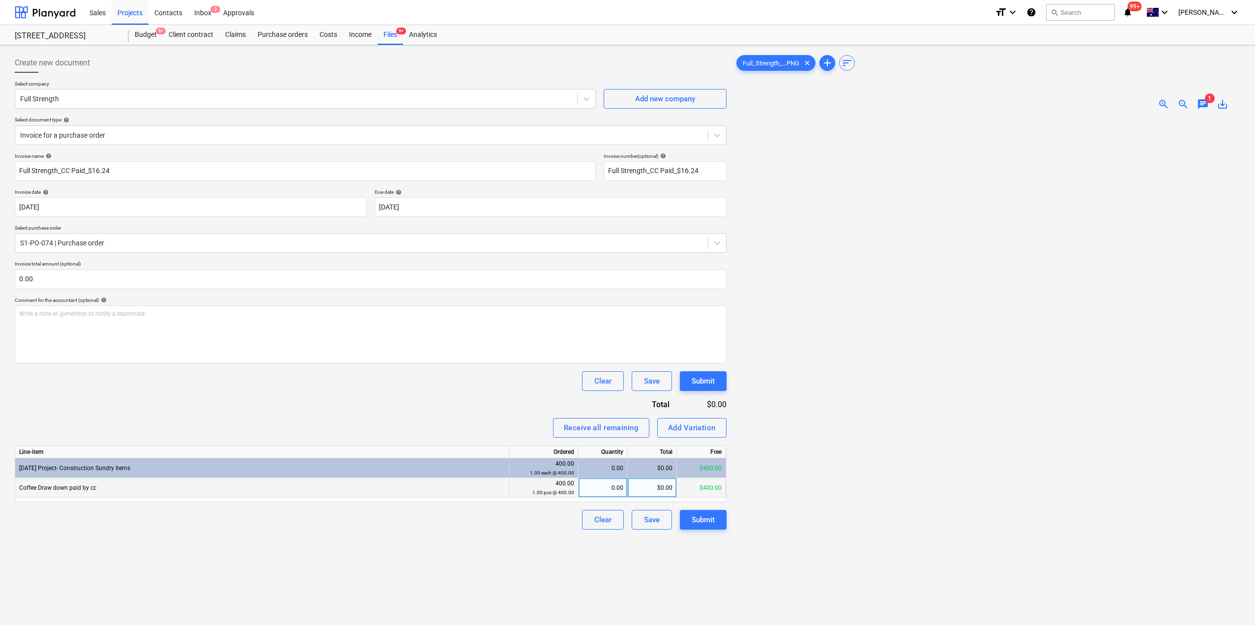
click at [643, 494] on div "$0.00" at bounding box center [652, 488] width 49 height 20
type input "16"
click at [608, 562] on div "Create new document Select company Full Strength Add new company Select documen…" at bounding box center [371, 384] width 720 height 670
click at [704, 521] on div "Submit" at bounding box center [703, 519] width 23 height 13
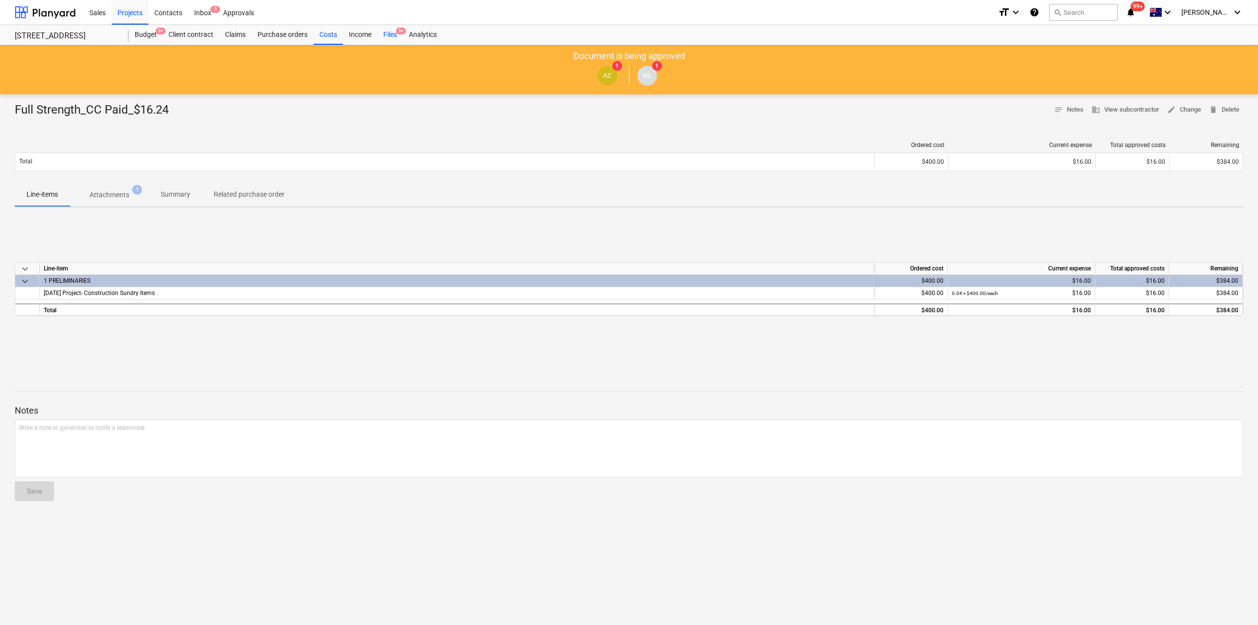
drag, startPoint x: 397, startPoint y: 36, endPoint x: 394, endPoint y: 43, distance: 7.8
click at [397, 36] on div "Files 9+" at bounding box center [390, 35] width 26 height 20
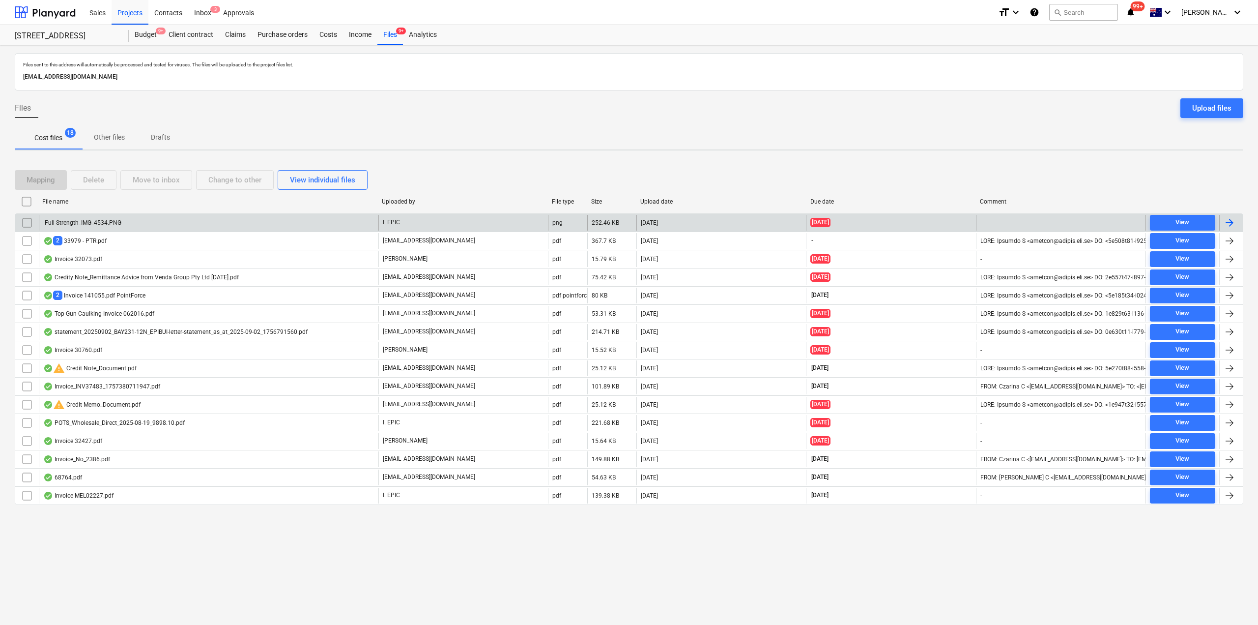
click at [292, 231] on div "Full Strength_IMG_4534.PNG I. EPIC png 252.46 KB 15.09.2025 02.09.2025 - View" at bounding box center [629, 222] width 1229 height 18
click at [288, 229] on div "Full Strength_IMG_4534.PNG" at bounding box center [209, 223] width 340 height 16
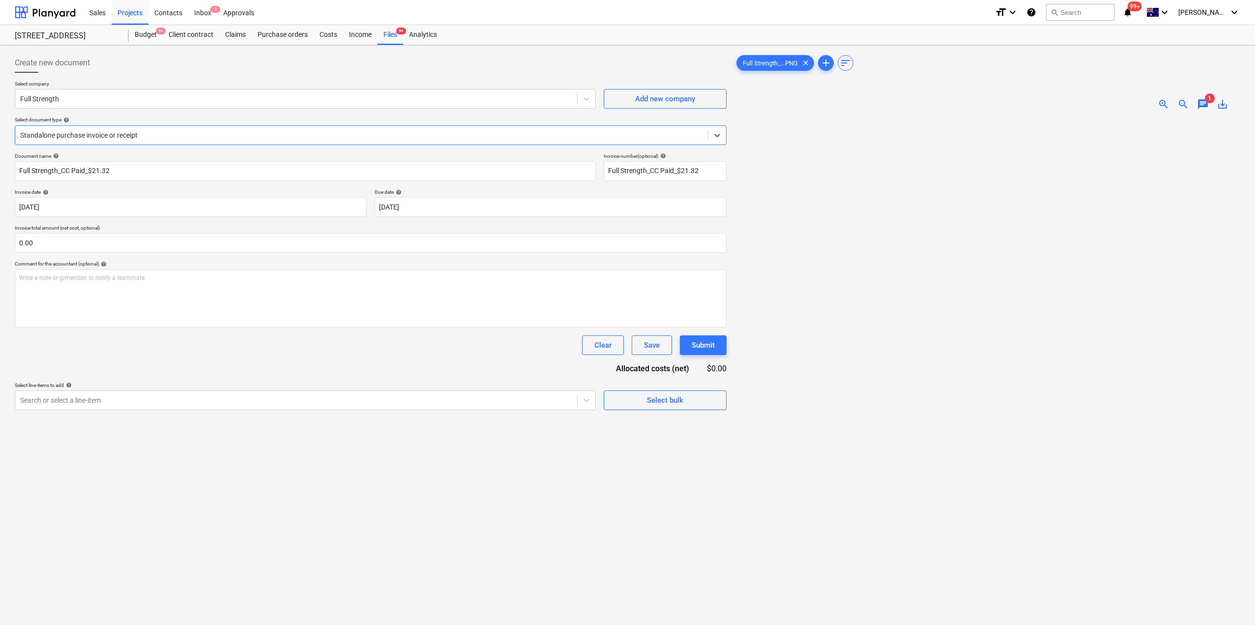
click at [137, 134] on div at bounding box center [361, 135] width 683 height 10
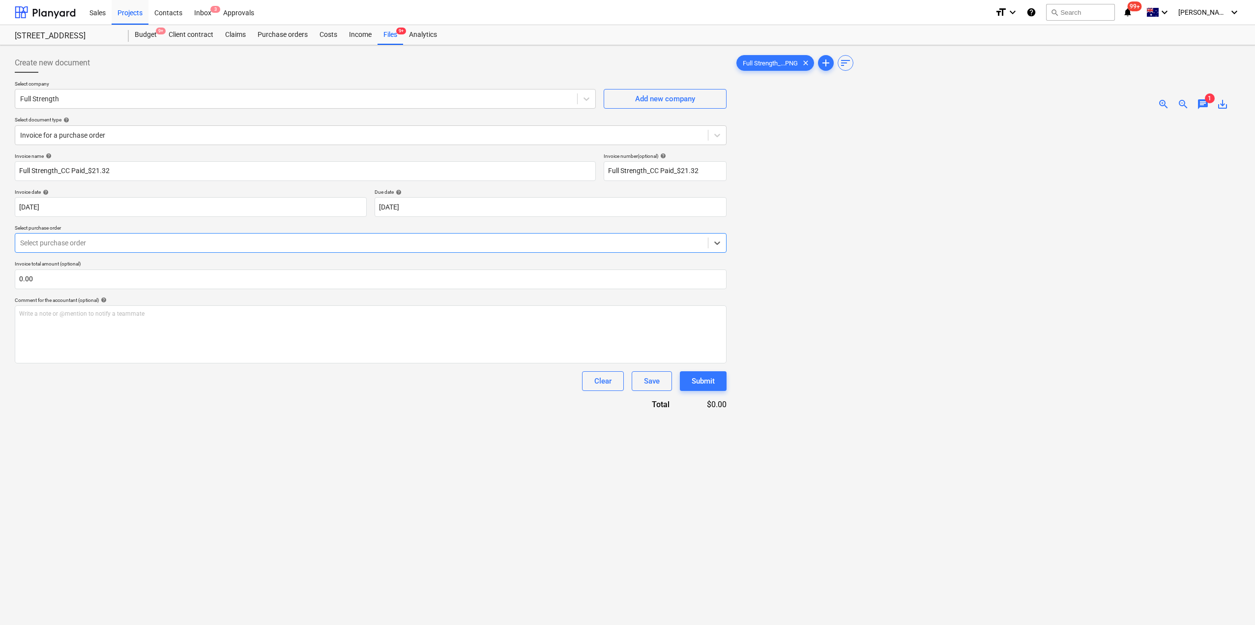
click at [99, 244] on div at bounding box center [361, 243] width 683 height 10
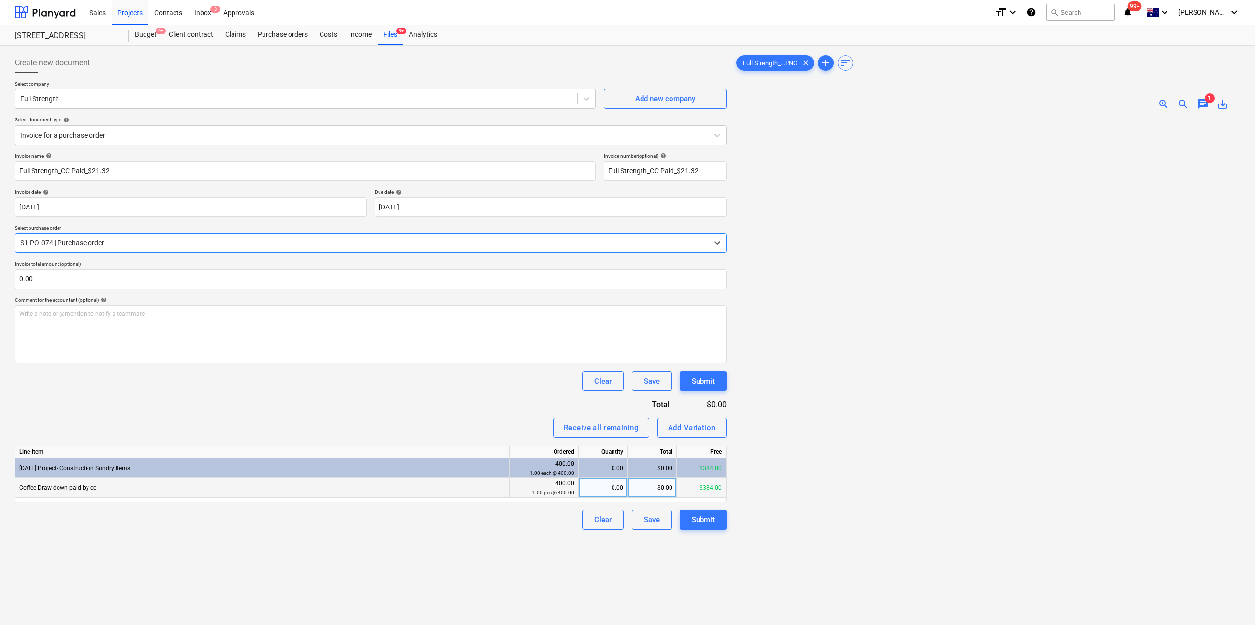
click at [657, 487] on div "$0.00" at bounding box center [652, 488] width 49 height 20
type input "21"
click at [703, 576] on div "Create new document Select company Full Strength Add new company Select documen…" at bounding box center [371, 384] width 720 height 670
click at [710, 519] on div "Submit" at bounding box center [703, 519] width 23 height 13
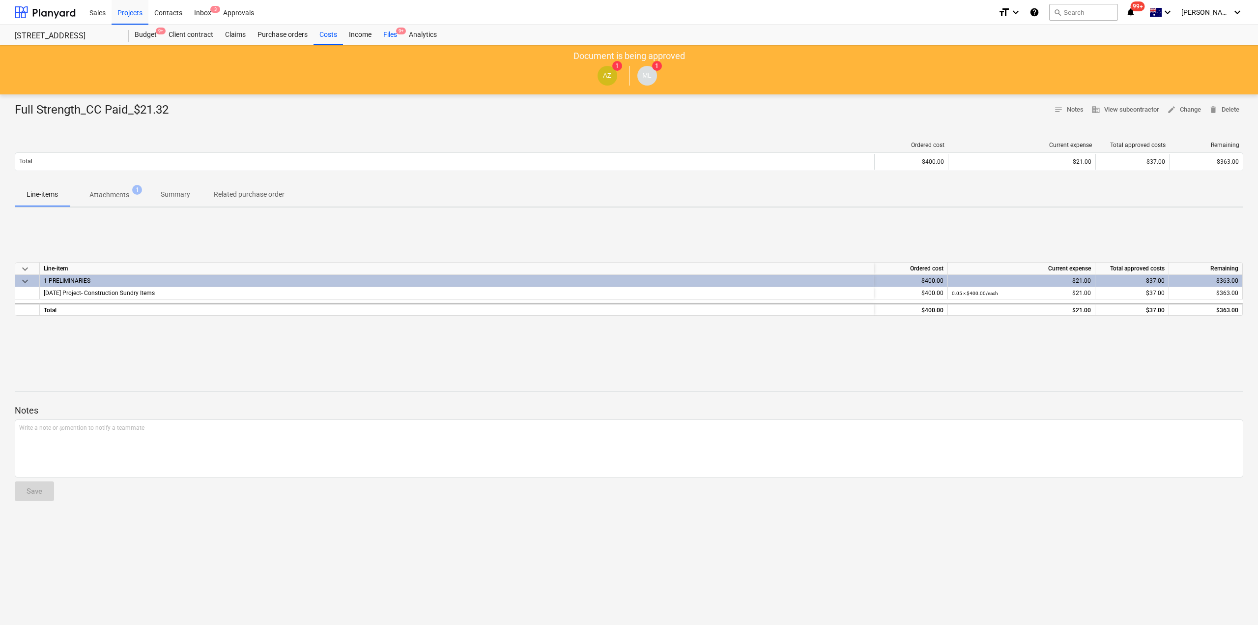
click at [392, 36] on div "Files 9+" at bounding box center [390, 35] width 26 height 20
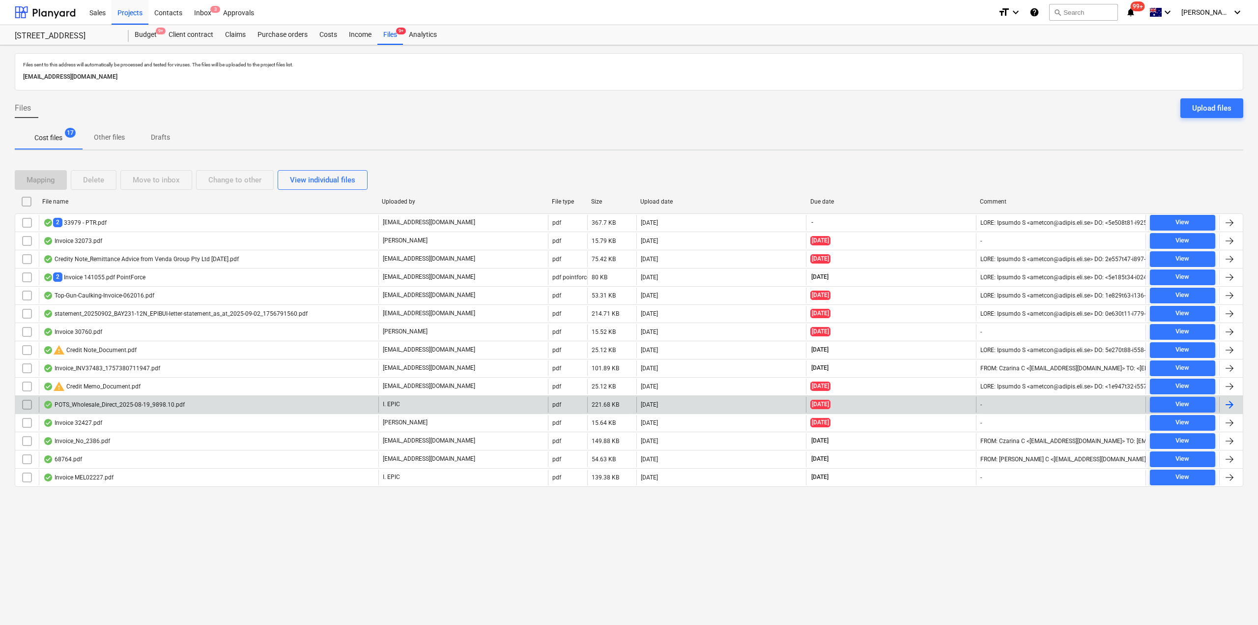
click at [180, 401] on div "POTS_Wholesale_Direct_2025-08-19_9898.10.pdf" at bounding box center [114, 405] width 142 height 8
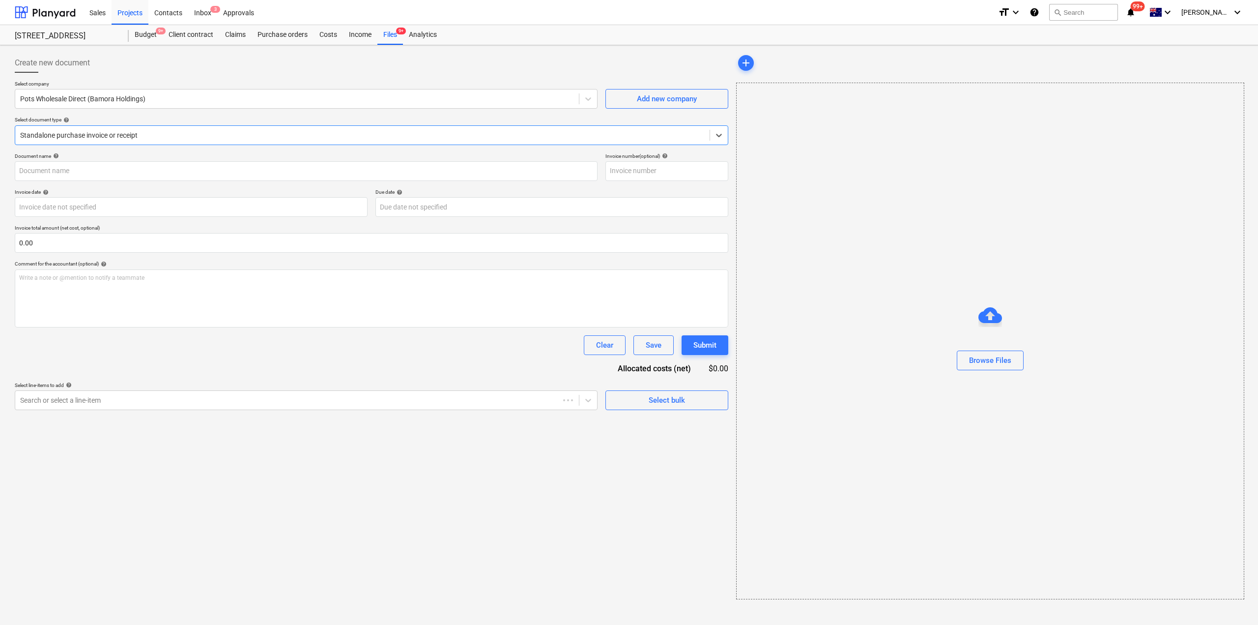
type input "120250819"
type input "19 Aug 2025"
click at [392, 30] on div "Files 9+" at bounding box center [390, 35] width 26 height 20
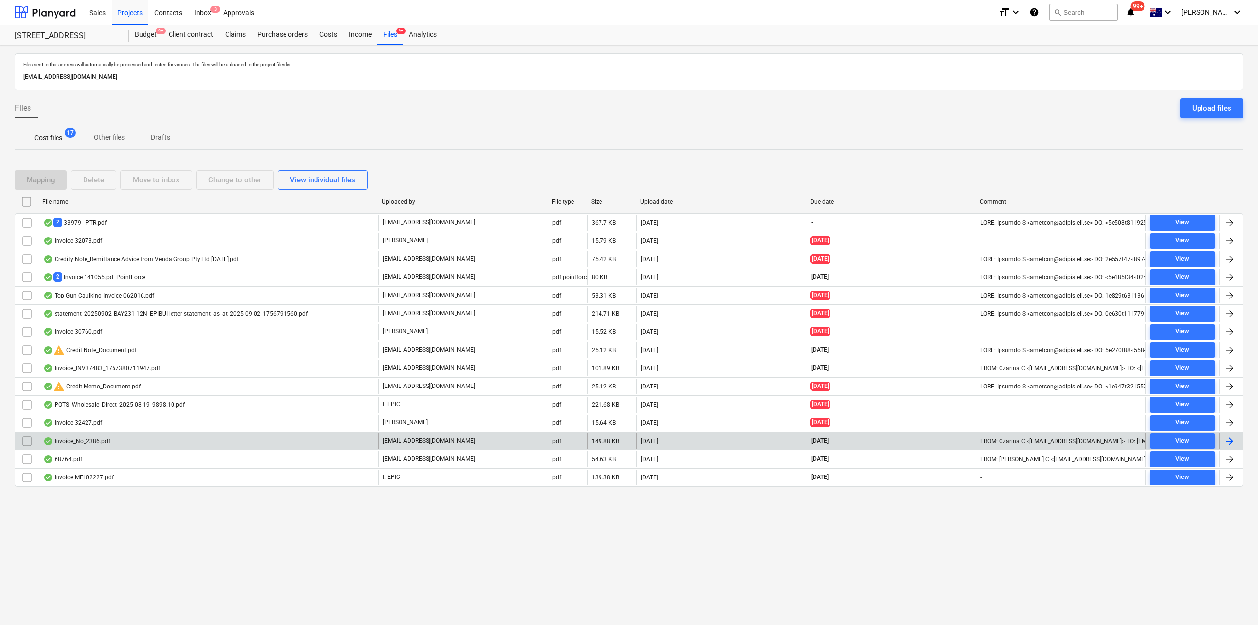
click at [134, 441] on div "Invoice_No_2386.pdf" at bounding box center [209, 441] width 340 height 16
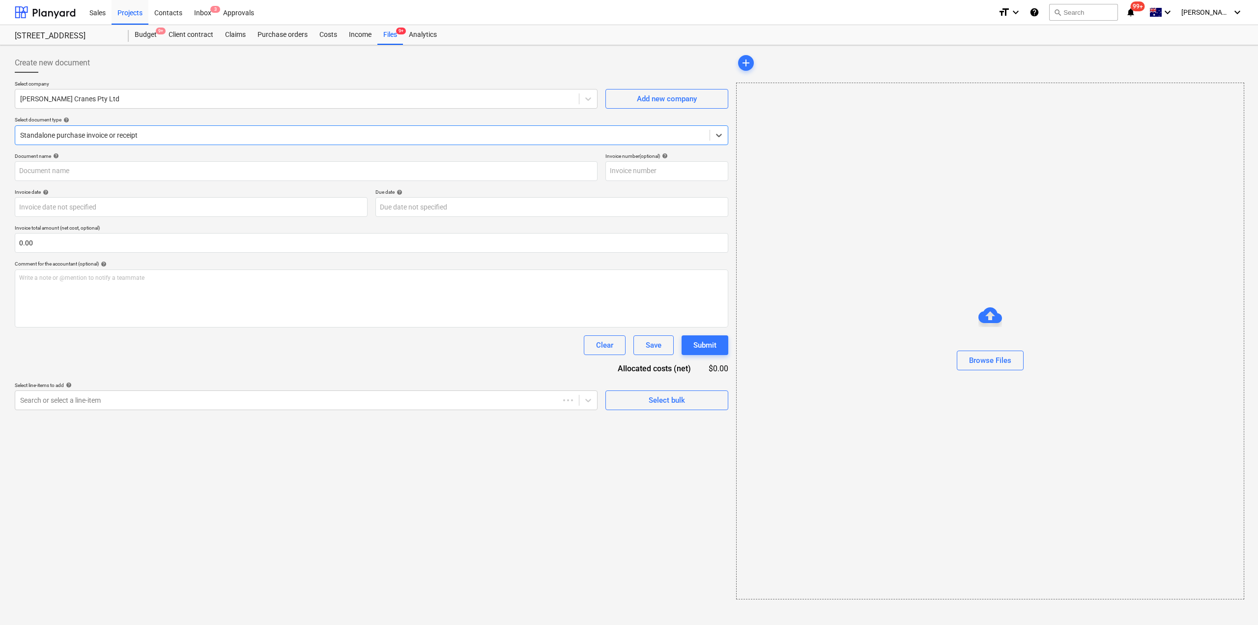
type input "2386"
type input "25 Aug 2025"
type input "30 Sep 2025"
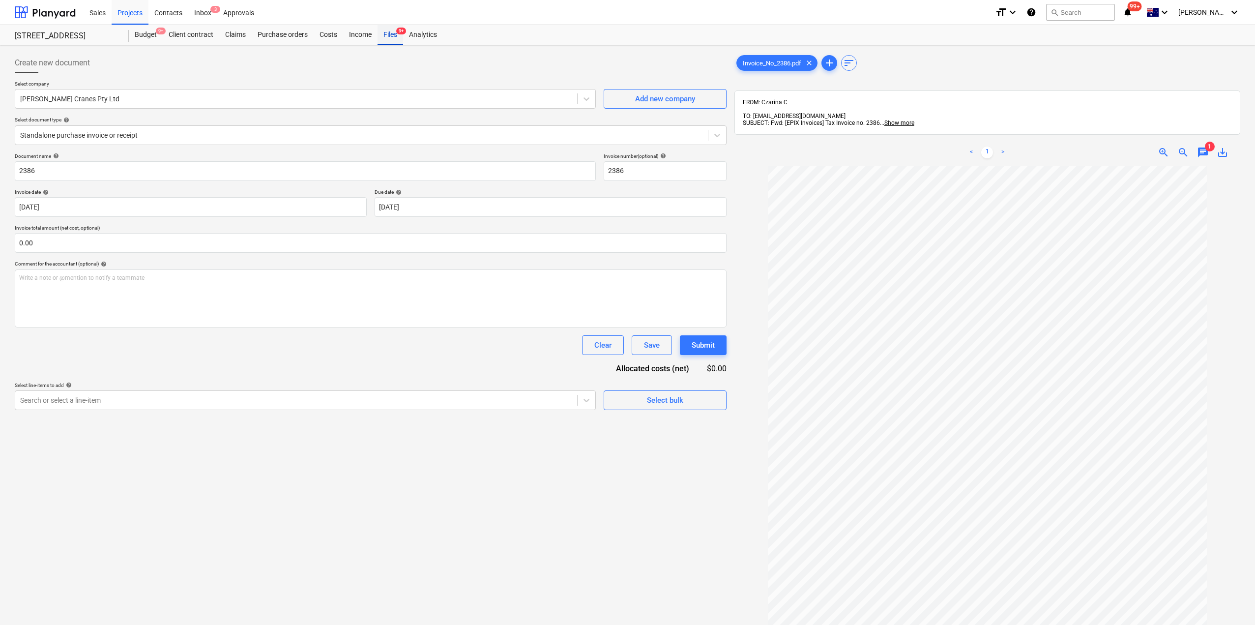
click at [386, 34] on div "Files 9+" at bounding box center [390, 35] width 26 height 20
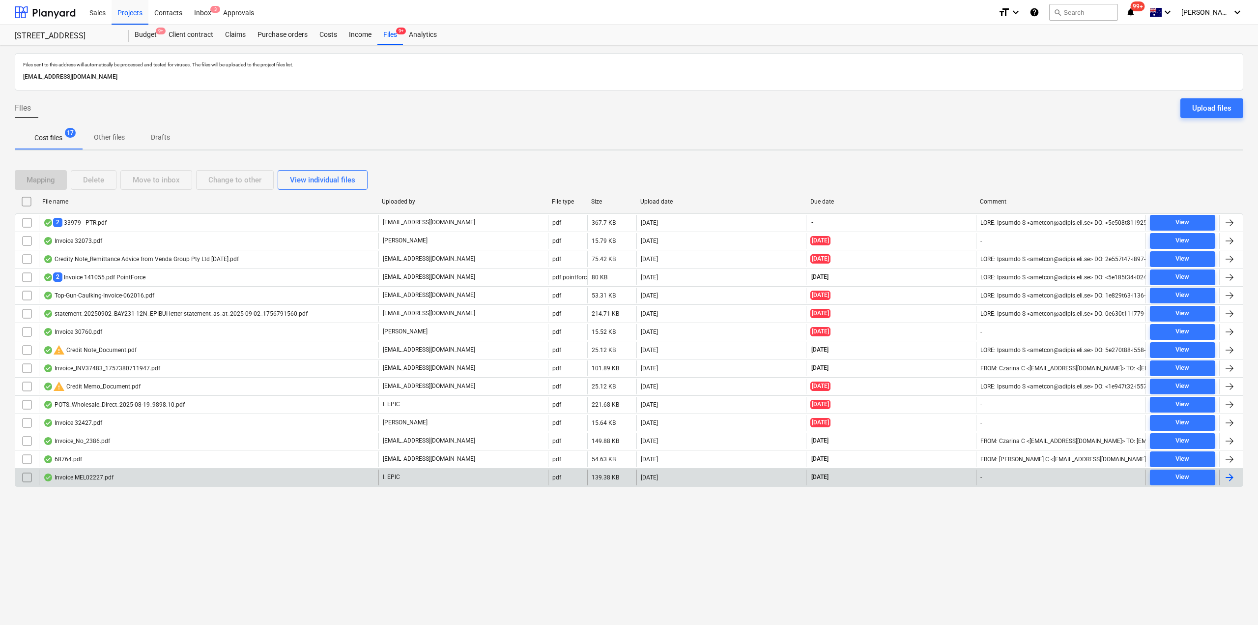
click at [160, 480] on div "Invoice MEL02227.pdf" at bounding box center [209, 477] width 340 height 16
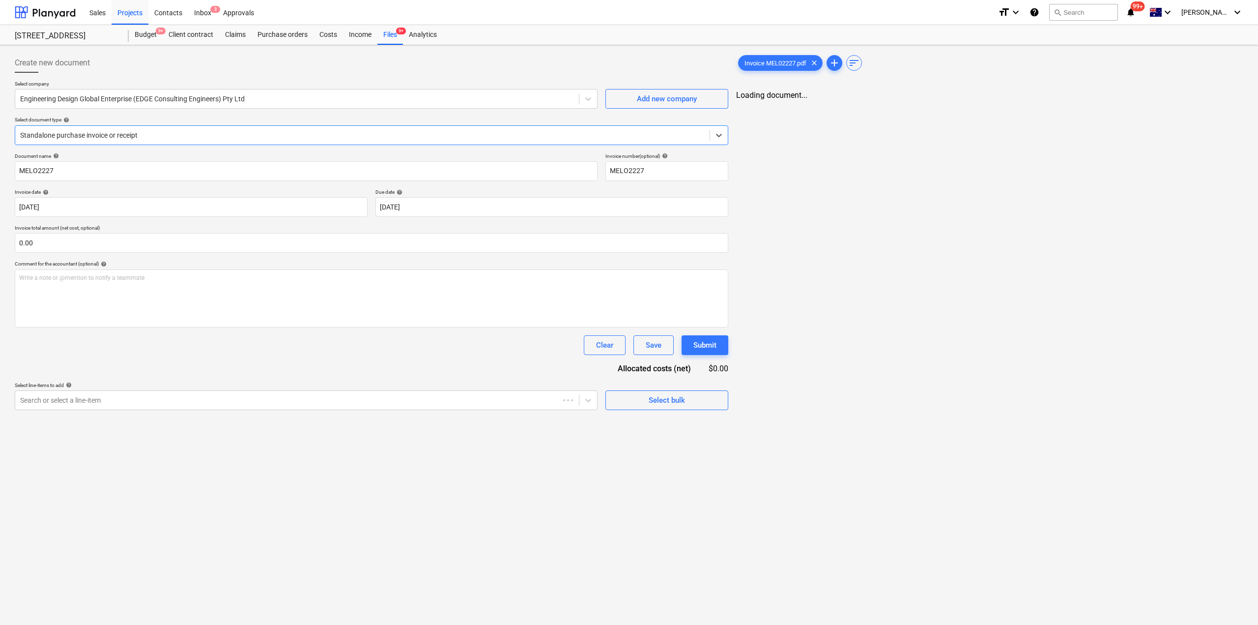
type input "MELO2227"
type input "31 Aug 2025"
type input "30 Sep 2025"
click at [392, 33] on div "Files 9+" at bounding box center [390, 35] width 26 height 20
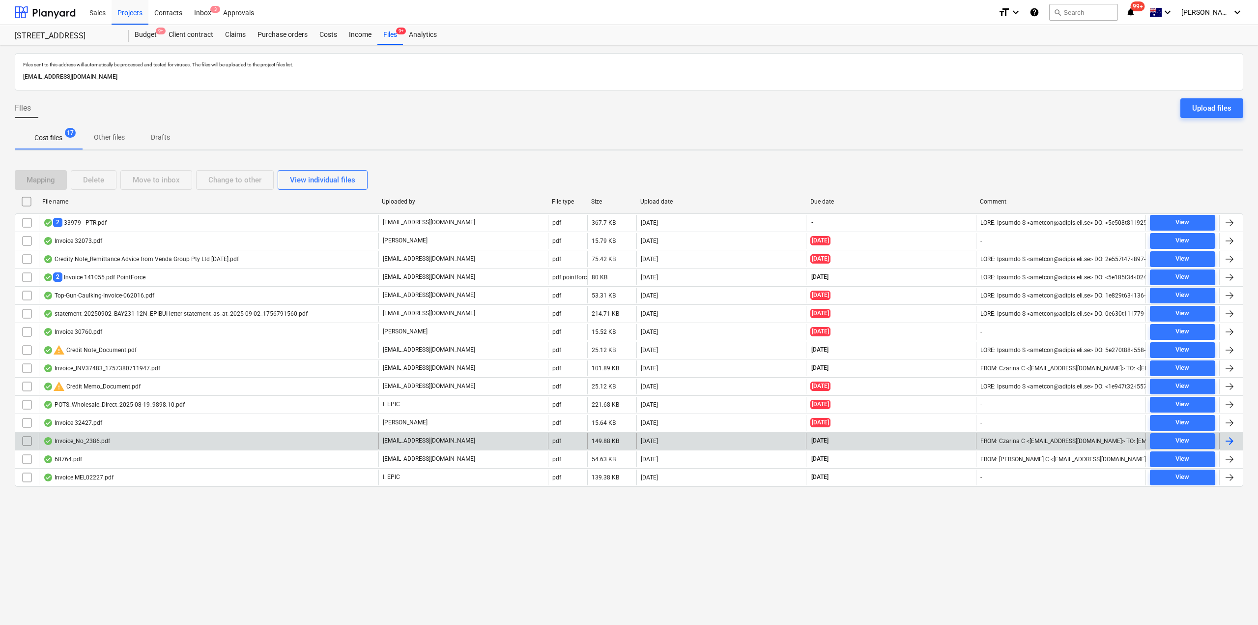
click at [92, 445] on div "Invoice_No_2386.pdf" at bounding box center [209, 441] width 340 height 16
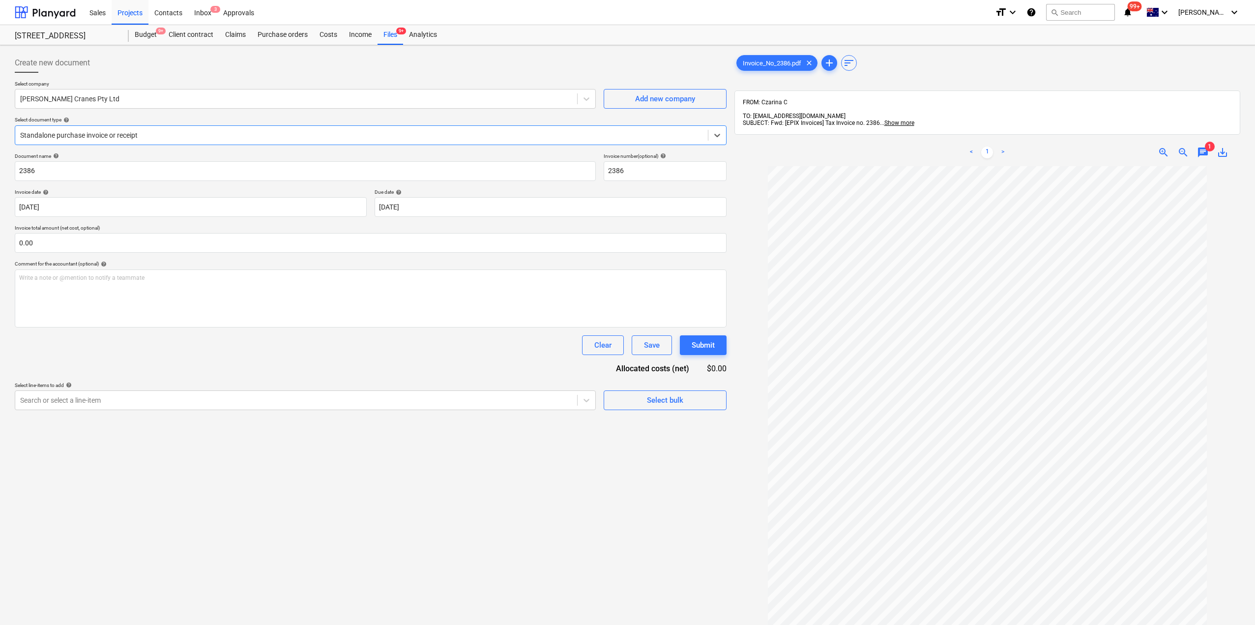
scroll to position [26, 0]
click at [380, 459] on div "Create new document Select company Clark Cranes Pty Ltd Add new company Select …" at bounding box center [371, 408] width 720 height 718
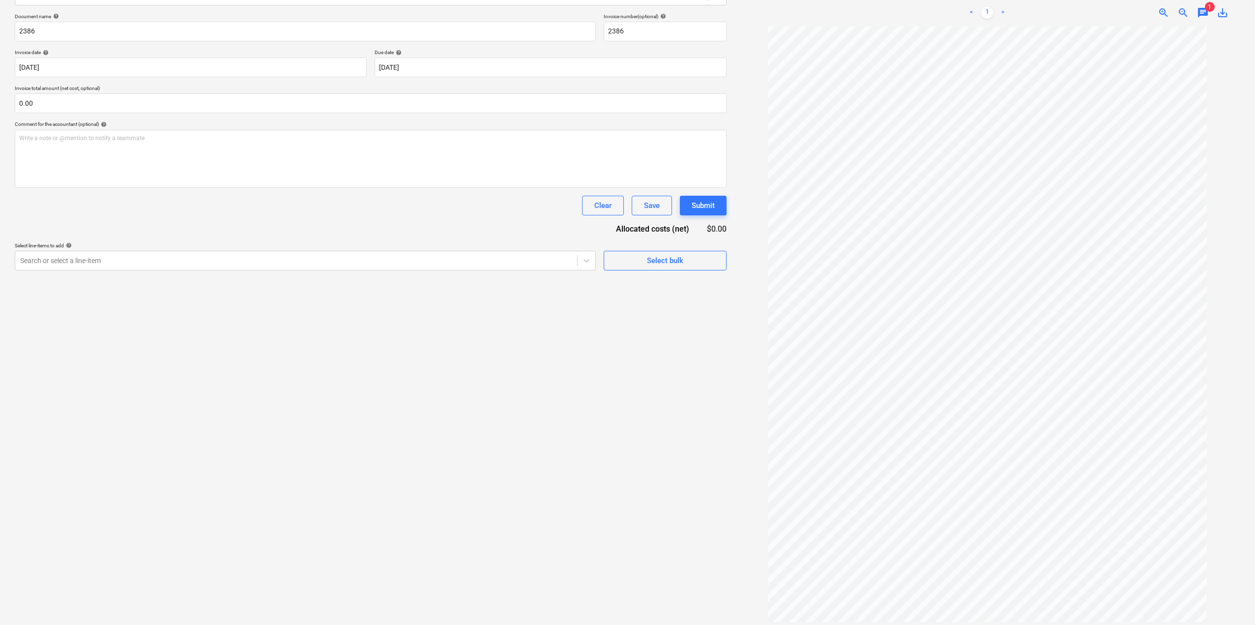
scroll to position [0, 0]
click at [1218, 7] on span "save_alt" at bounding box center [1222, 13] width 12 height 12
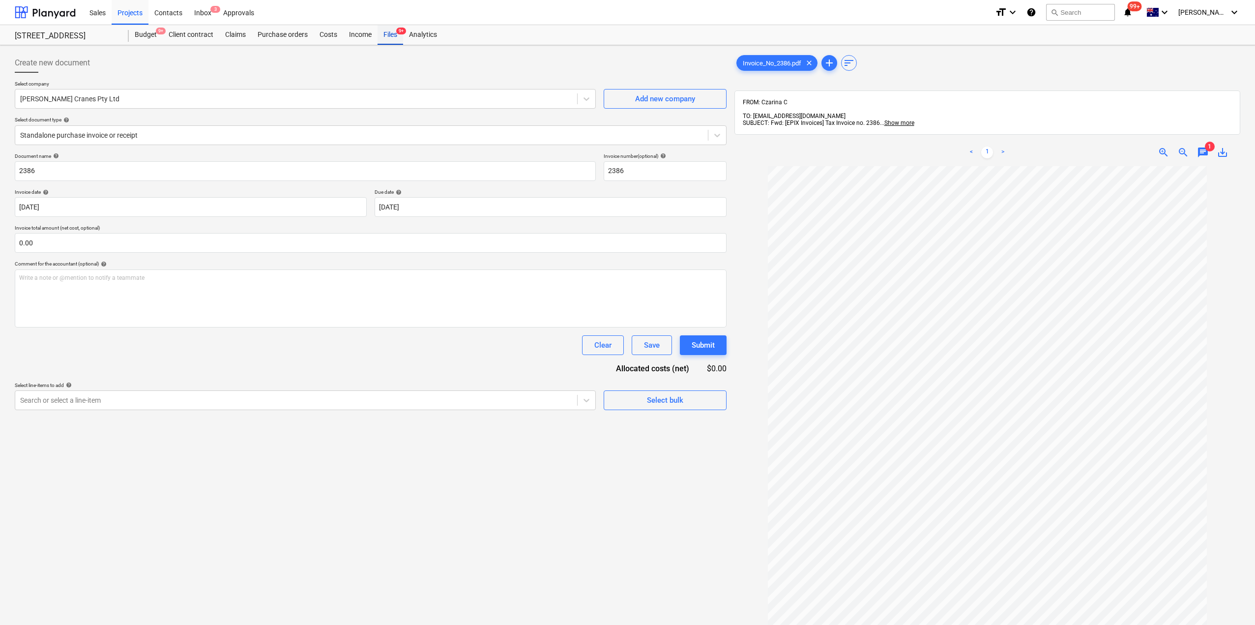
click at [388, 35] on div "Files 9+" at bounding box center [390, 35] width 26 height 20
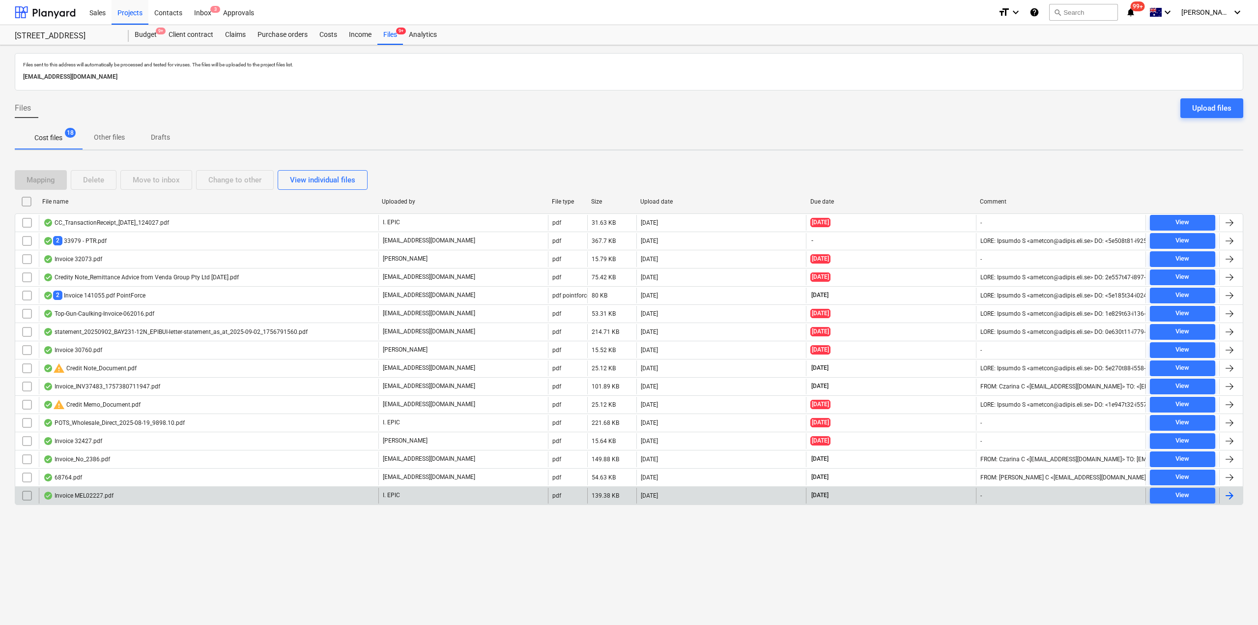
click at [136, 492] on div "Invoice MEL02227.pdf" at bounding box center [209, 496] width 340 height 16
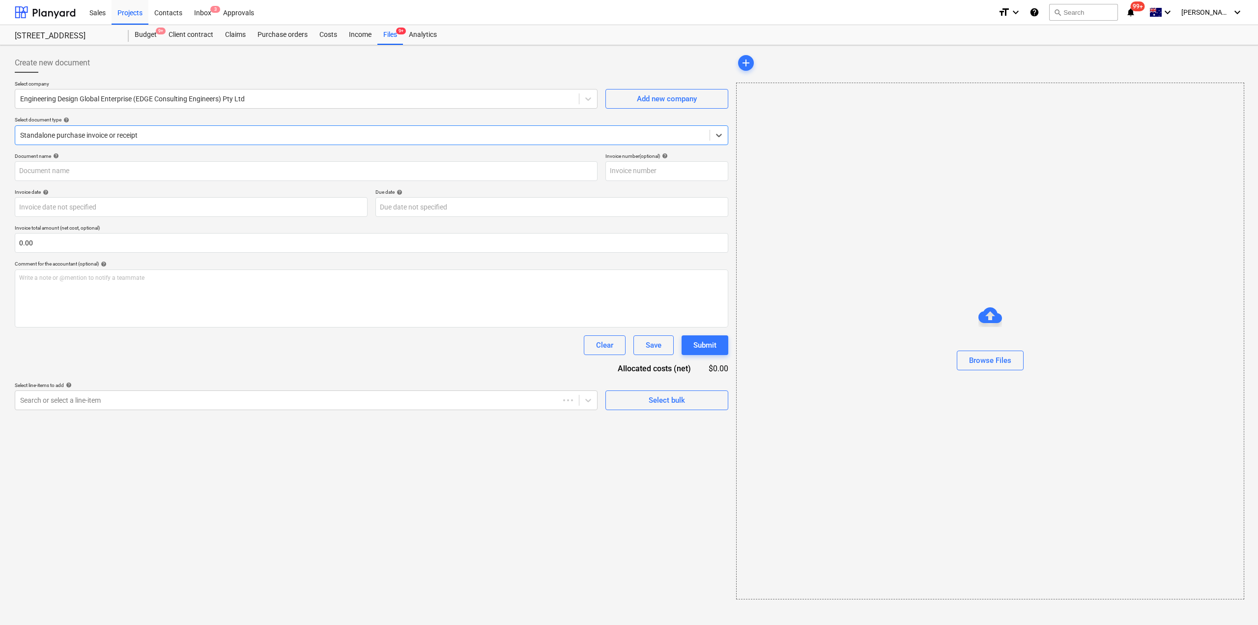
type input "MELO2227"
type input "31 Aug 2025"
type input "30 Sep 2025"
click at [1019, 102] on ul "< 1 2 >" at bounding box center [986, 104] width 163 height 12
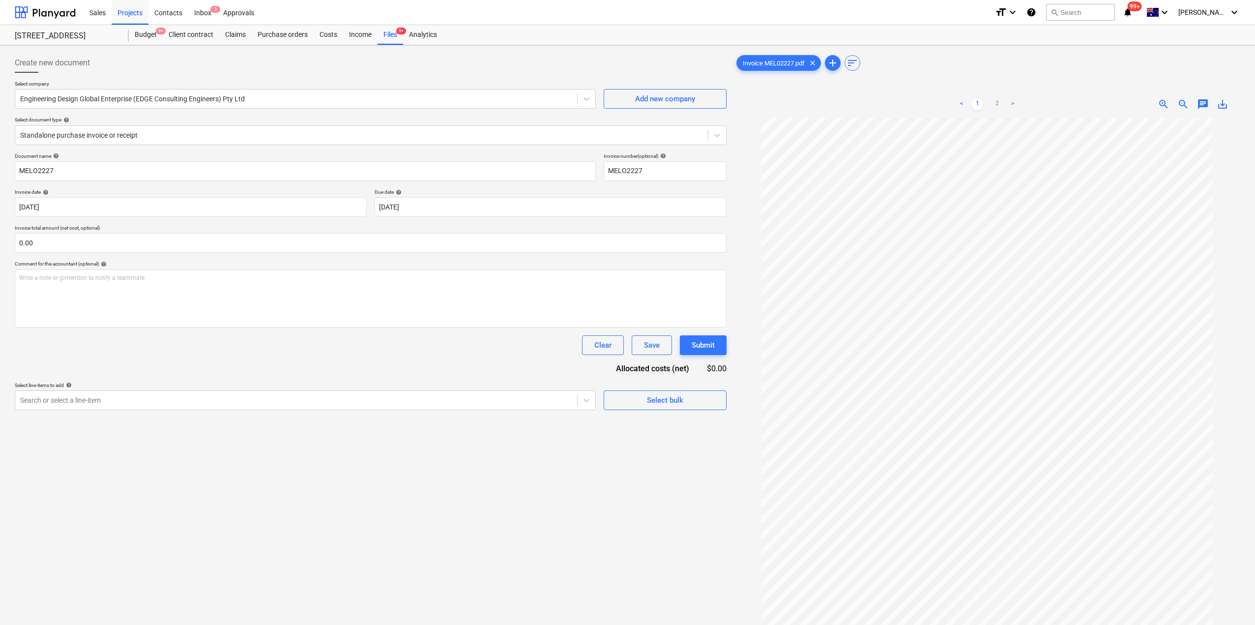
click at [1013, 107] on link ">" at bounding box center [1013, 104] width 12 height 12
click at [967, 102] on ul "< 1 2 >" at bounding box center [986, 104] width 163 height 12
click at [965, 102] on link "<" at bounding box center [961, 104] width 12 height 12
click at [391, 40] on div "Files 9+" at bounding box center [390, 35] width 26 height 20
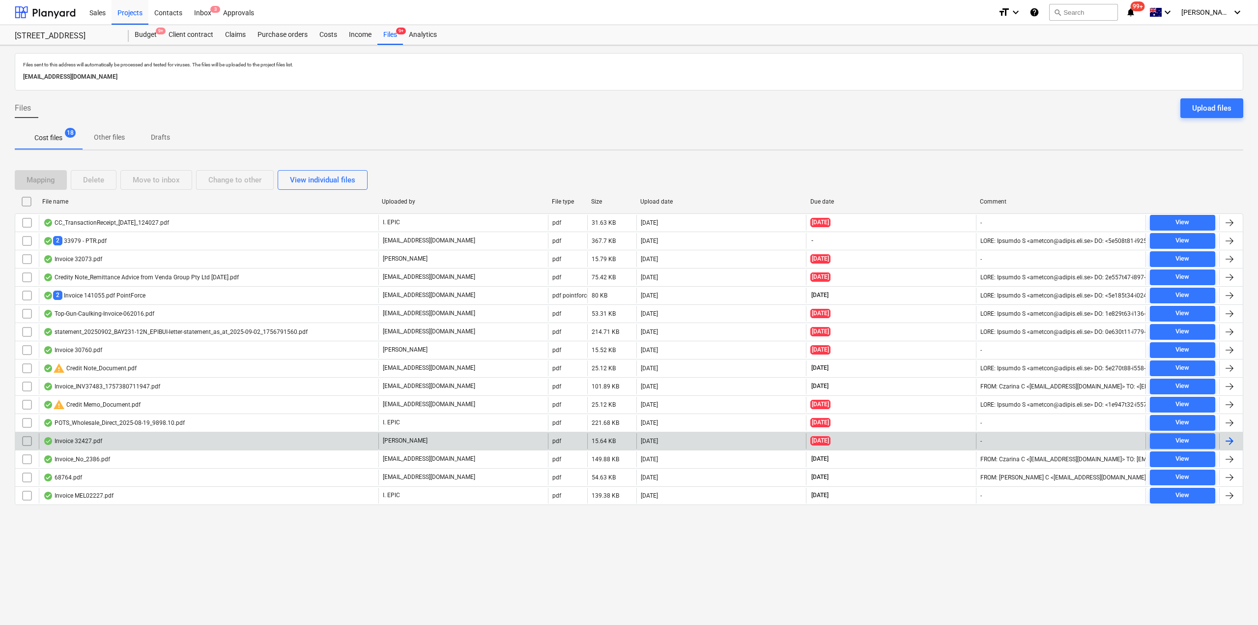
click at [173, 436] on div "Invoice 32427.pdf" at bounding box center [209, 441] width 340 height 16
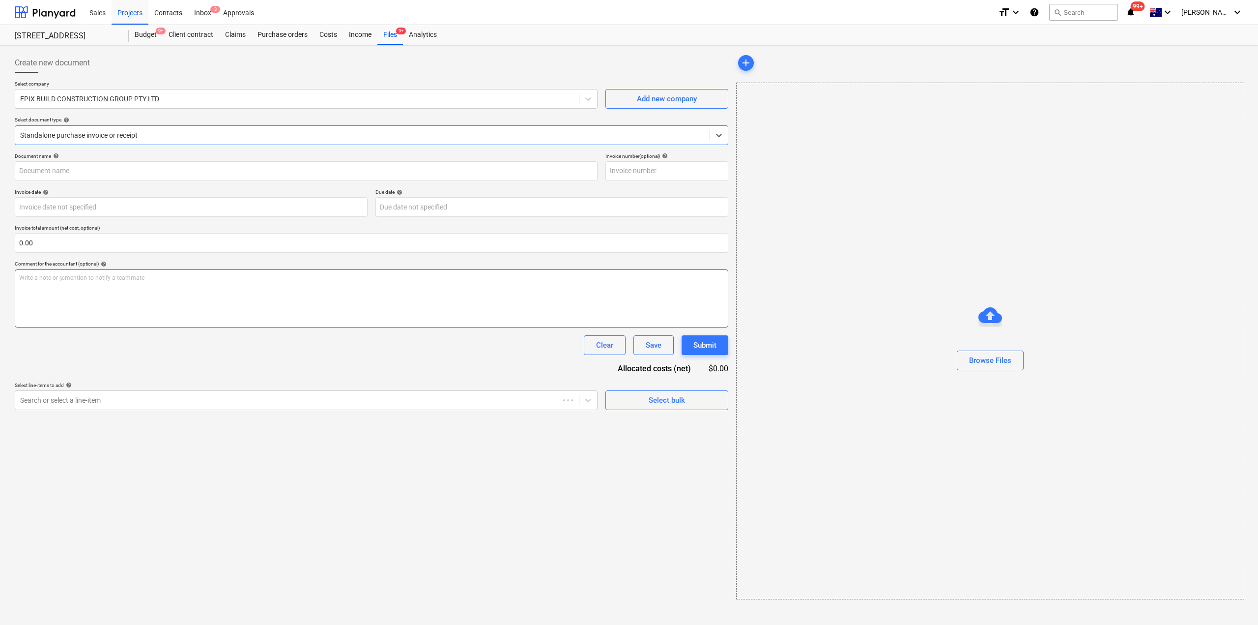
type input "32427"
type input "31 Aug 2025"
type input "07 Sep 2025"
click at [1204, 105] on span "chat" at bounding box center [1203, 104] width 12 height 12
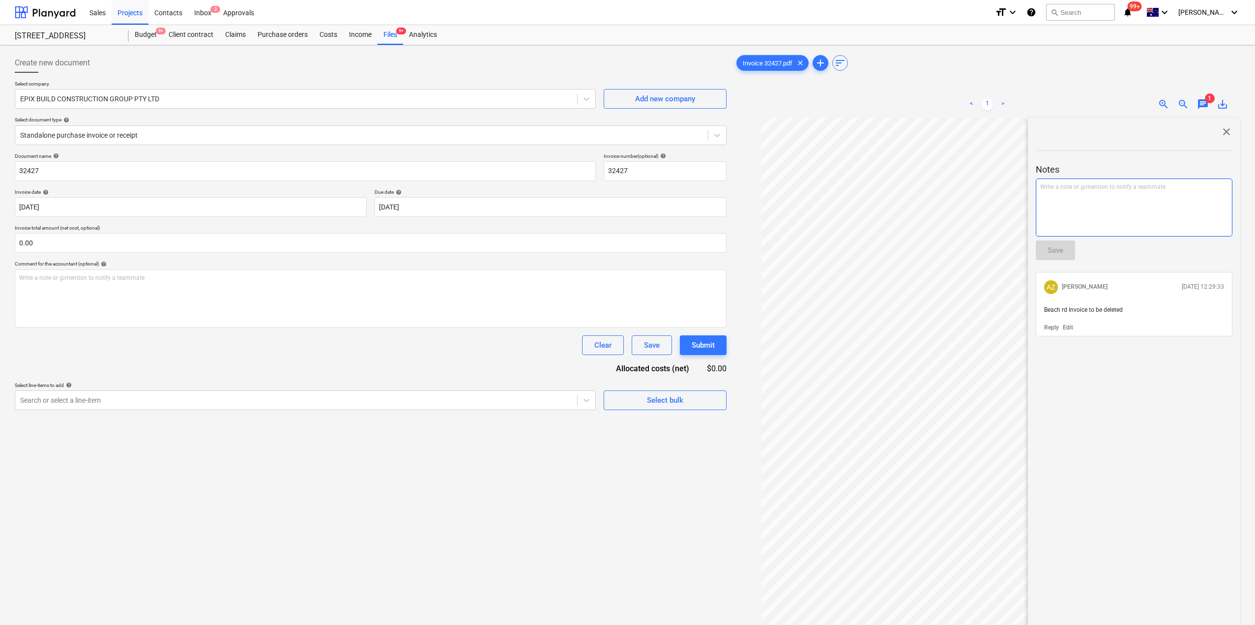
click at [1114, 199] on div "Write a note or @mention to notify a teammate ﻿" at bounding box center [1134, 207] width 197 height 58
click at [1118, 190] on p "﻿ @ INVOICES EPIC ﻿ ﻿" at bounding box center [1134, 188] width 188 height 10
click at [1020, 196] on div "< 1 > zoom_in zoom_out chat 1 save_alt close Notes ﻿ @ INVOICES EPIC ﻿ please d…" at bounding box center [987, 402] width 506 height 625
copy p "﻿ @ INVOICES EPIC ﻿ please delete"
click at [1055, 252] on div "Save" at bounding box center [1055, 250] width 16 height 13
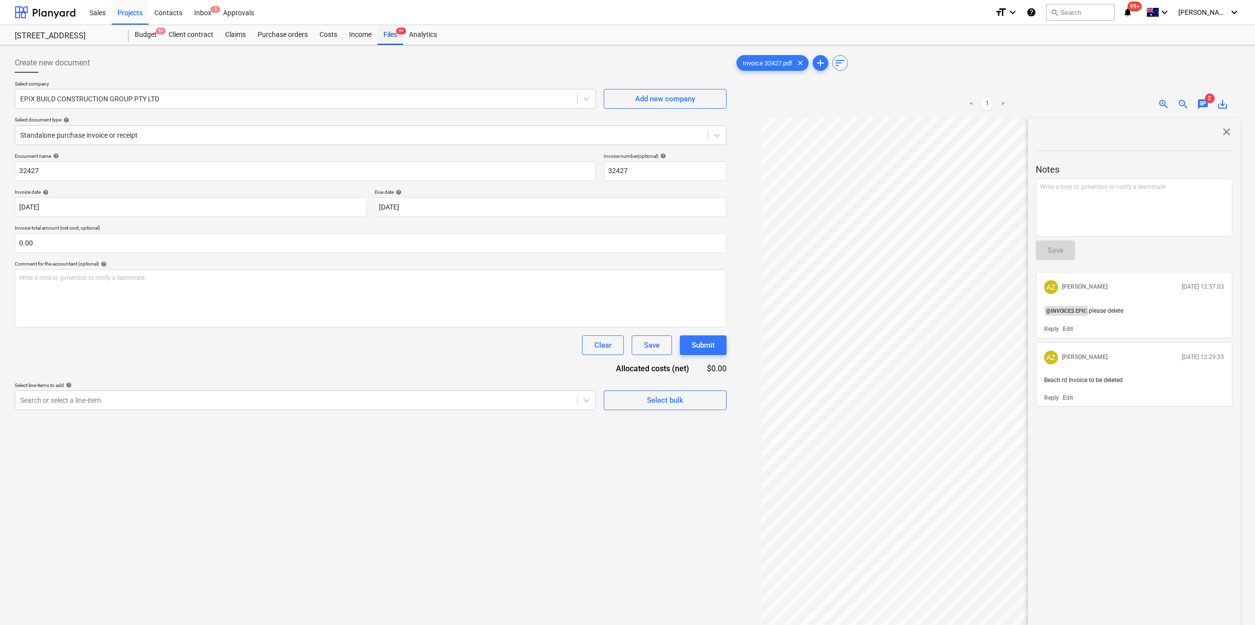
click at [392, 37] on div "Files 9+" at bounding box center [390, 35] width 26 height 20
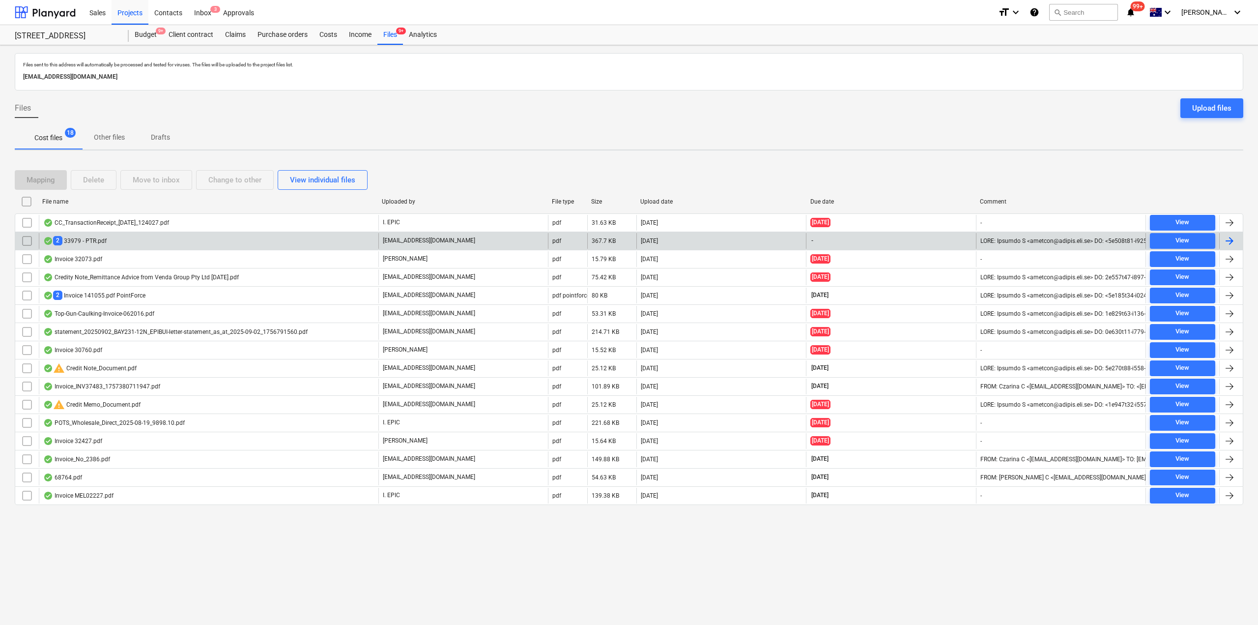
click at [108, 239] on div "2 33979 - PTR.pdf" at bounding box center [209, 241] width 340 height 16
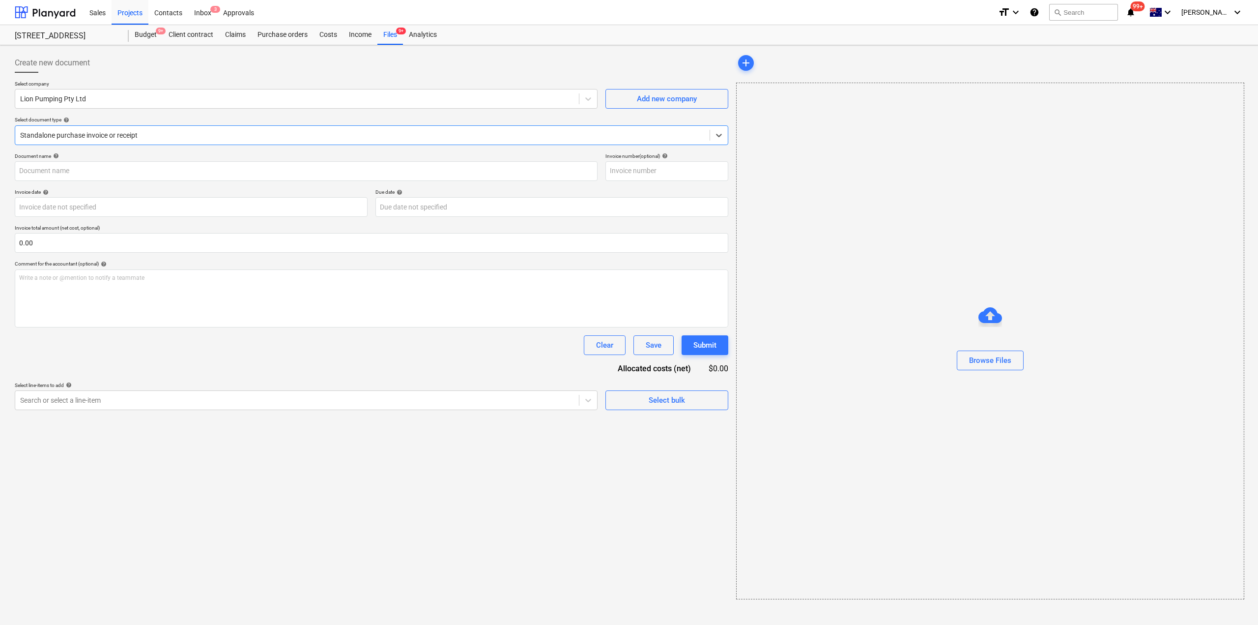
type input "33979"
type input "12 Sep 2025"
type input "19 Sep 2025"
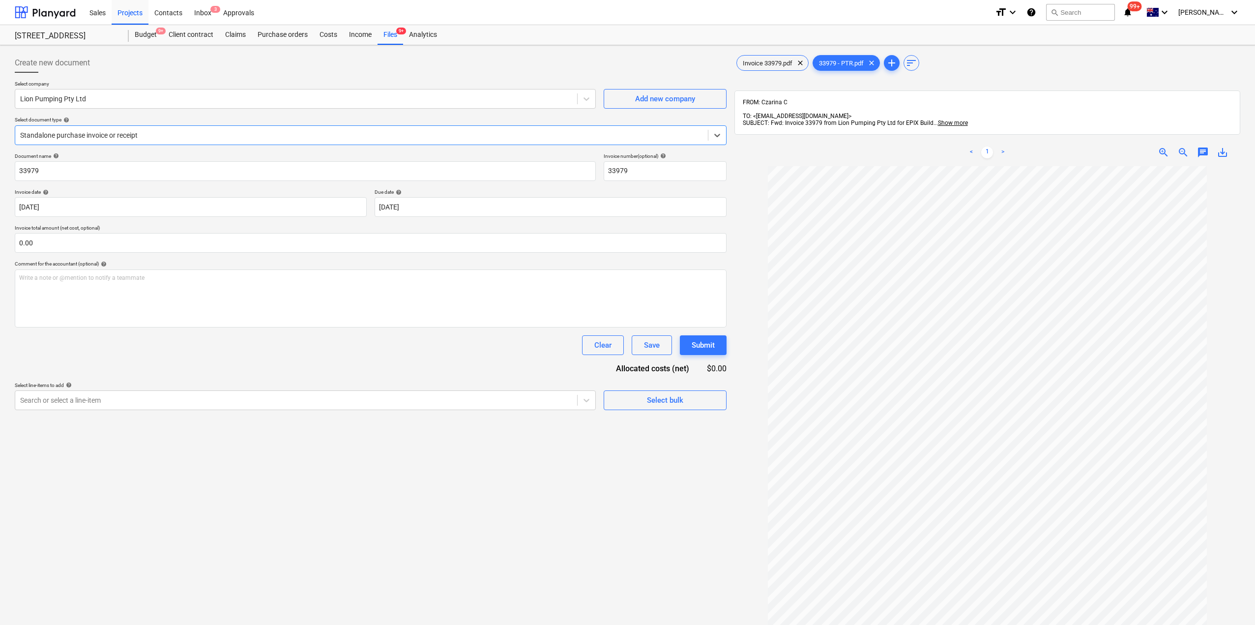
click at [1004, 146] on link ">" at bounding box center [1003, 152] width 12 height 12
click at [386, 30] on div "Files 9+" at bounding box center [390, 35] width 26 height 20
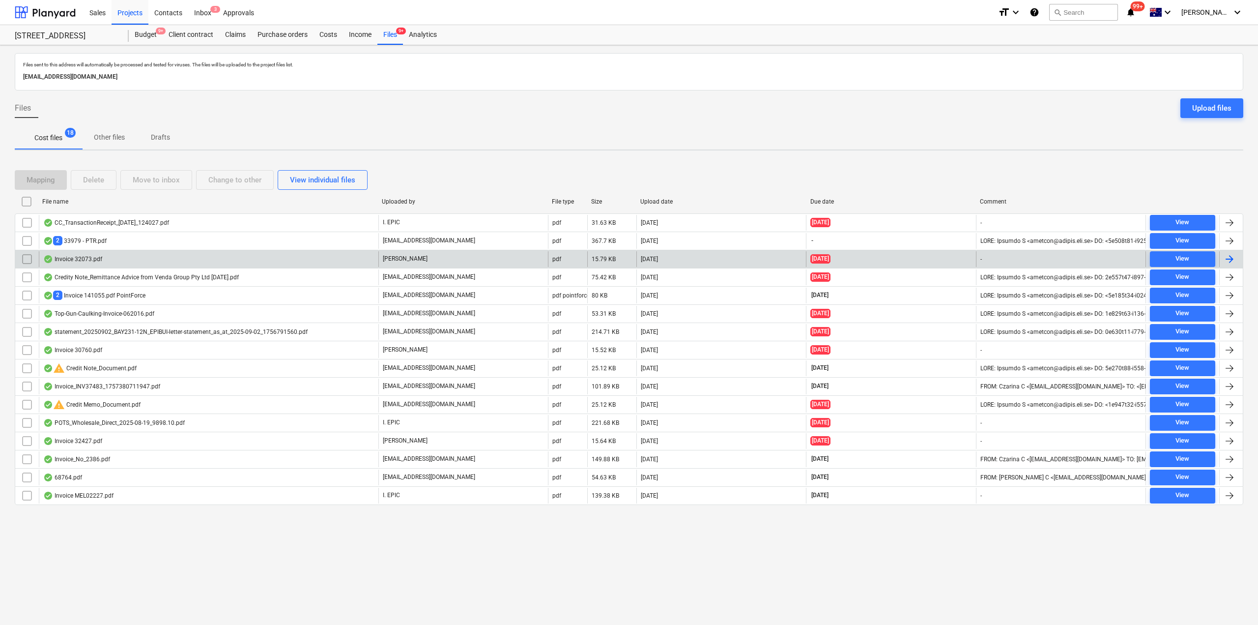
click at [131, 260] on div "Invoice 32073.pdf" at bounding box center [209, 259] width 340 height 16
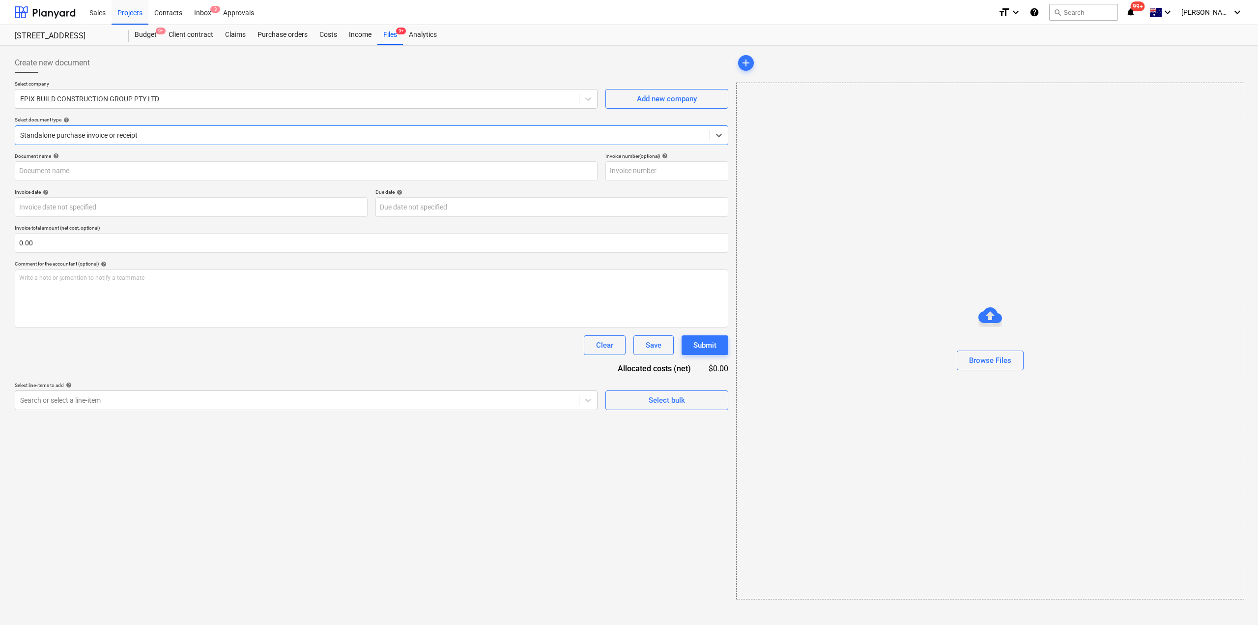
type input "32073"
type input "24 Aug 2025"
type input "31 Aug 2025"
click at [1204, 112] on div "< 1 > zoom_in zoom_out chat 1 save_alt" at bounding box center [987, 104] width 506 height 28
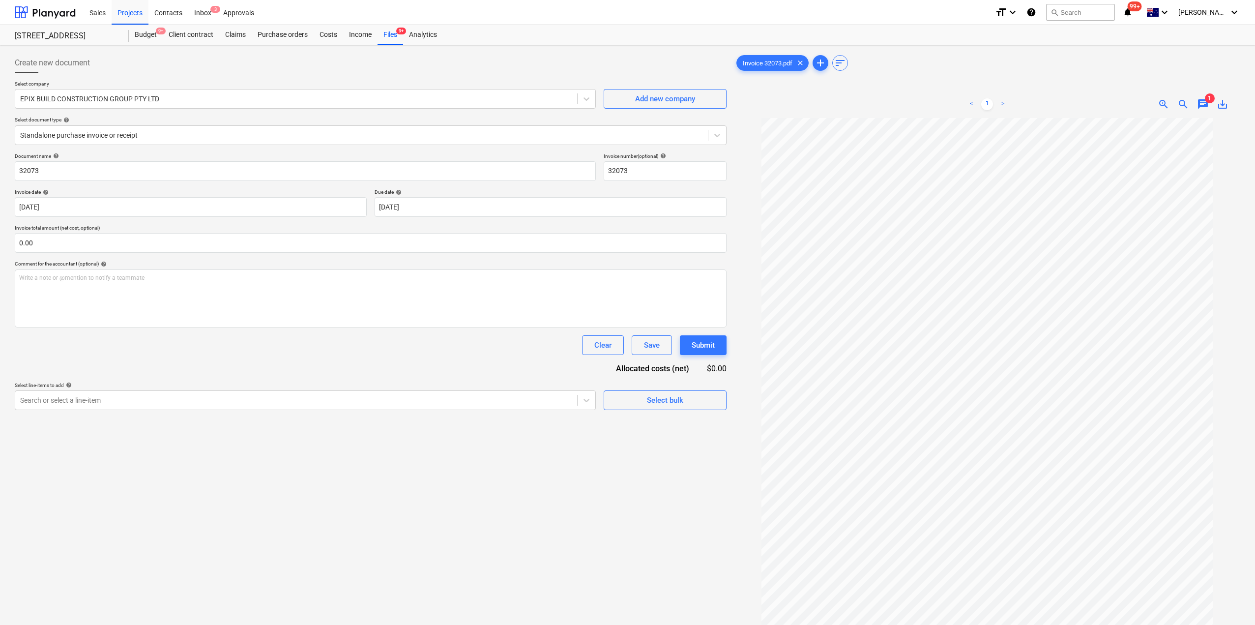
click at [1202, 104] on span "chat" at bounding box center [1203, 104] width 12 height 12
click at [1051, 327] on p "Reply" at bounding box center [1051, 327] width 15 height 8
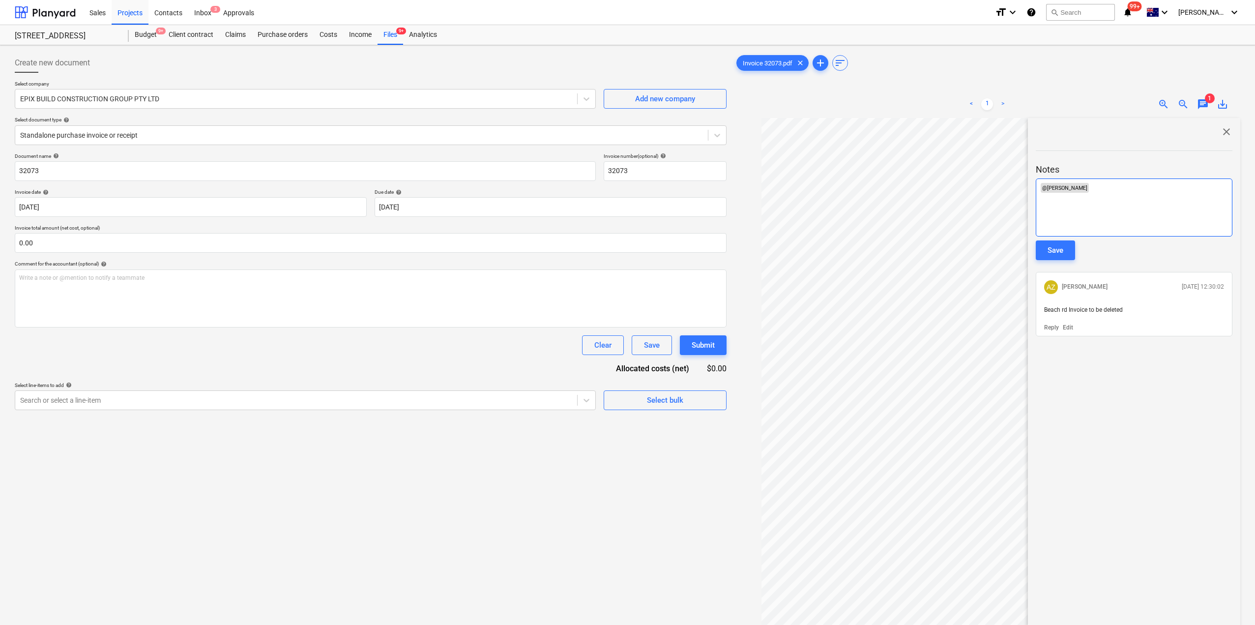
click at [1086, 202] on div "﻿ @ Andrew Zheng ﻿ ﻿ ﻿" at bounding box center [1134, 207] width 197 height 58
drag, startPoint x: 1129, startPoint y: 313, endPoint x: 1043, endPoint y: 304, distance: 86.5
click at [1043, 304] on div "Beach rd Invoice to be deleted" at bounding box center [1134, 310] width 188 height 16
copy span "Beach rd Invoice to be deleted"
click at [1141, 193] on p "﻿ @ INVOICES EPIC ﻿ please delete" at bounding box center [1134, 188] width 188 height 10
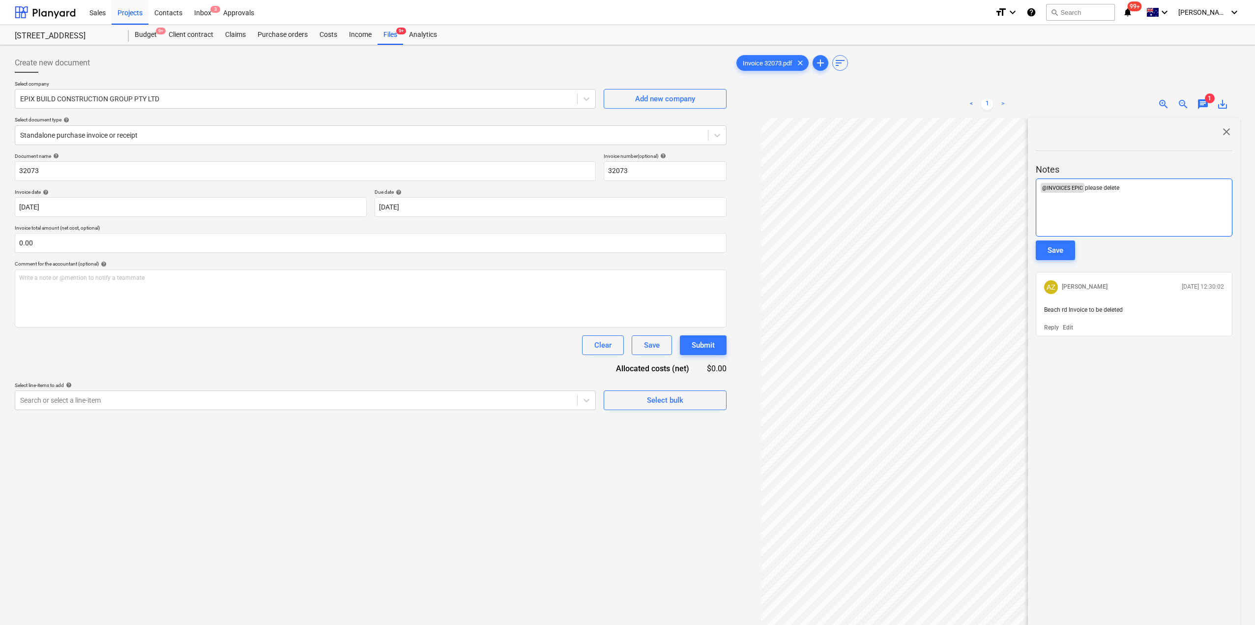
drag, startPoint x: 1113, startPoint y: 186, endPoint x: 1086, endPoint y: 189, distance: 27.2
click at [1086, 189] on p "﻿ @ INVOICES EPIC ﻿ please delete" at bounding box center [1134, 188] width 188 height 10
click at [1147, 208] on div "﻿ @ INVOICES EPIC ﻿ Beach rd Invoice to be deleted" at bounding box center [1134, 207] width 197 height 58
click at [1019, 182] on div "< 1 > zoom_in zoom_out chat 1 save_alt close Notes ﻿ @ INVOICES EPIC ﻿ Beach rd…" at bounding box center [987, 402] width 506 height 625
copy p "﻿ @ INVOICES EPIC ﻿ Beach rd Invoice to be deleted"
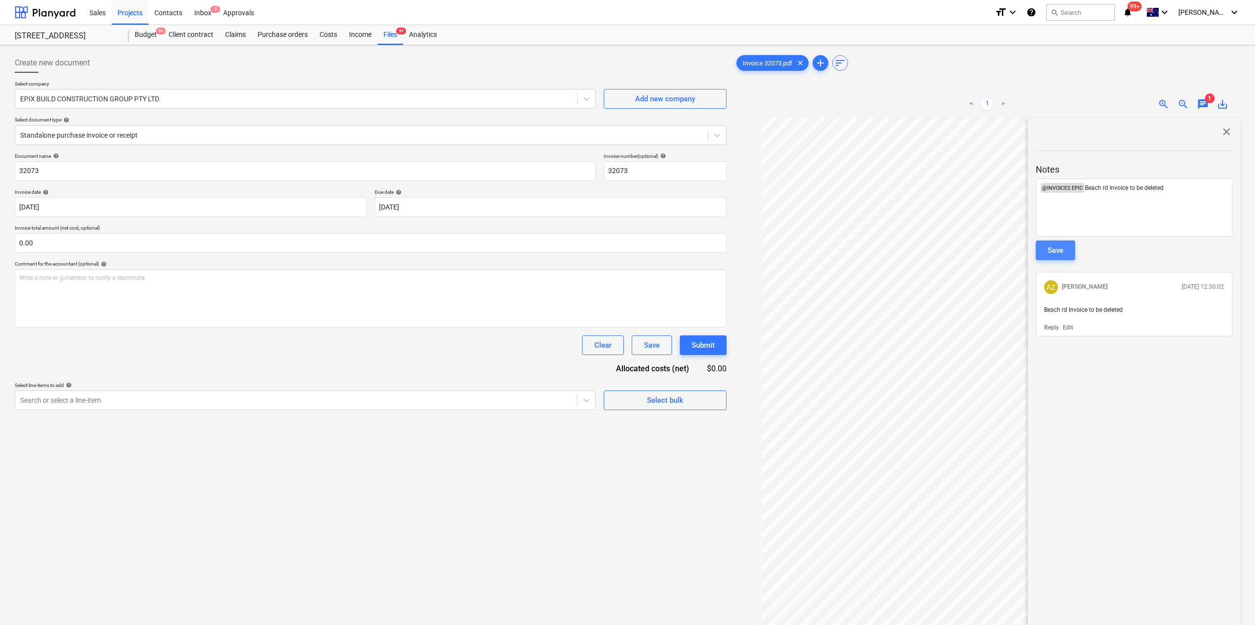
click at [1056, 253] on div "Save" at bounding box center [1055, 250] width 16 height 13
click at [1225, 129] on span "close" at bounding box center [1226, 132] width 12 height 12
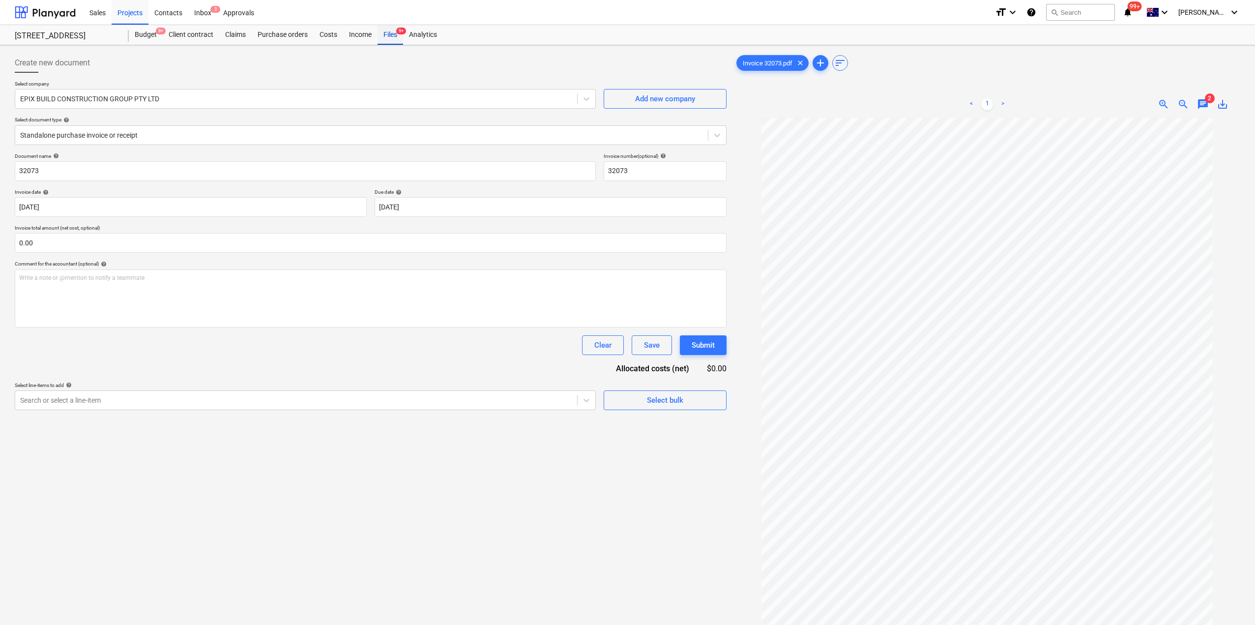
click at [396, 34] on div "Files 9+" at bounding box center [390, 35] width 26 height 20
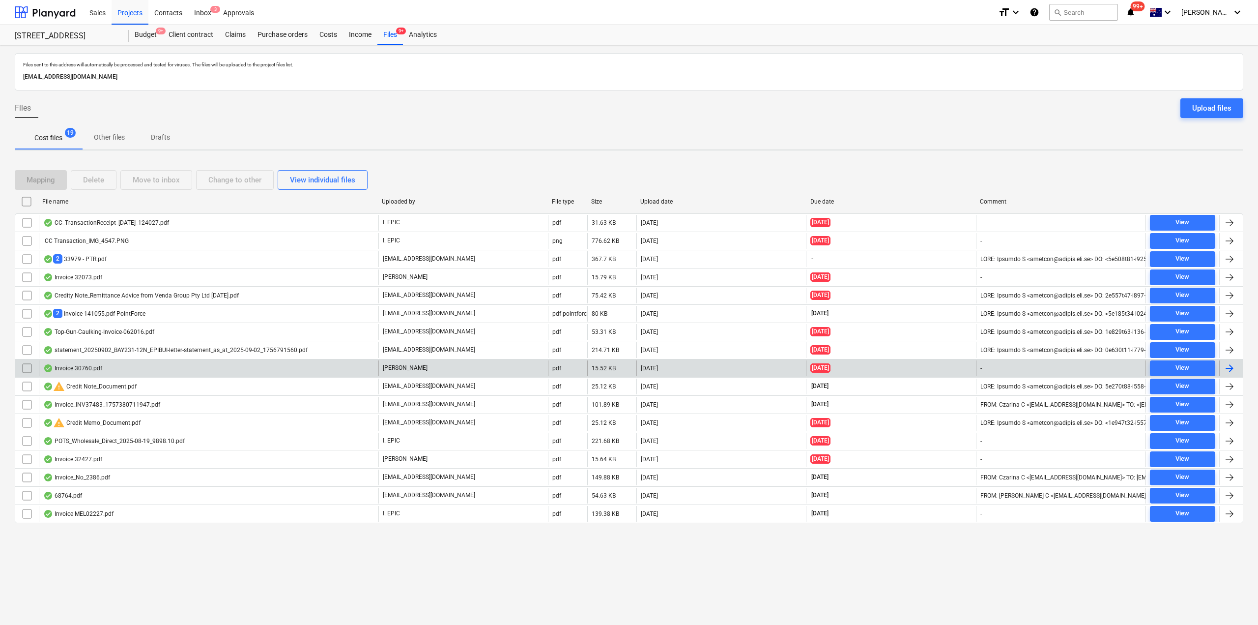
click at [194, 372] on div "Invoice 30760.pdf" at bounding box center [209, 368] width 340 height 16
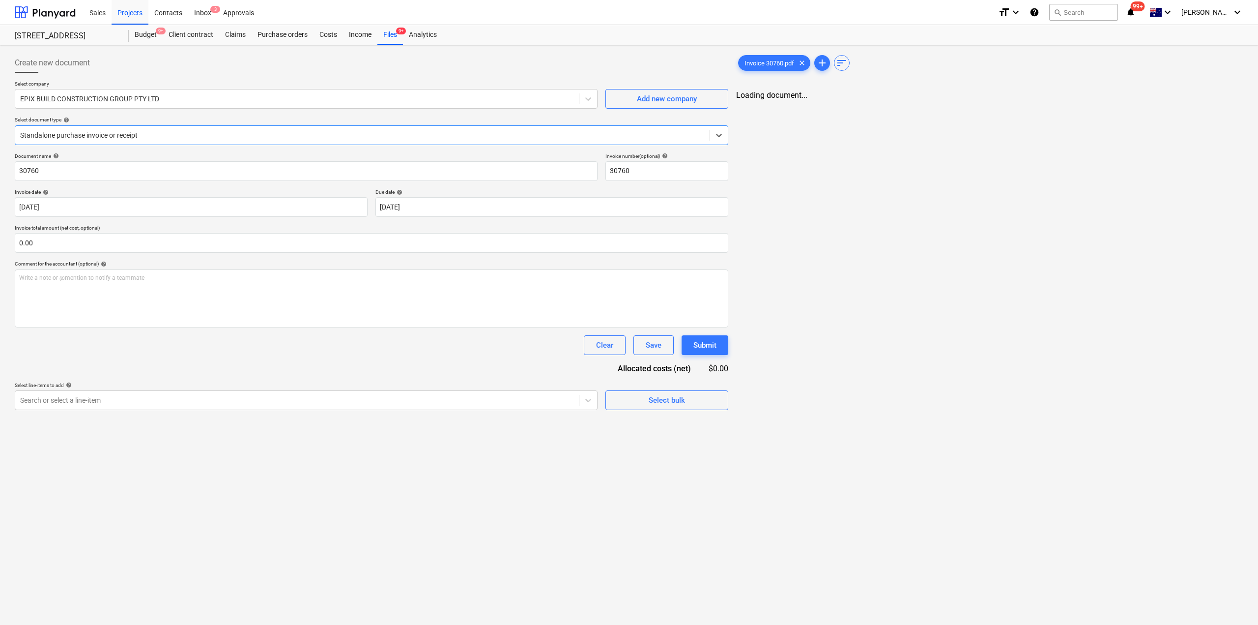
type input "30760"
type input "21 Jul 2025"
type input "28 Jul 2025"
click at [1202, 103] on span "chat" at bounding box center [1203, 104] width 12 height 12
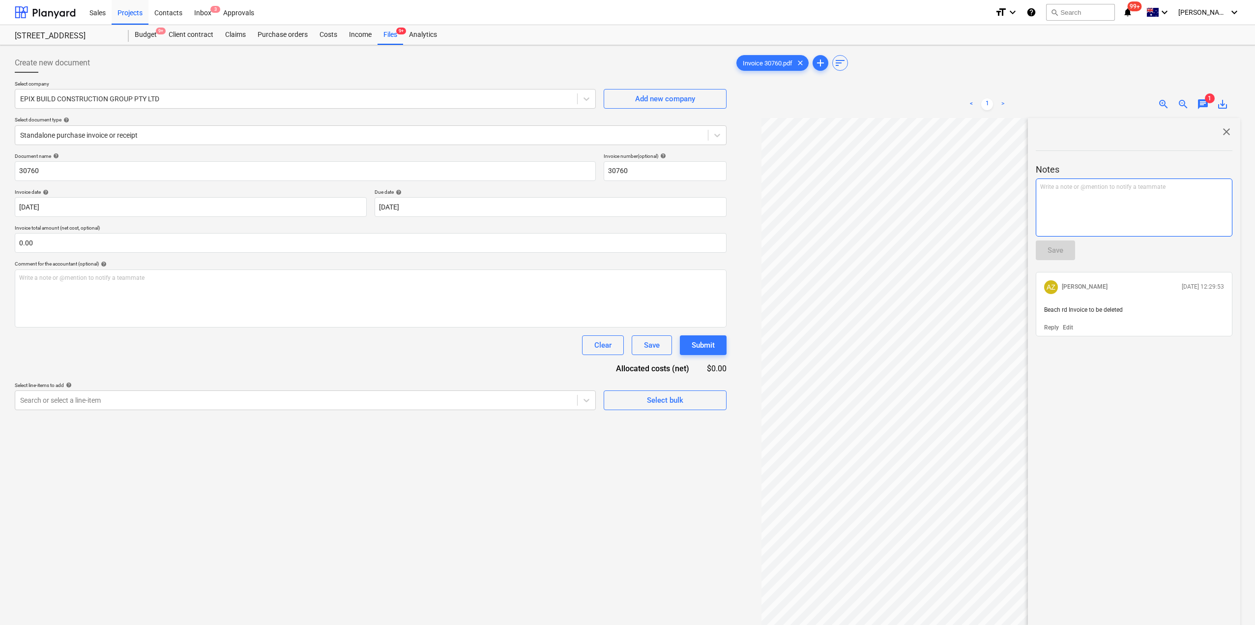
click at [1099, 210] on div "Write a note or @mention to notify a teammate ﻿" at bounding box center [1134, 207] width 197 height 58
click at [1060, 254] on div "Save" at bounding box center [1055, 250] width 16 height 13
click at [395, 28] on div "Files 9+" at bounding box center [390, 35] width 26 height 20
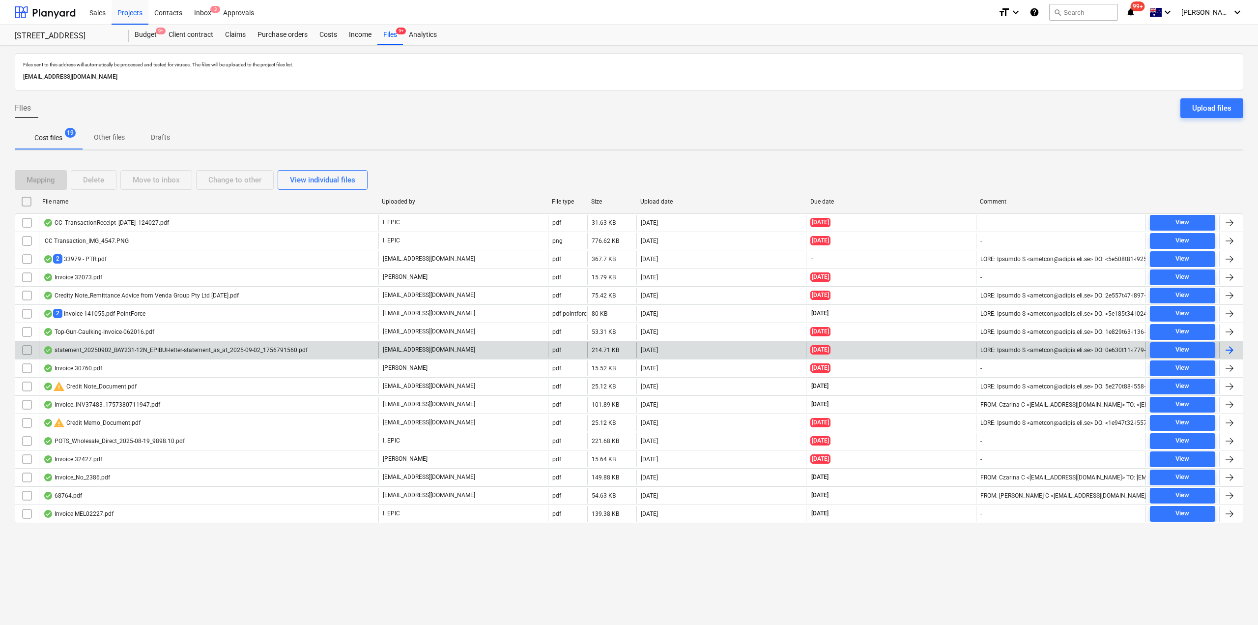
click at [158, 346] on div "statement_20250902_BAY231-12N_EPIBUI-letter-statement_as_at_2025-09-02_17567915…" at bounding box center [209, 350] width 340 height 16
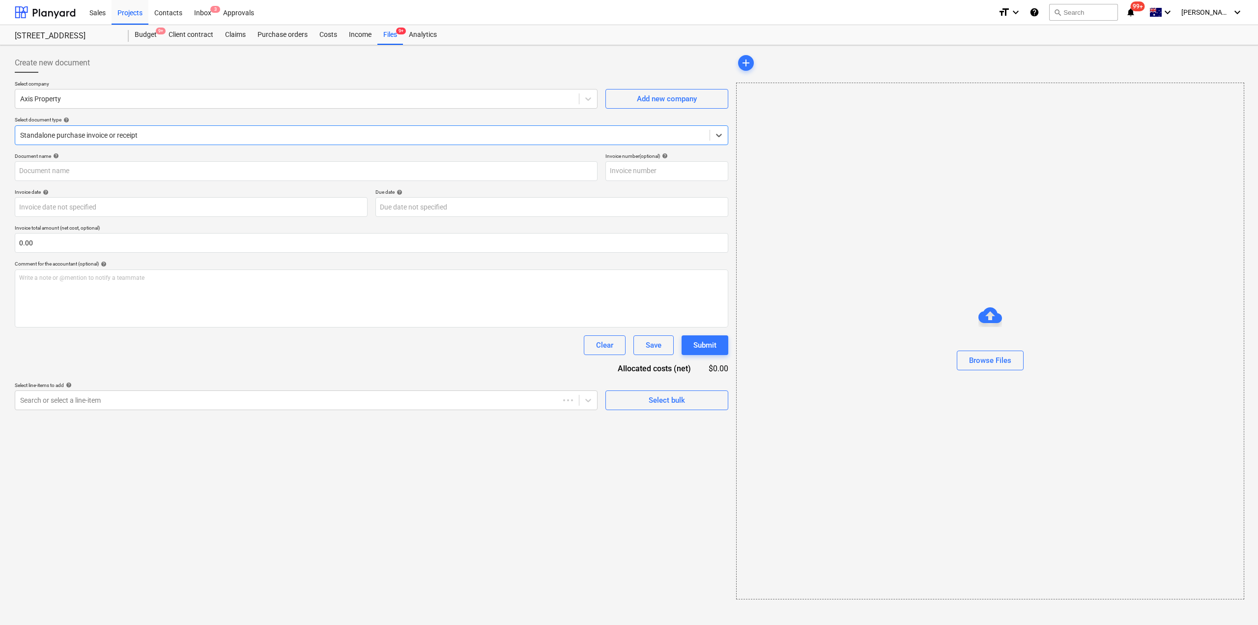
type input "89279"
type input "02 Sep 2025"
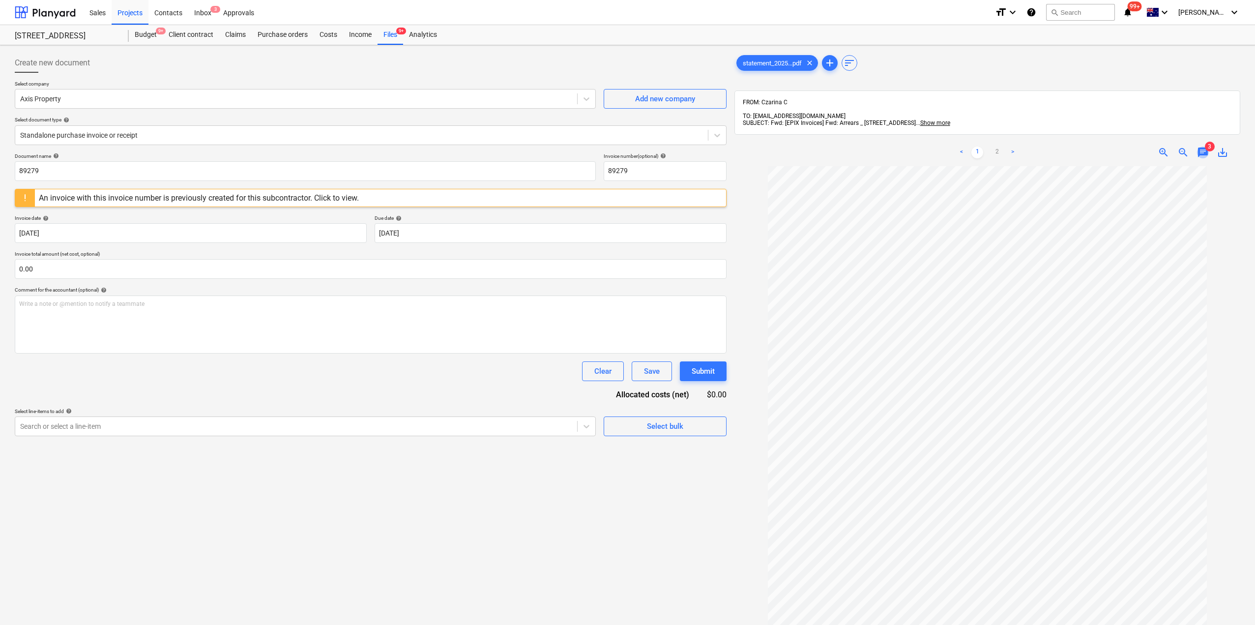
click at [1206, 146] on span "chat" at bounding box center [1203, 152] width 12 height 12
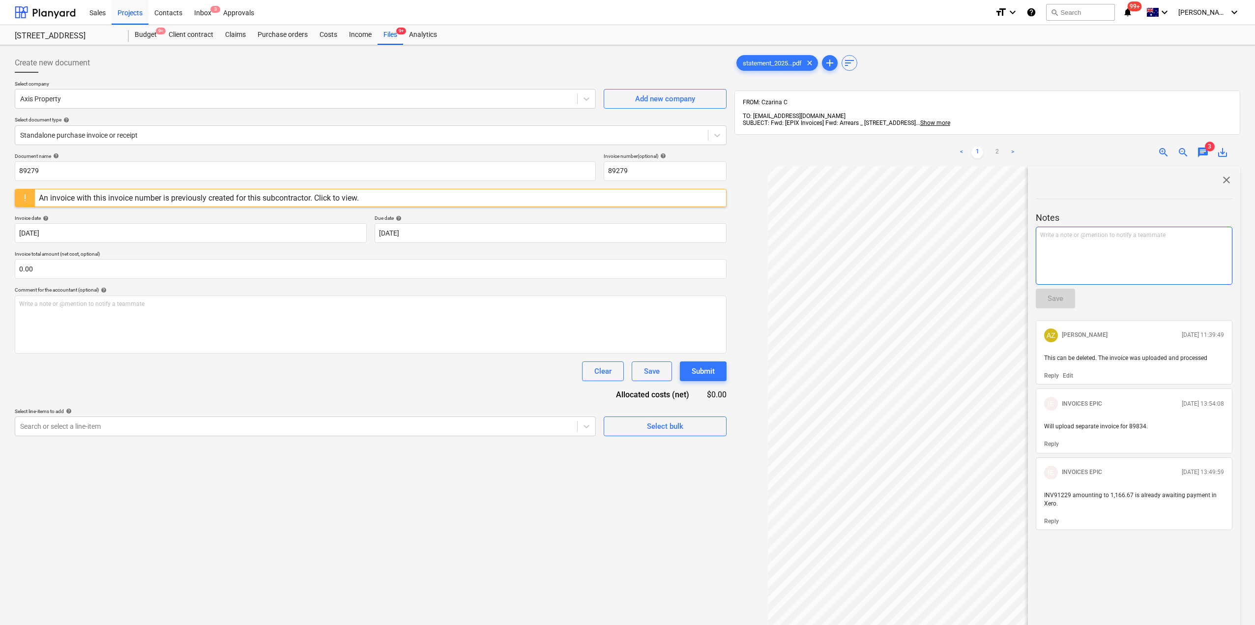
click at [1121, 244] on div "Write a note or @mention to notify a teammate ﻿" at bounding box center [1134, 256] width 197 height 58
drag, startPoint x: 1184, startPoint y: 229, endPoint x: 1085, endPoint y: 223, distance: 98.9
click at [1085, 227] on div "﻿ @ INVOICES EPIC ﻿ Beach rd Invoice to be deleted" at bounding box center [1134, 256] width 197 height 58
click at [1053, 292] on div "Save" at bounding box center [1055, 298] width 16 height 13
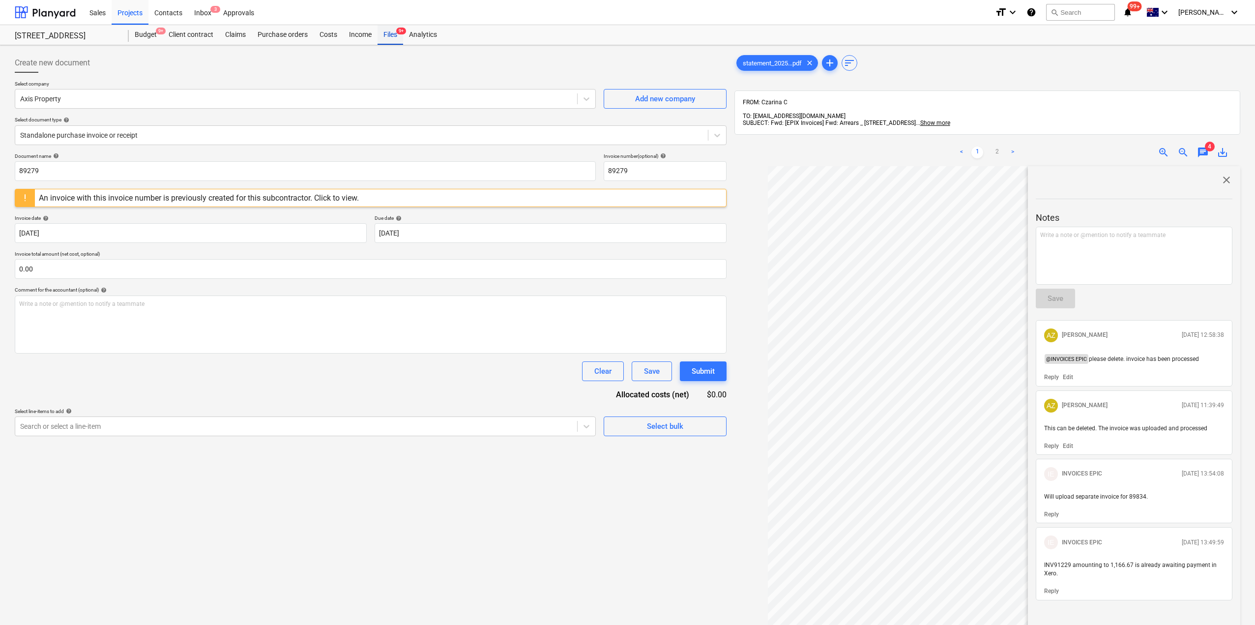
click at [393, 36] on div "Files 9+" at bounding box center [390, 35] width 26 height 20
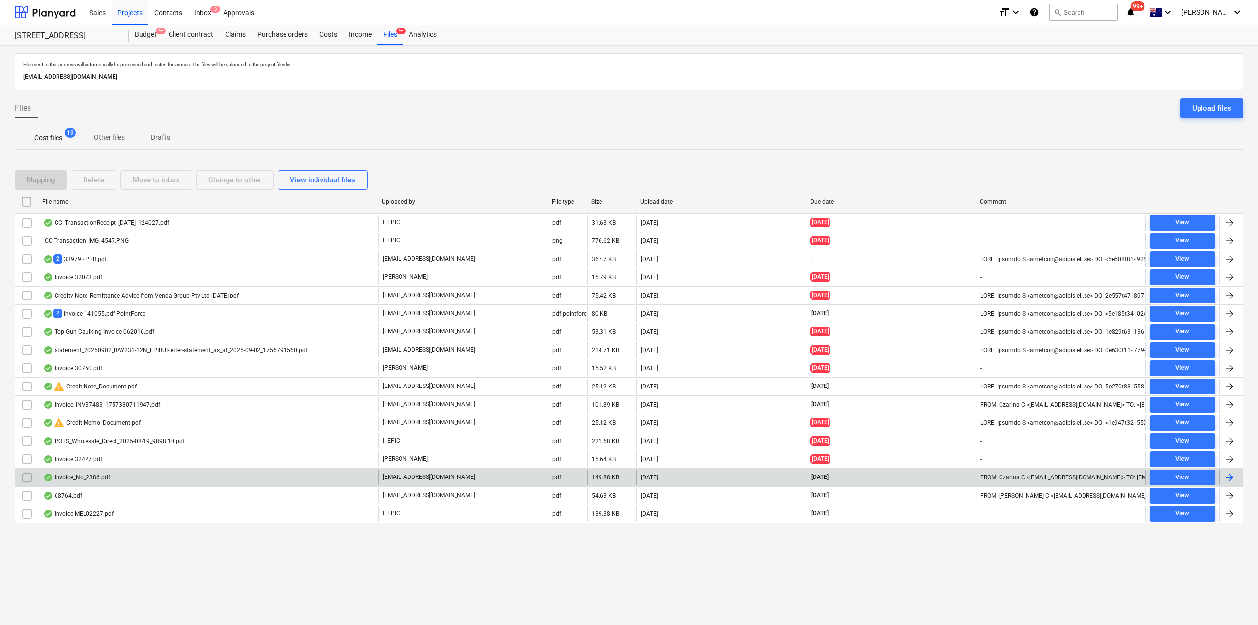
click at [82, 482] on div "Invoice_No_2386.pdf" at bounding box center [209, 477] width 340 height 16
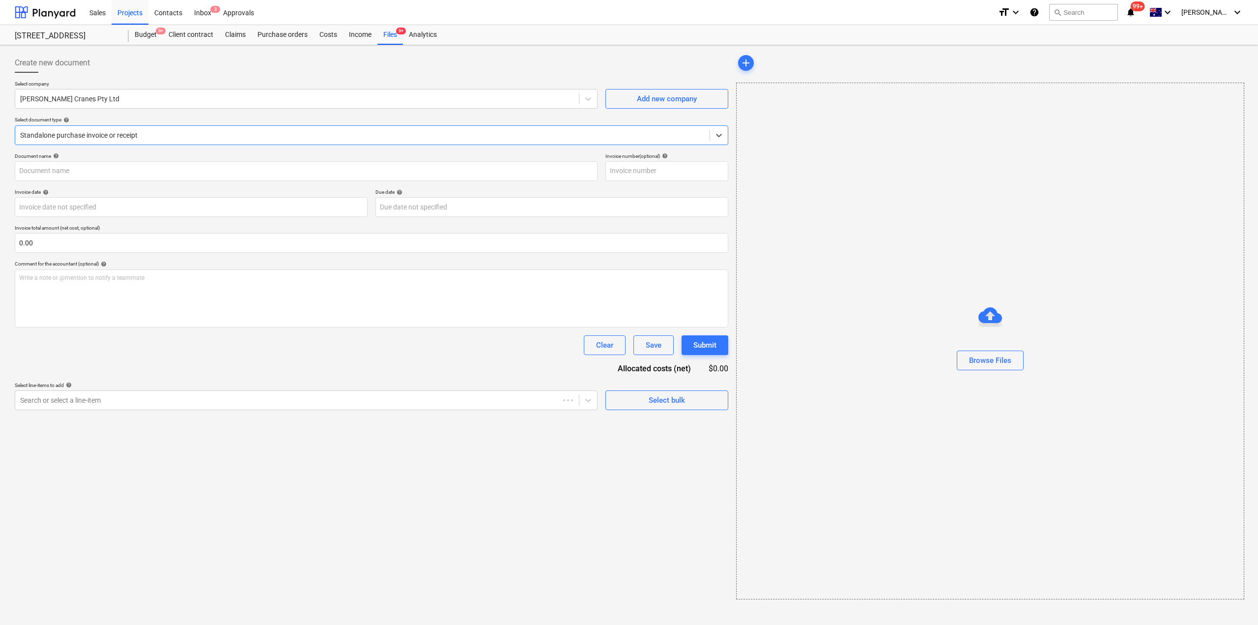
type input "2386"
type input "25 Aug 2025"
type input "30 Sep 2025"
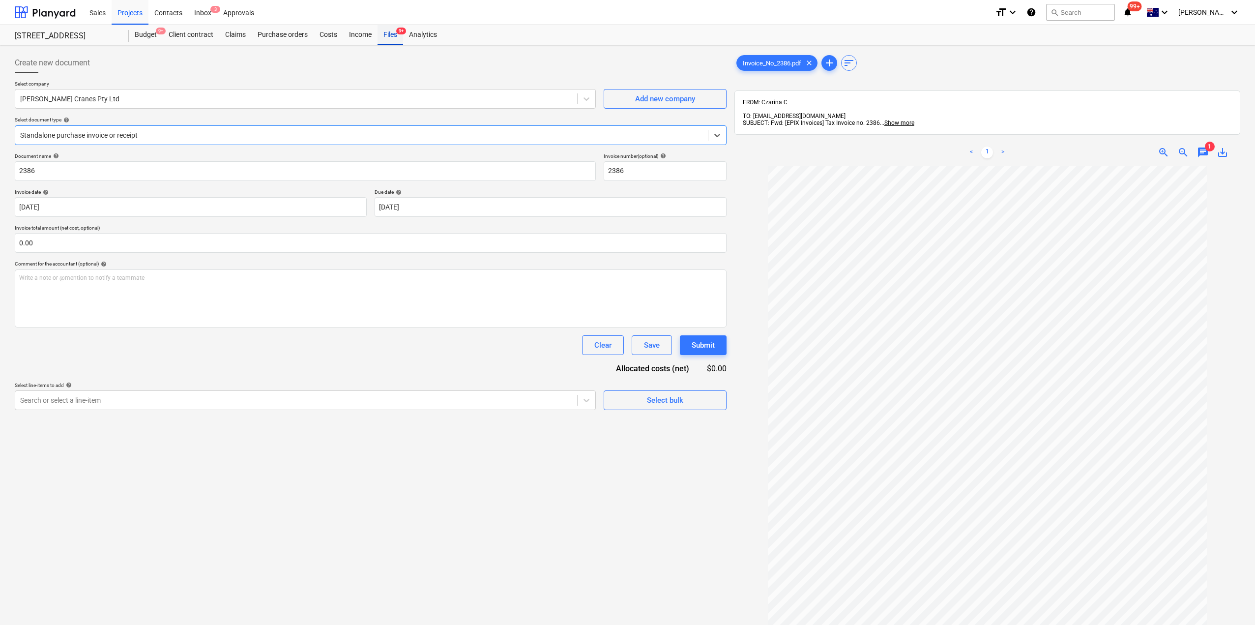
click at [392, 28] on div "Files 9+" at bounding box center [390, 35] width 26 height 20
